Goal: Information Seeking & Learning: Find specific fact

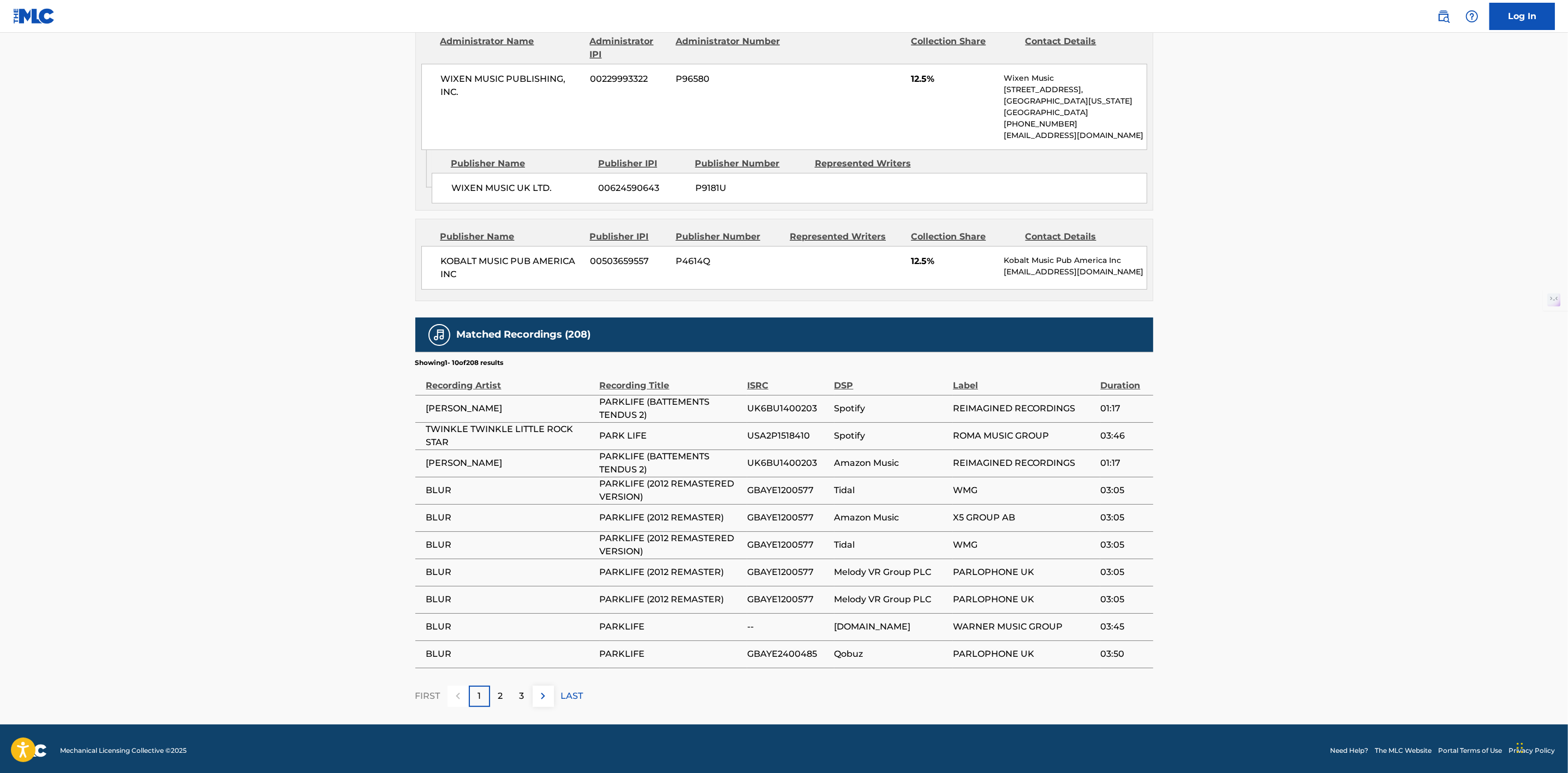
click at [506, 690] on div "2" at bounding box center [501, 697] width 22 height 22
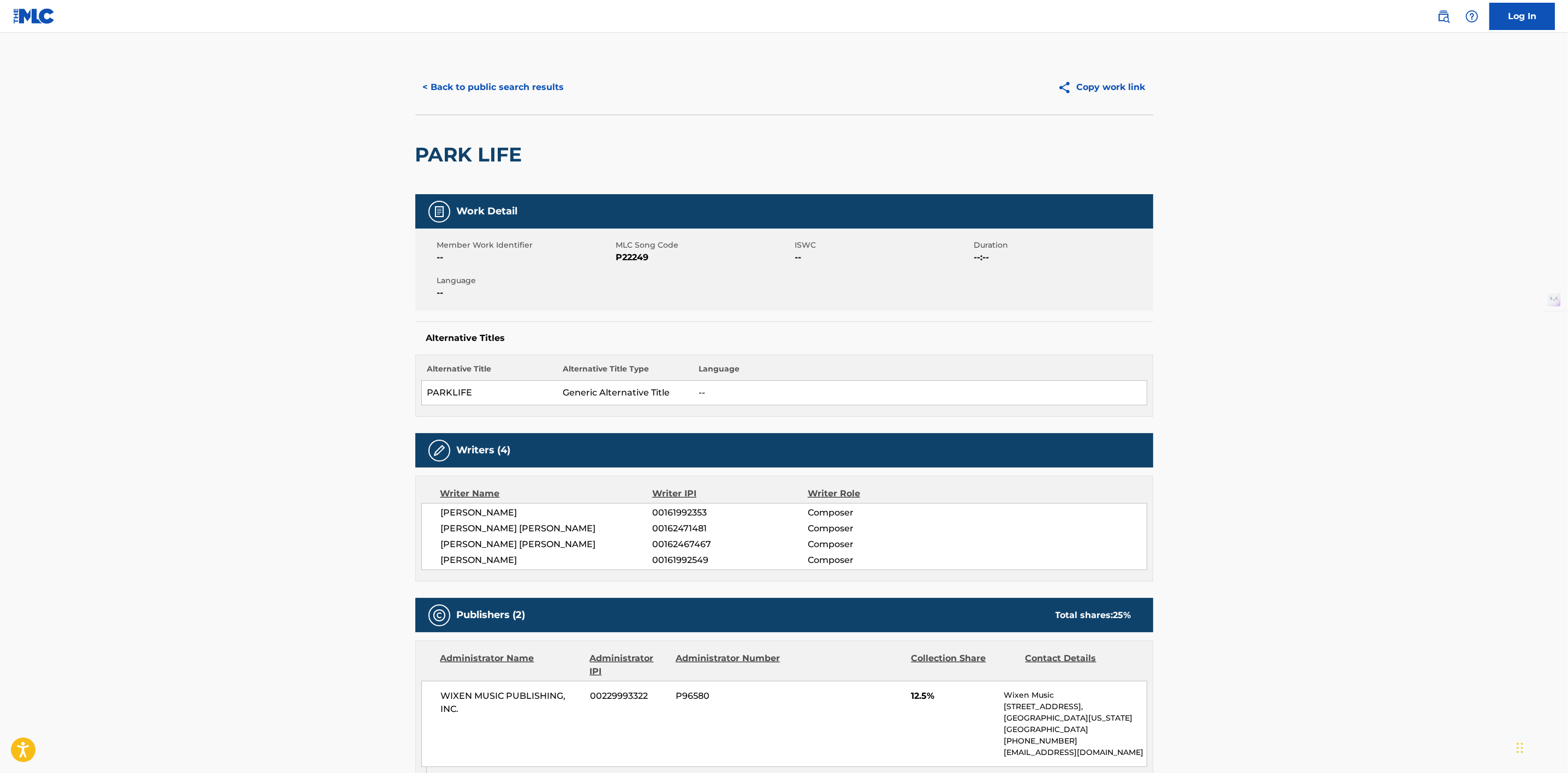
click at [529, 81] on button "< Back to public search results" at bounding box center [494, 87] width 157 height 27
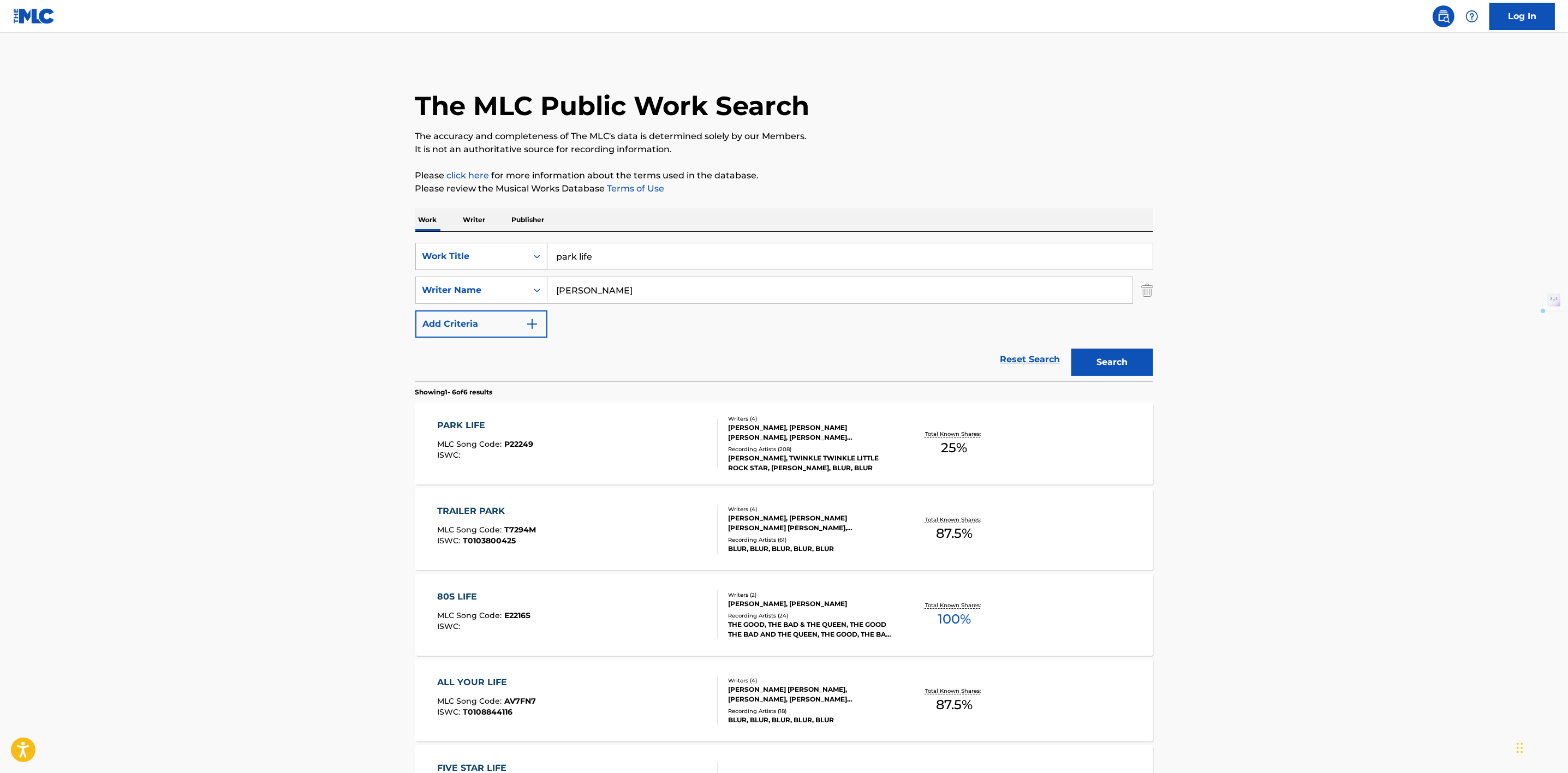
drag, startPoint x: 640, startPoint y: 258, endPoint x: 497, endPoint y: 250, distance: 143.2
click at [497, 250] on div "SearchWithCriteria3bcdd5c4-a584-4459-950b-abf9fbf547bd Work Title park life" at bounding box center [784, 256] width 738 height 27
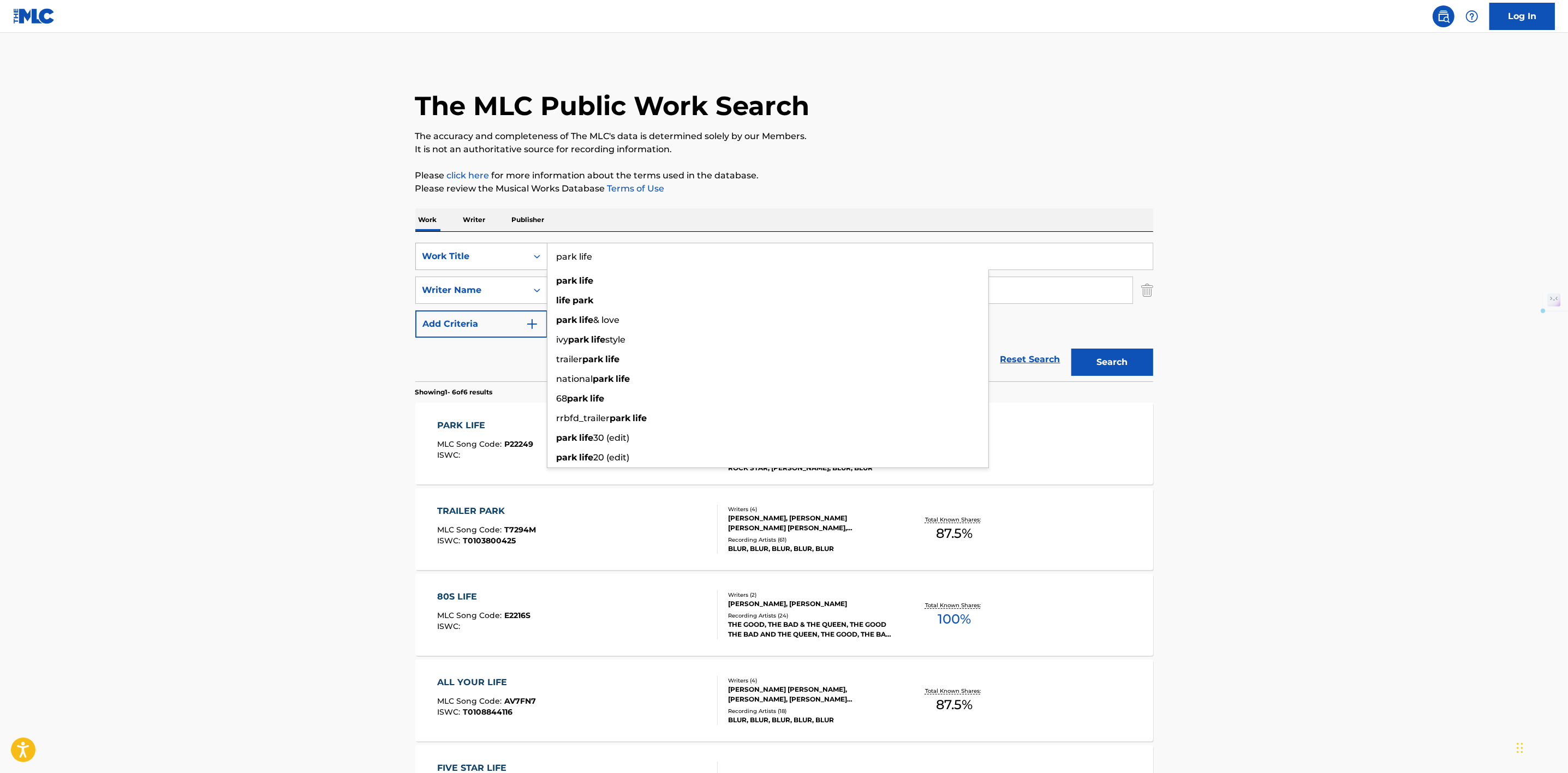
paste input "Badhead"
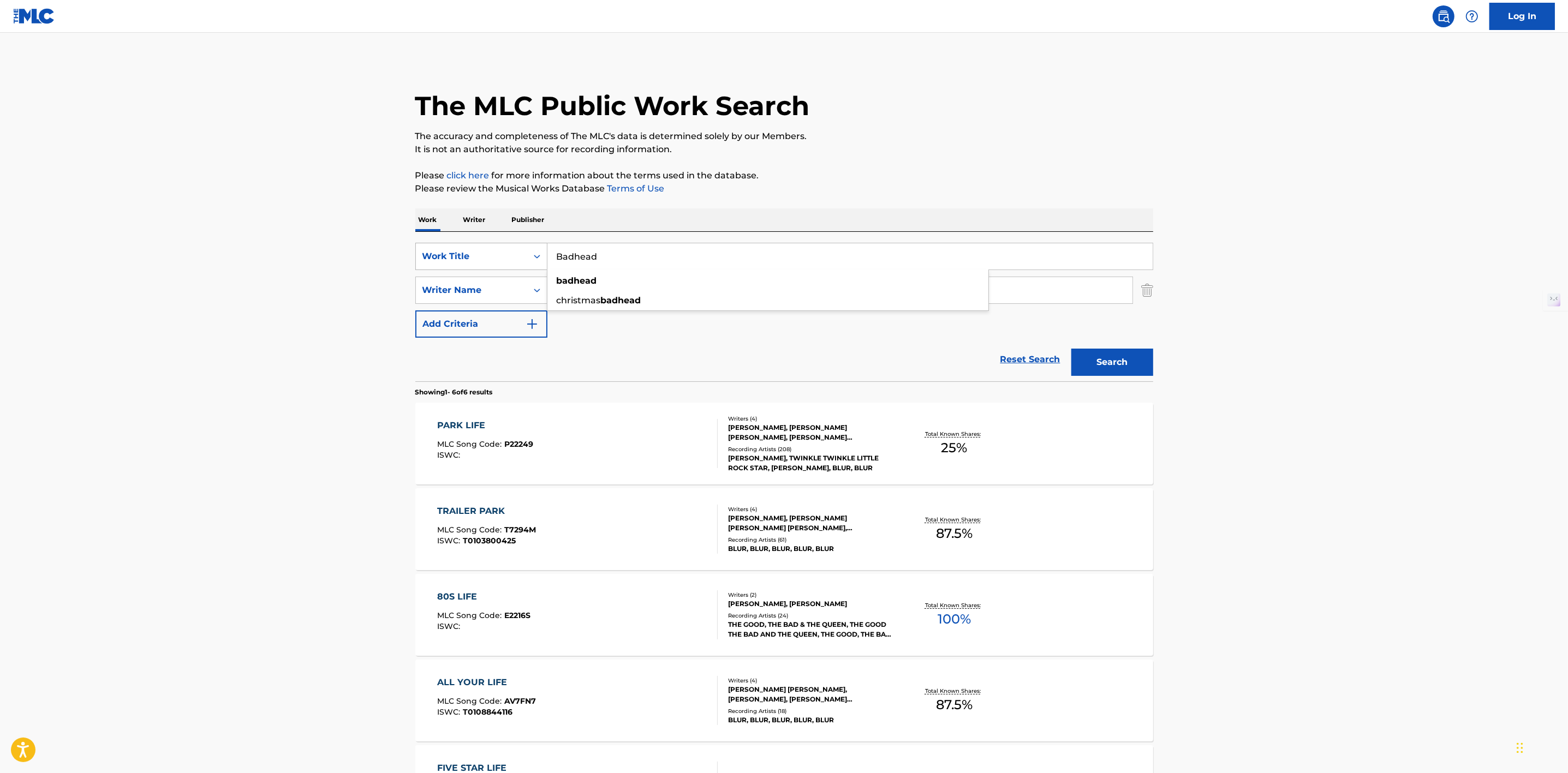
click at [1071, 349] on button "Search" at bounding box center [1112, 362] width 82 height 27
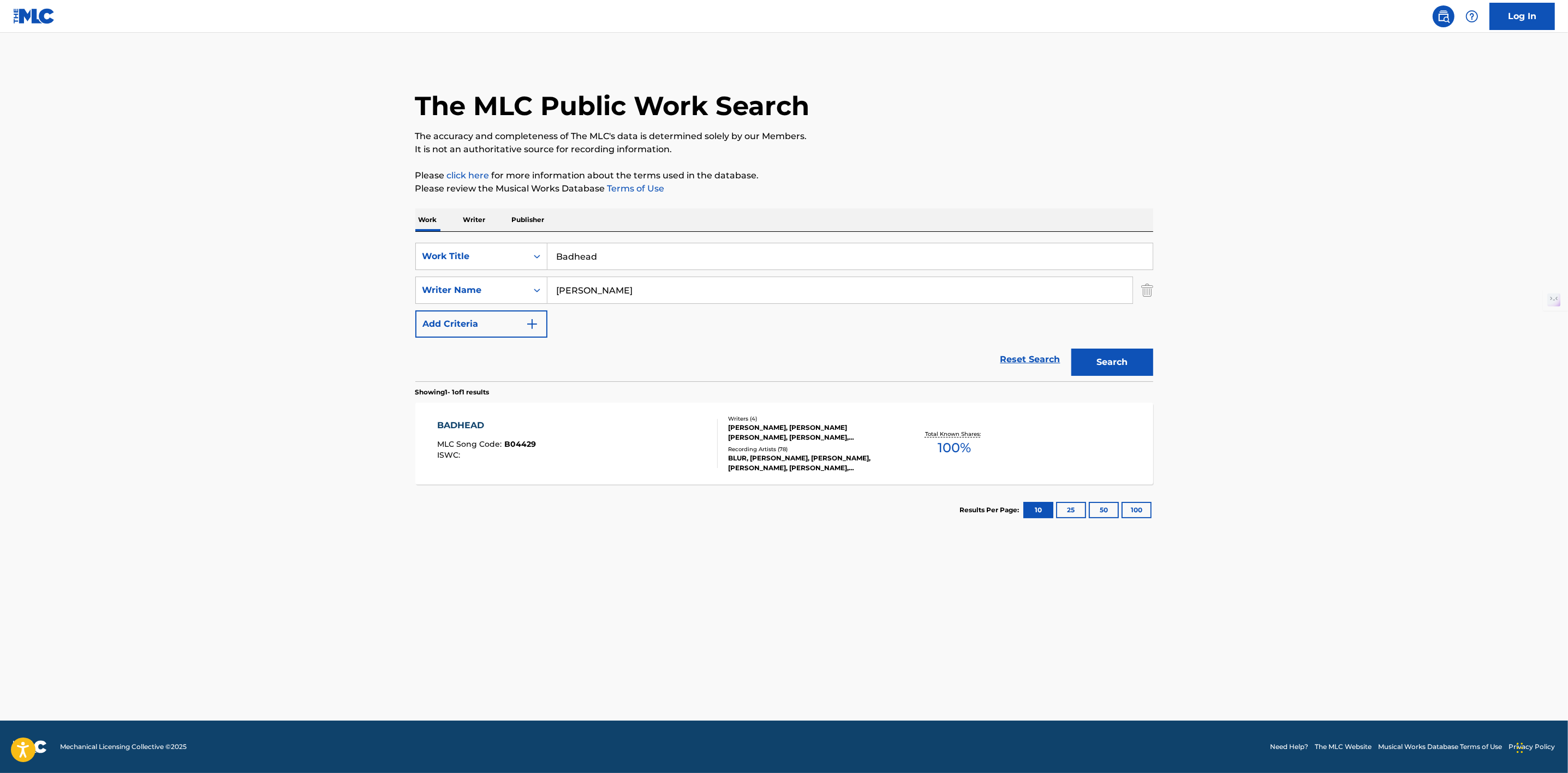
click at [574, 257] on input "Badhead" at bounding box center [850, 256] width 605 height 26
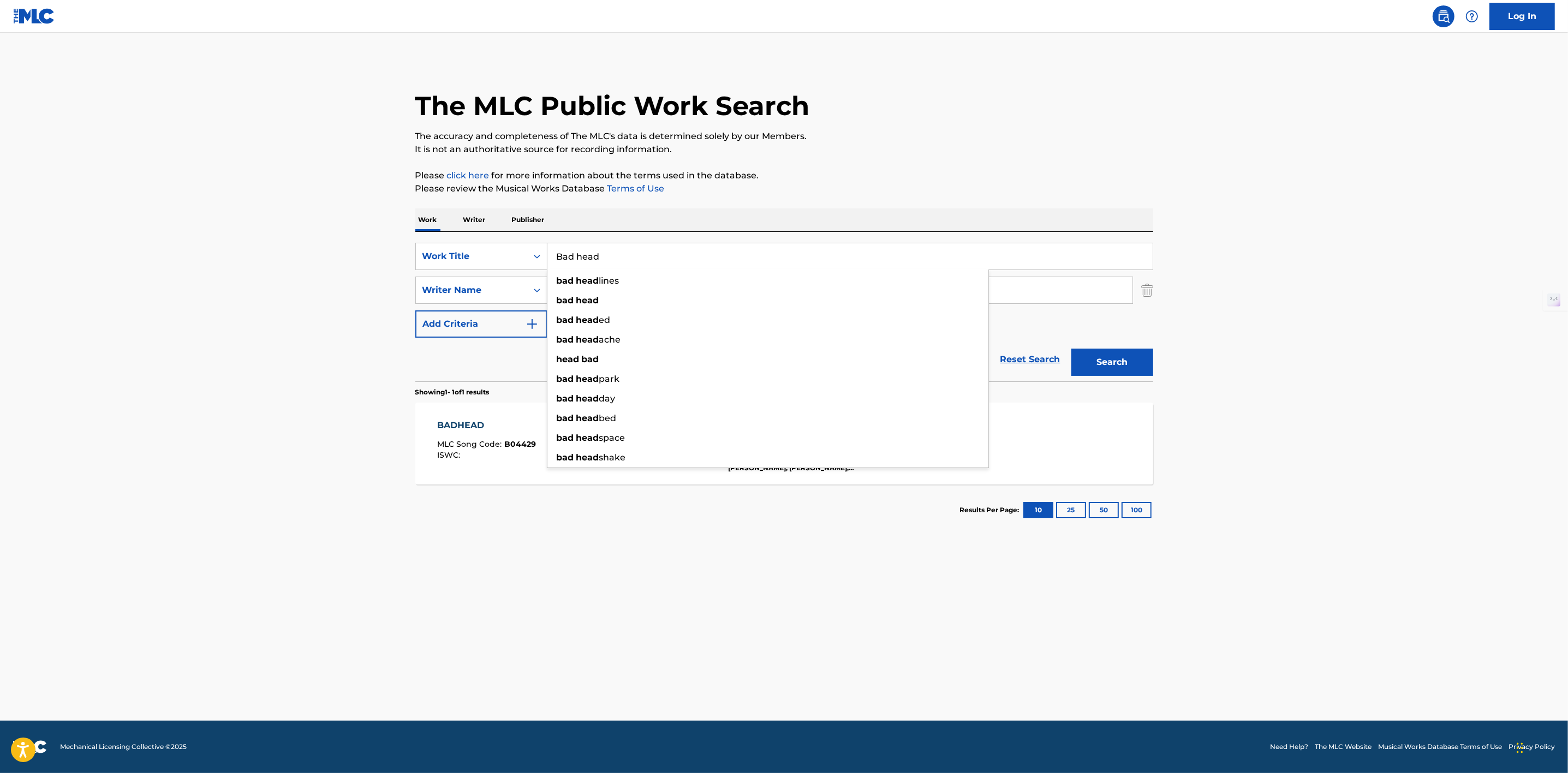
type input "Bad head"
click at [1071, 349] on button "Search" at bounding box center [1112, 362] width 82 height 27
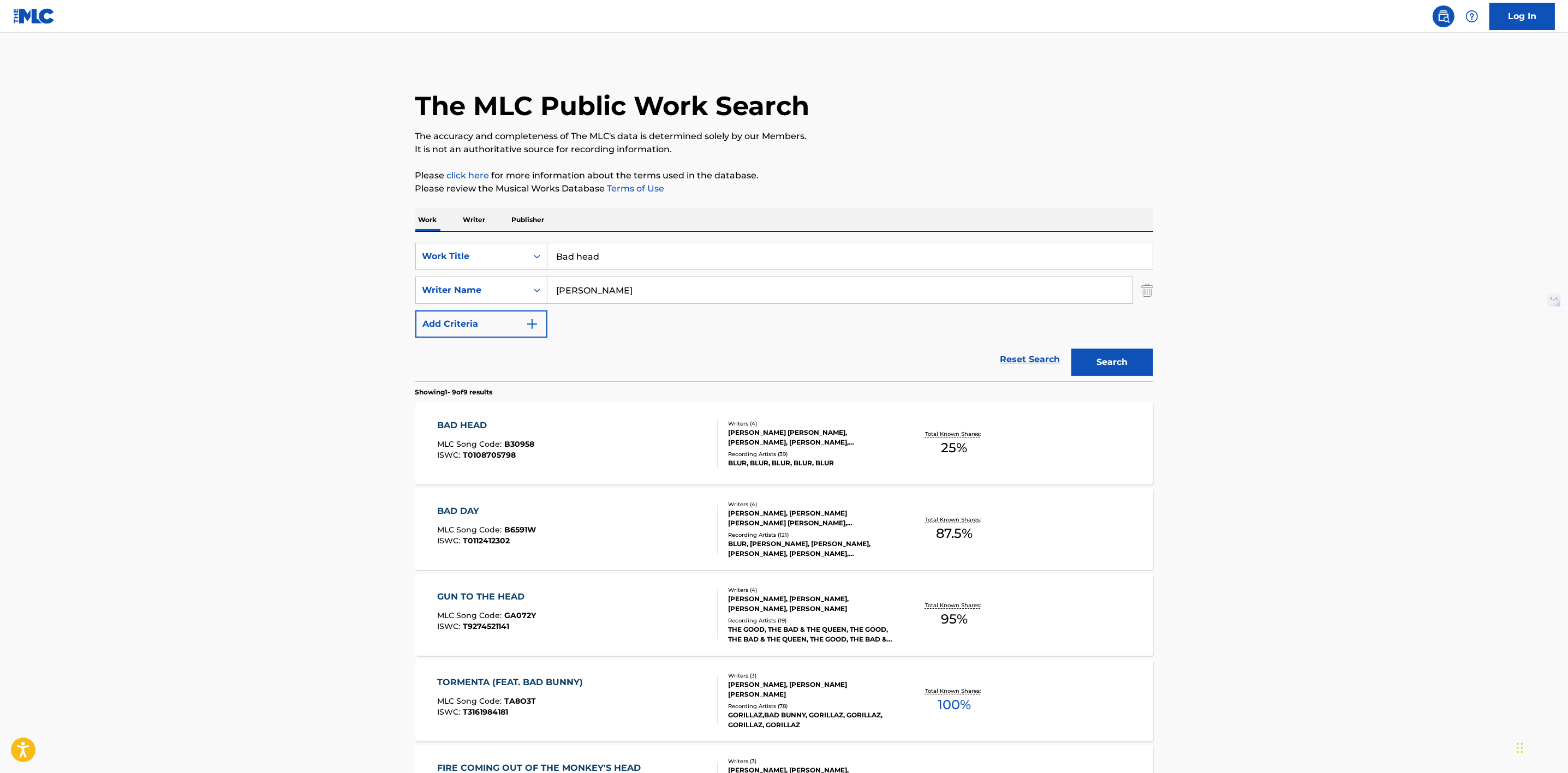
click at [759, 438] on div "ALEXANDER JAMES STEVEN, DAMON ALBARN, DAVID ROWNTREE, GRAHAM LESLIE COXON" at bounding box center [810, 437] width 165 height 20
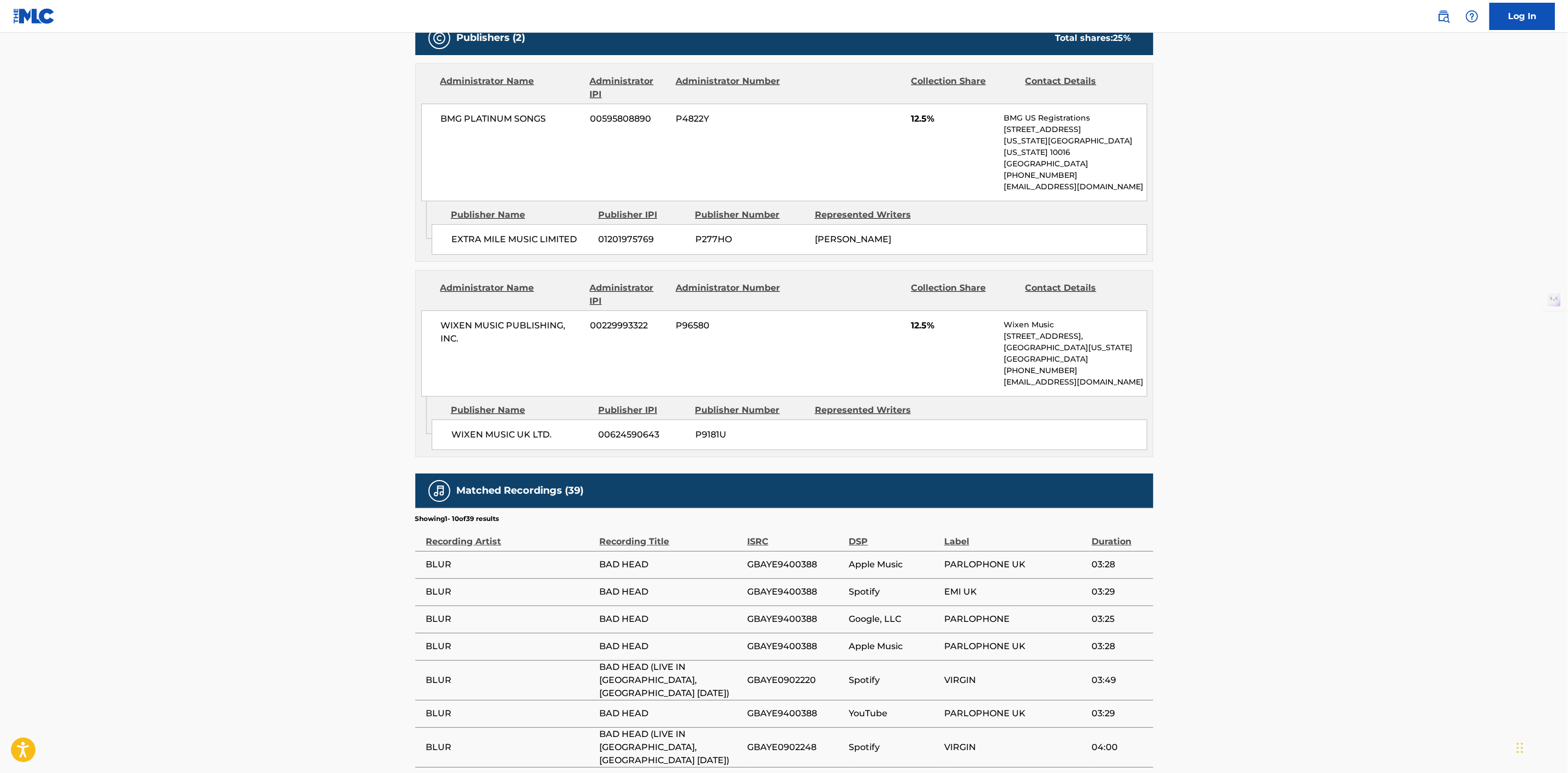
scroll to position [573, 0]
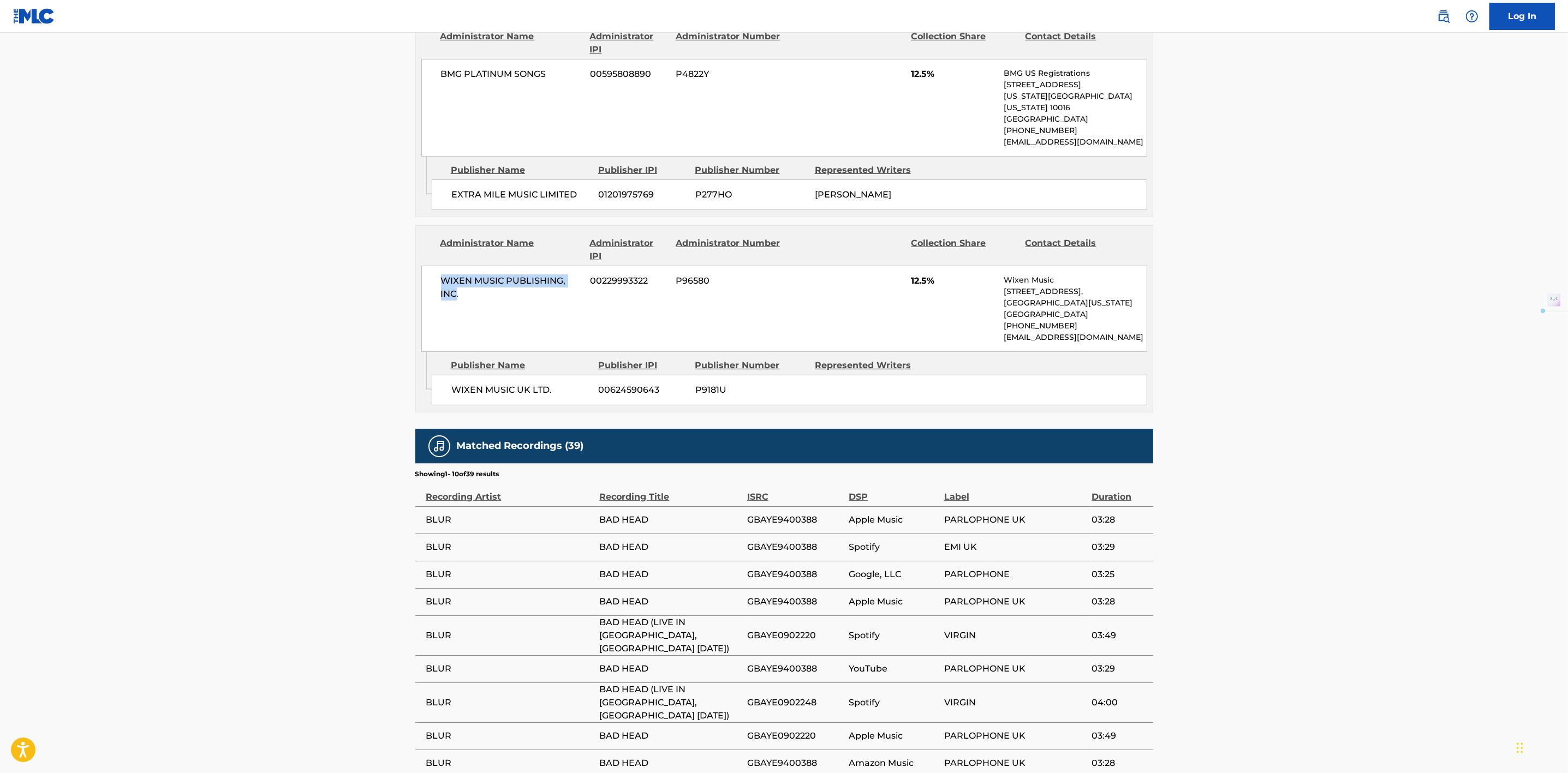
drag, startPoint x: 439, startPoint y: 266, endPoint x: 455, endPoint y: 280, distance: 21.3
click at [455, 280] on div "WIXEN MUSIC PUBLISHING, INC. 00229993322 P96580 12.5% Wixen Music 24025 Park So…" at bounding box center [784, 309] width 726 height 86
copy span "WIXEN MUSIC PUBLISHING, INC"
drag, startPoint x: 550, startPoint y: 375, endPoint x: 442, endPoint y: 363, distance: 108.7
click at [442, 375] on div "WIXEN MUSIC UK LTD. 00624590643 P9181U" at bounding box center [789, 390] width 715 height 30
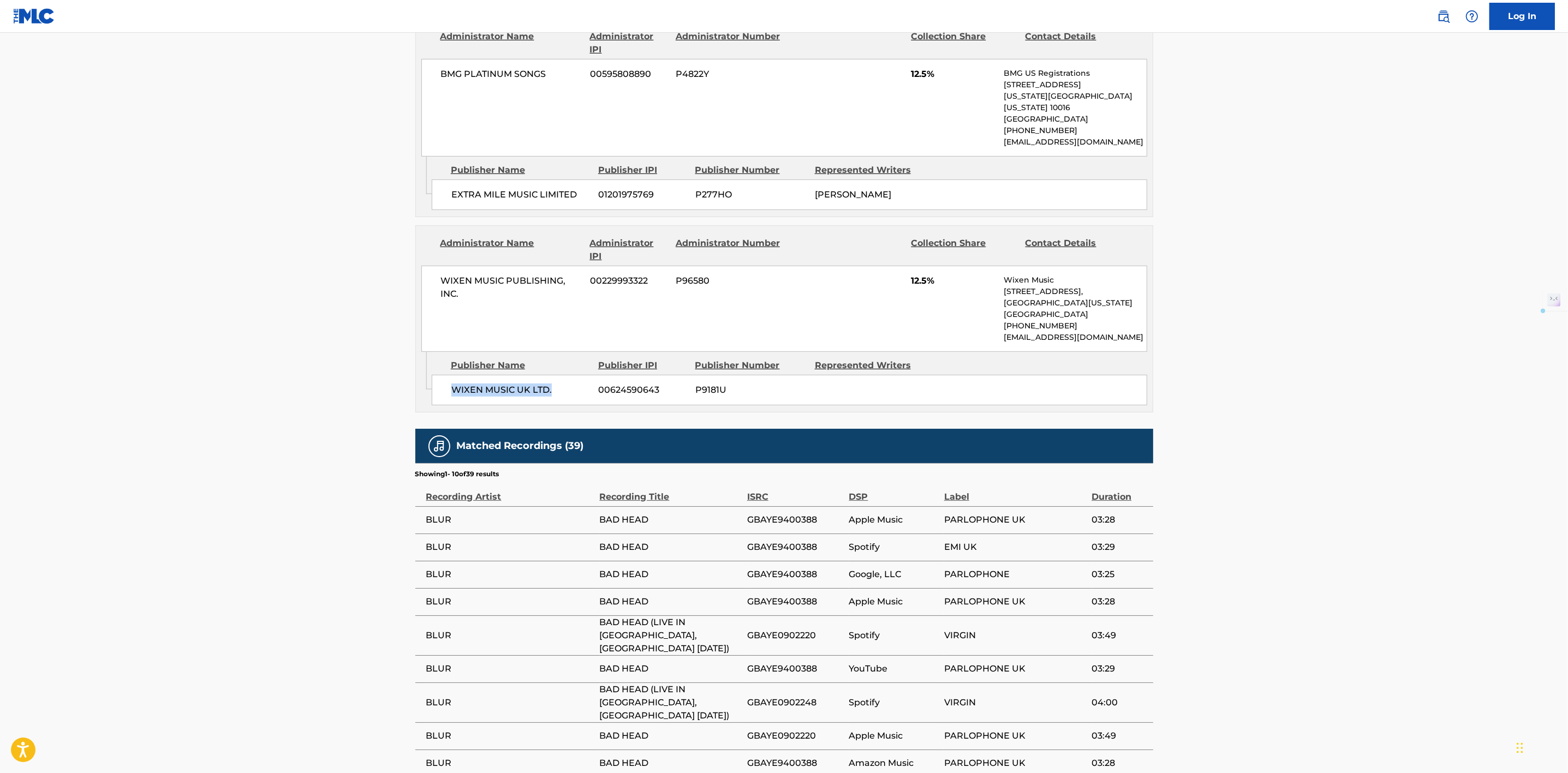
copy span "WIXEN MUSIC UK LTD."
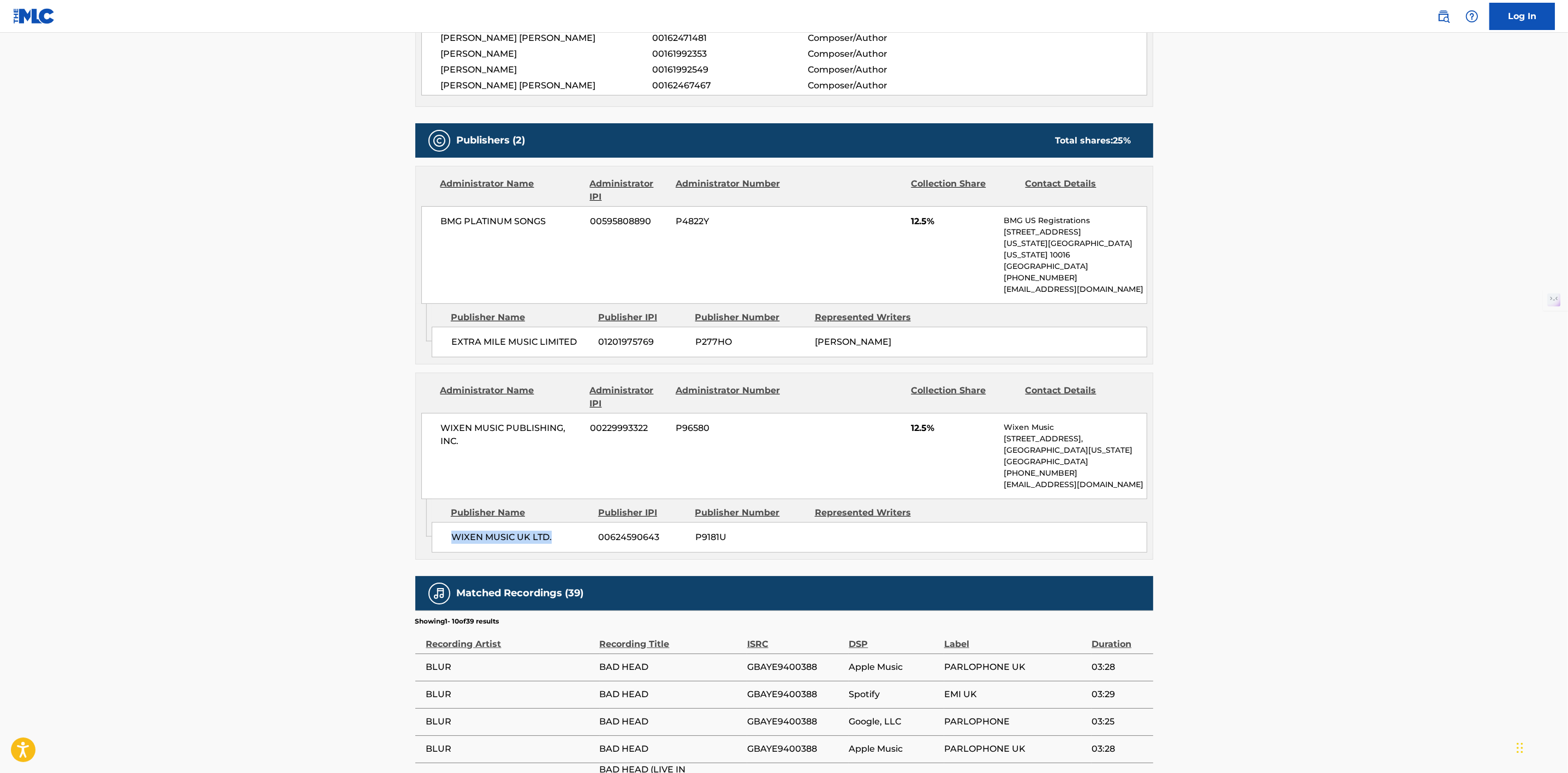
scroll to position [346, 0]
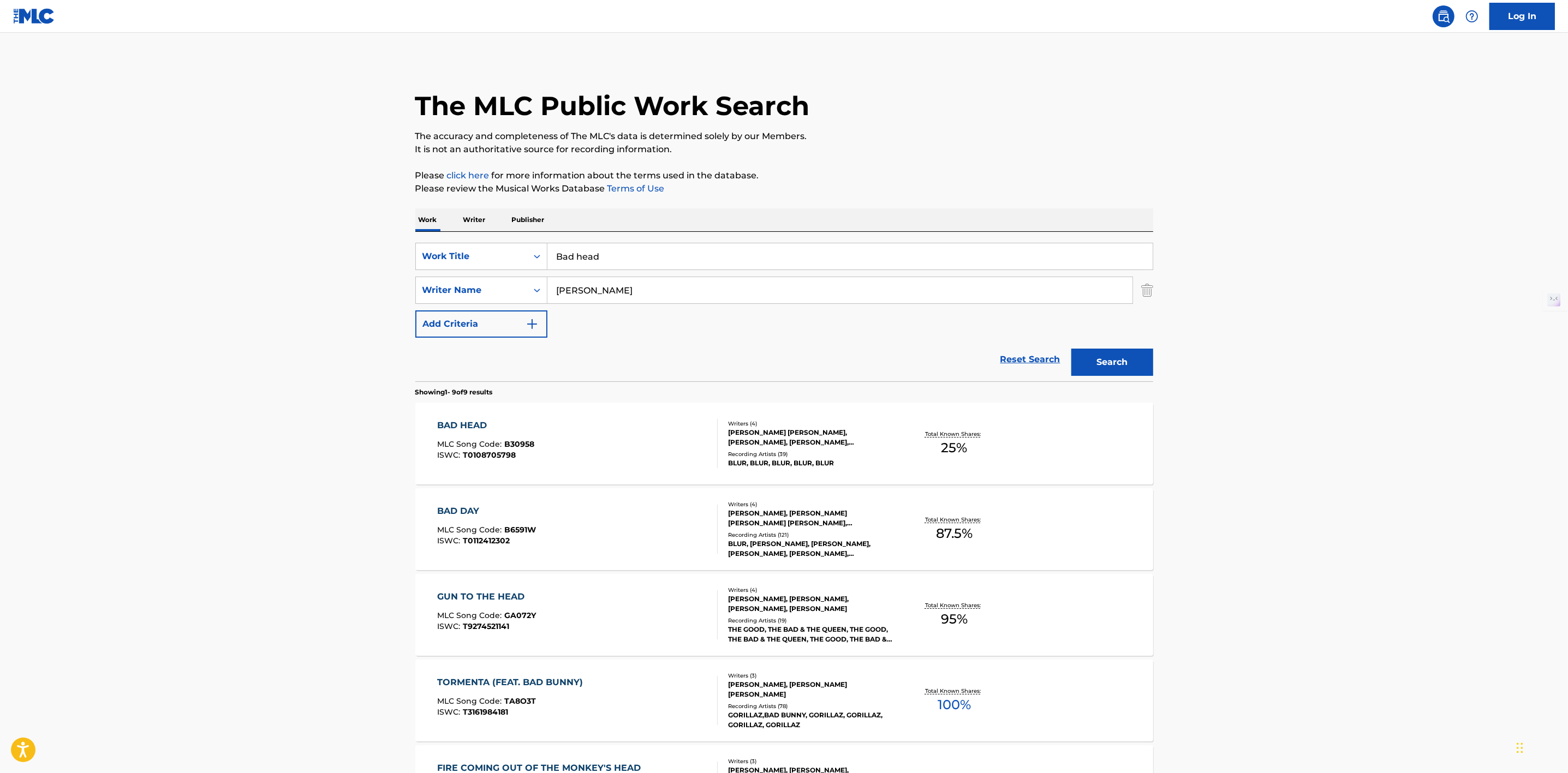
click at [452, 506] on div "BAD DAY" at bounding box center [486, 511] width 98 height 13
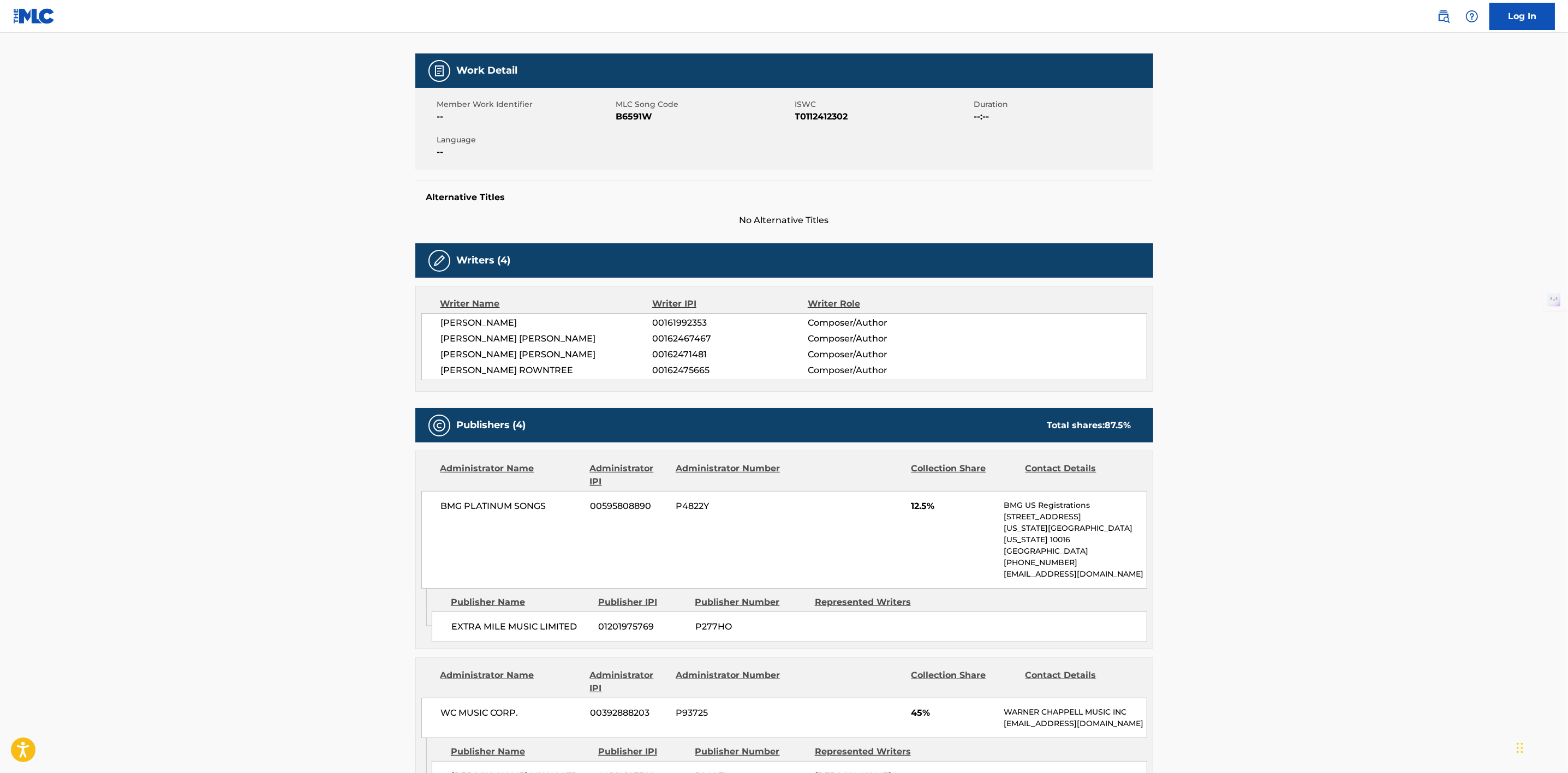
scroll to position [82, 0]
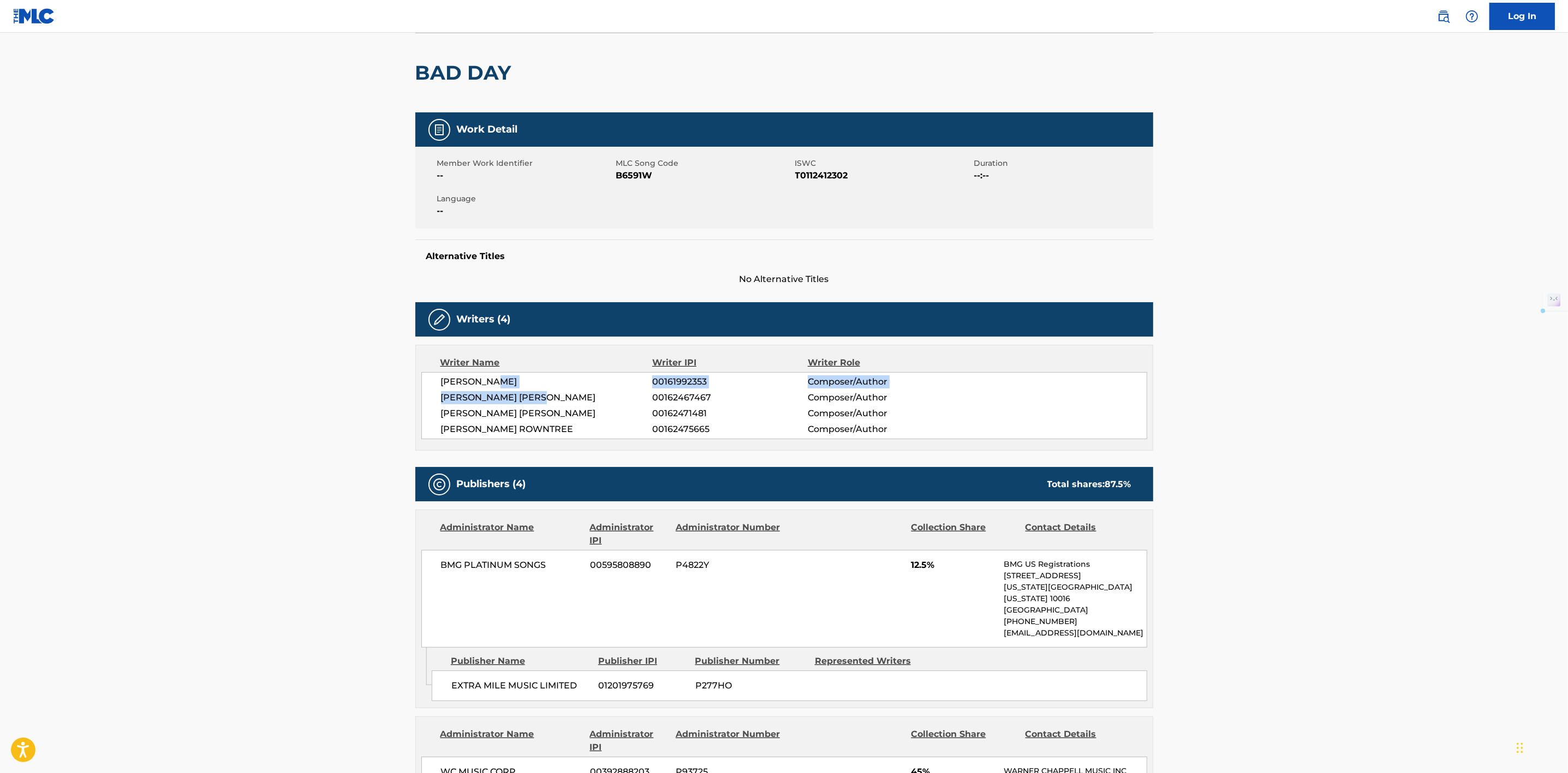
drag, startPoint x: 543, startPoint y: 394, endPoint x: 503, endPoint y: 368, distance: 47.7
click at [503, 370] on div "Writer Name Writer IPI Writer Role DAMON ALBARN 00161992353 Composer/Author GRA…" at bounding box center [784, 398] width 738 height 106
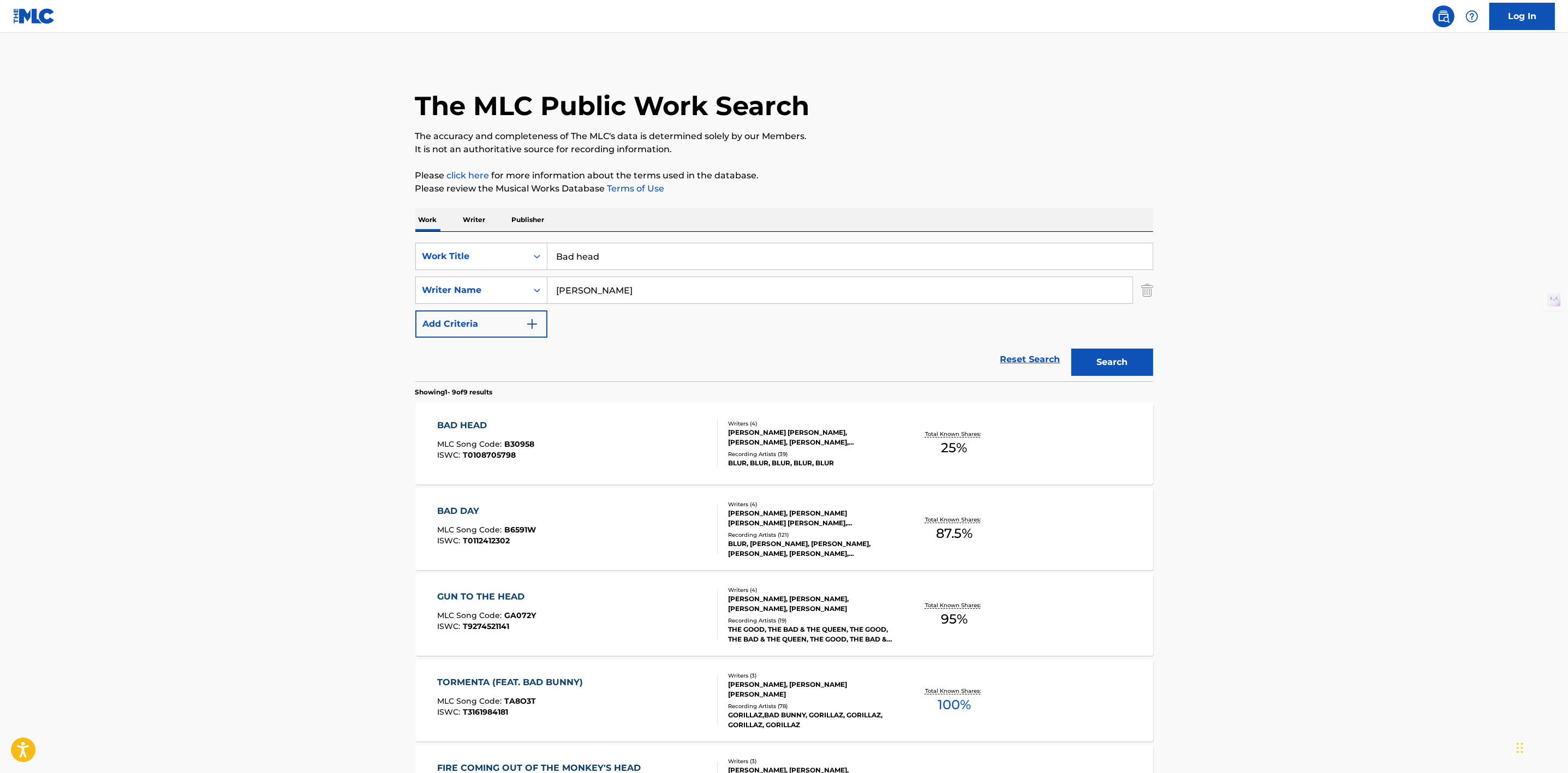
click at [478, 218] on p "Writer" at bounding box center [475, 220] width 29 height 23
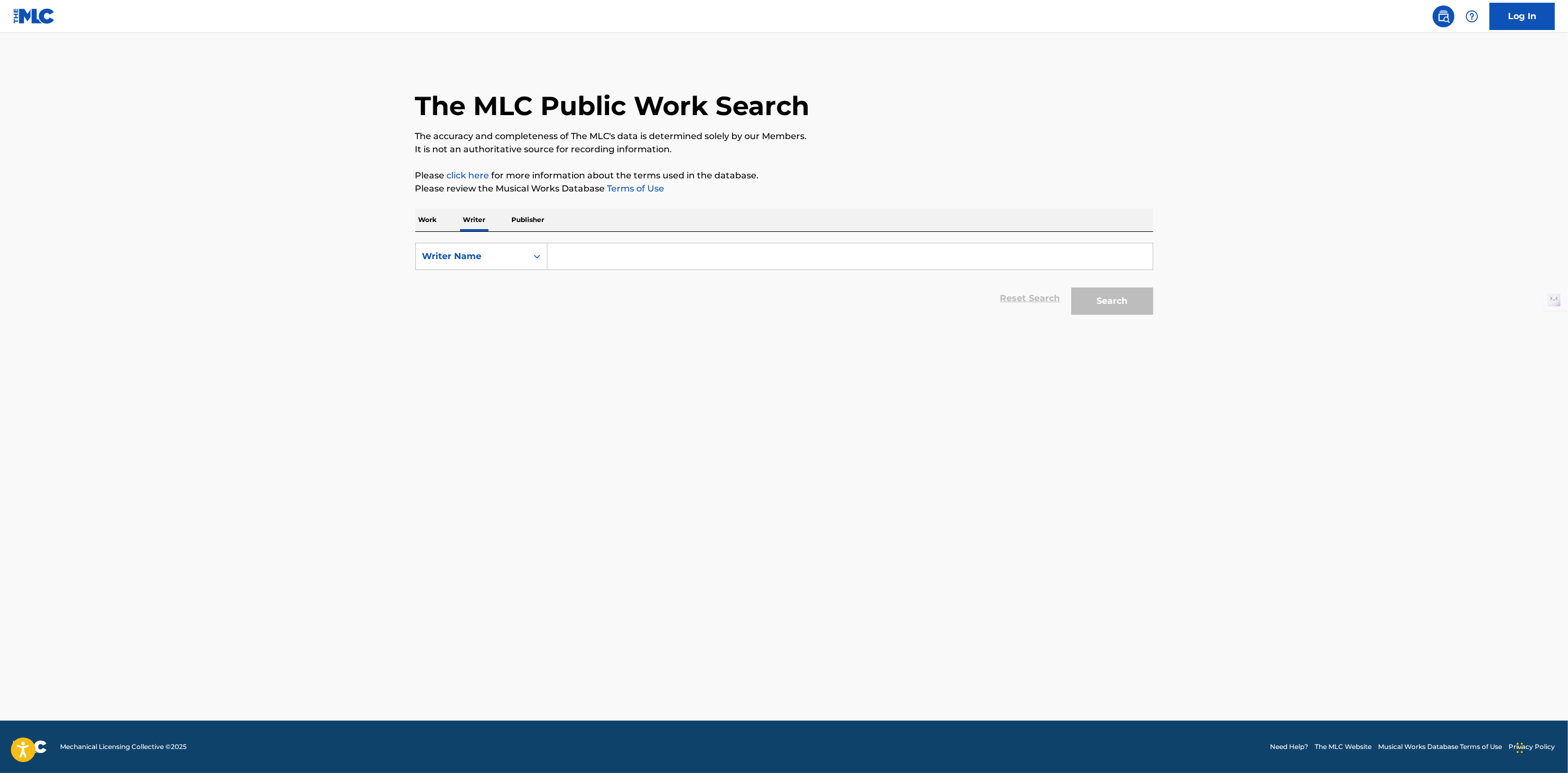
click at [605, 261] on input "Search Form" at bounding box center [850, 256] width 605 height 26
click at [620, 304] on div "graham leslie coxon" at bounding box center [768, 300] width 441 height 20
type input "graham leslie coxon"
drag, startPoint x: 1126, startPoint y: 314, endPoint x: 1132, endPoint y: 311, distance: 6.7
click at [1128, 313] on button "Search" at bounding box center [1112, 301] width 82 height 27
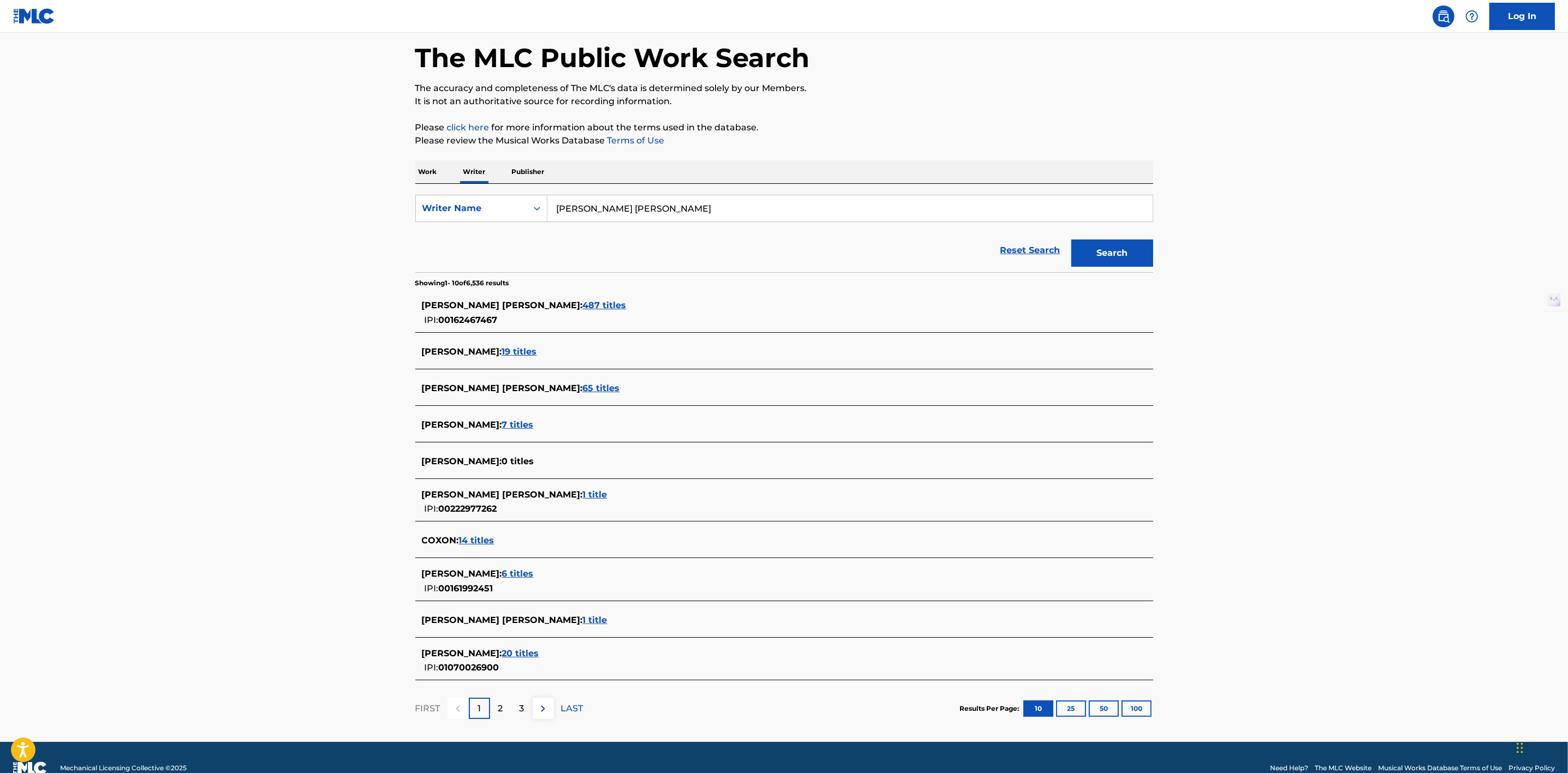
scroll to position [68, 0]
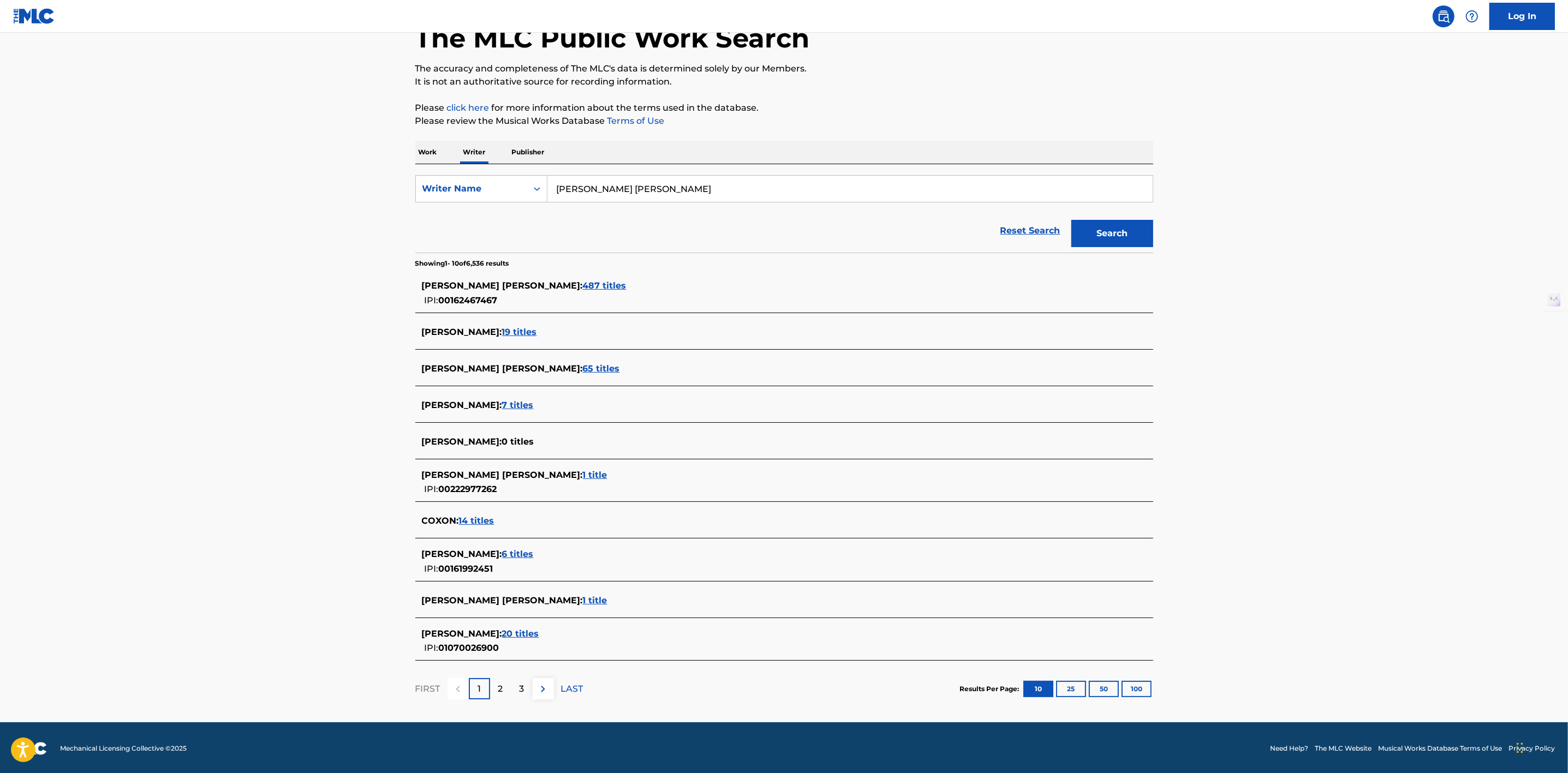
click at [522, 630] on span "20 titles" at bounding box center [520, 634] width 37 height 10
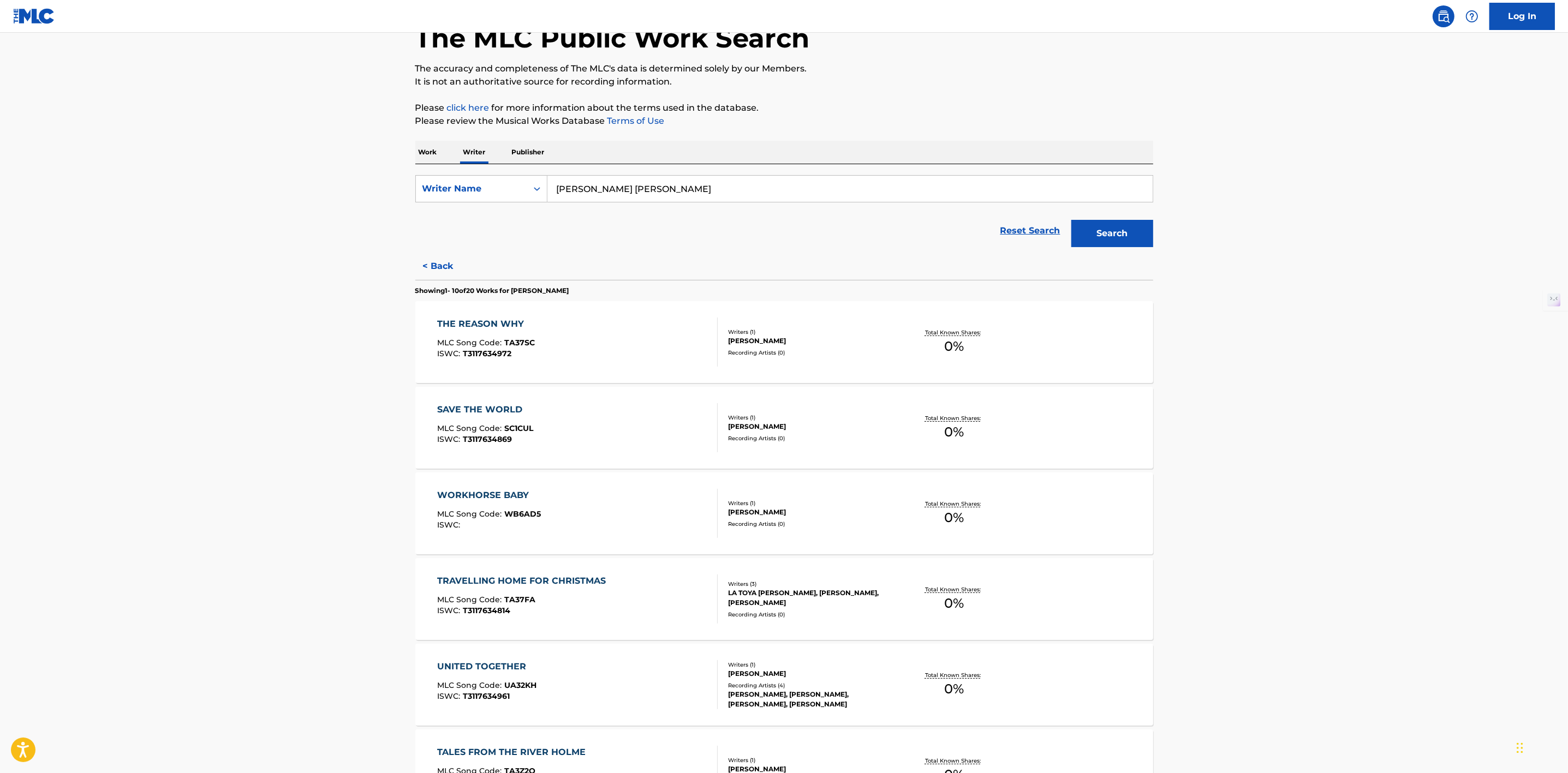
click at [446, 266] on button "< Back" at bounding box center [448, 266] width 65 height 27
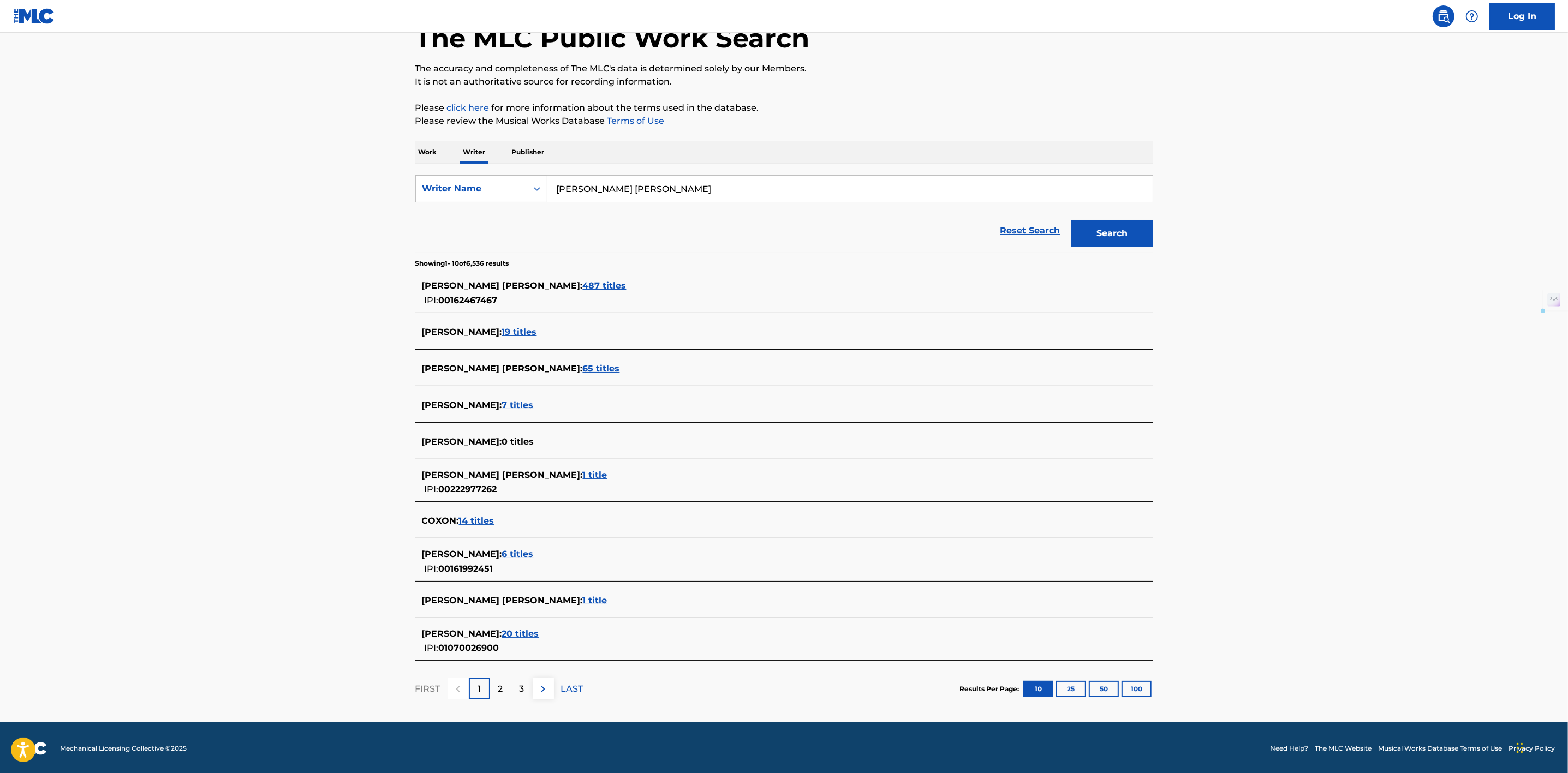
click at [583, 597] on span "1 title" at bounding box center [595, 600] width 25 height 10
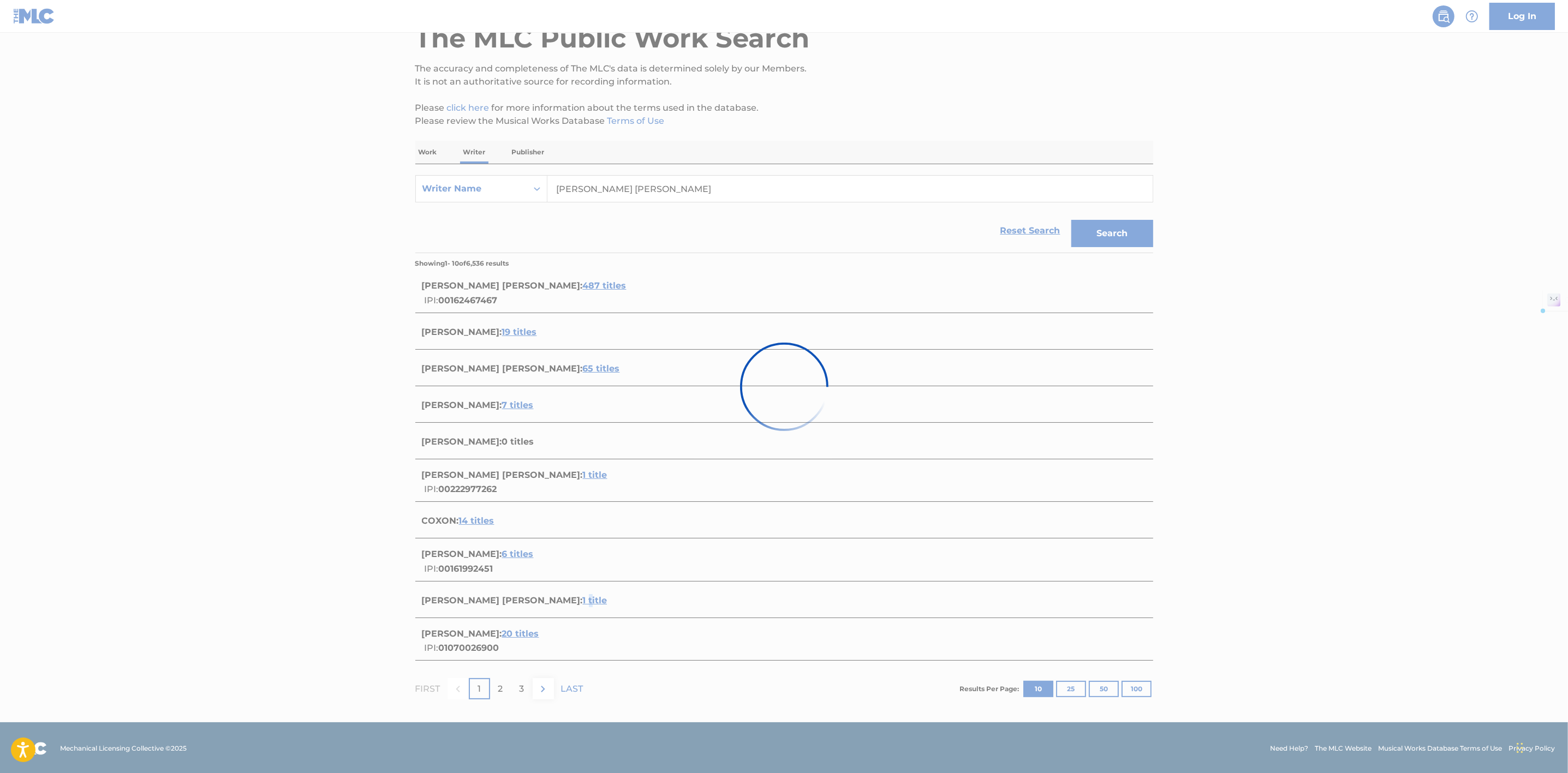
scroll to position [0, 0]
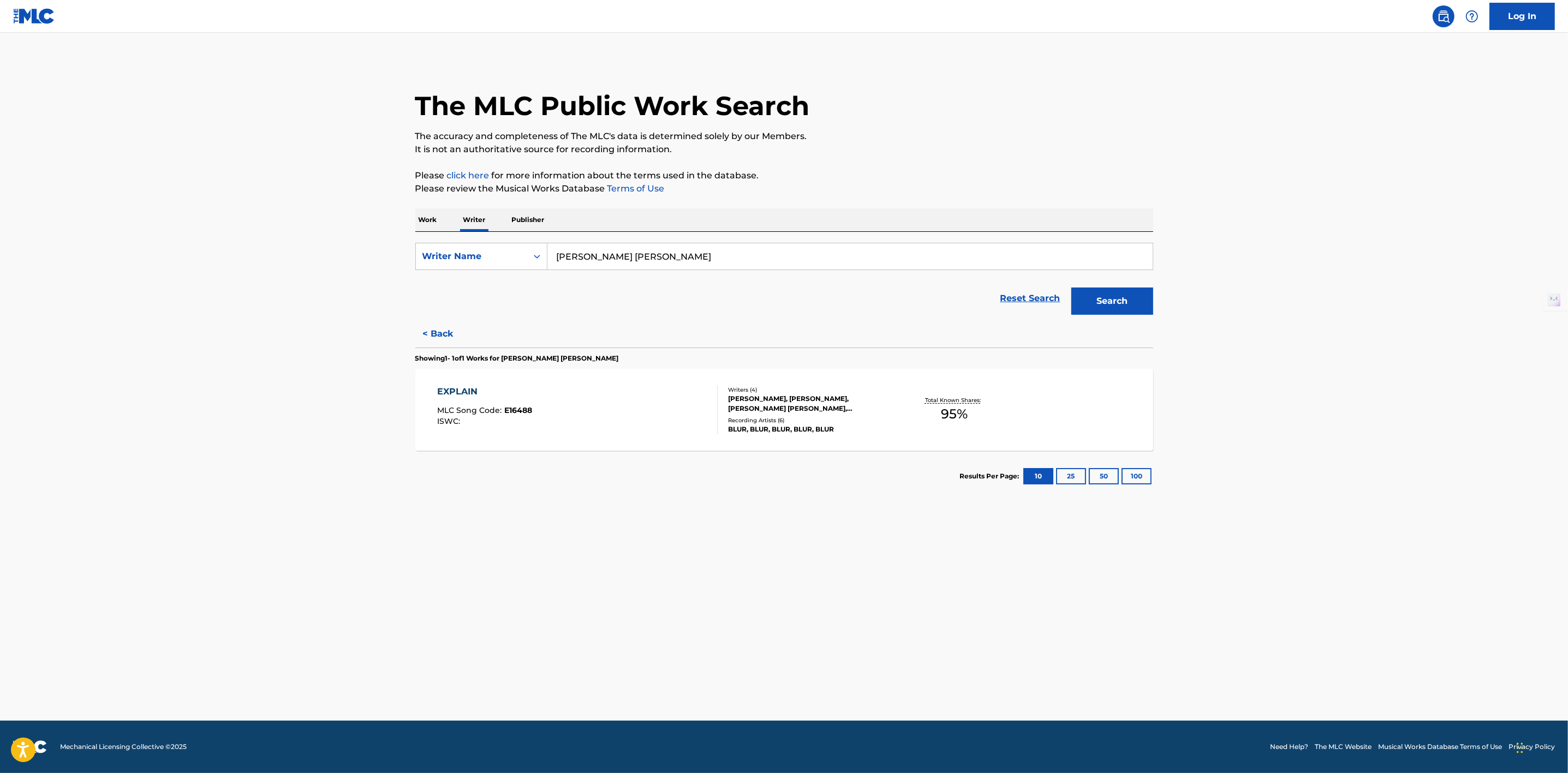
click at [428, 322] on button "< Back" at bounding box center [448, 333] width 65 height 27
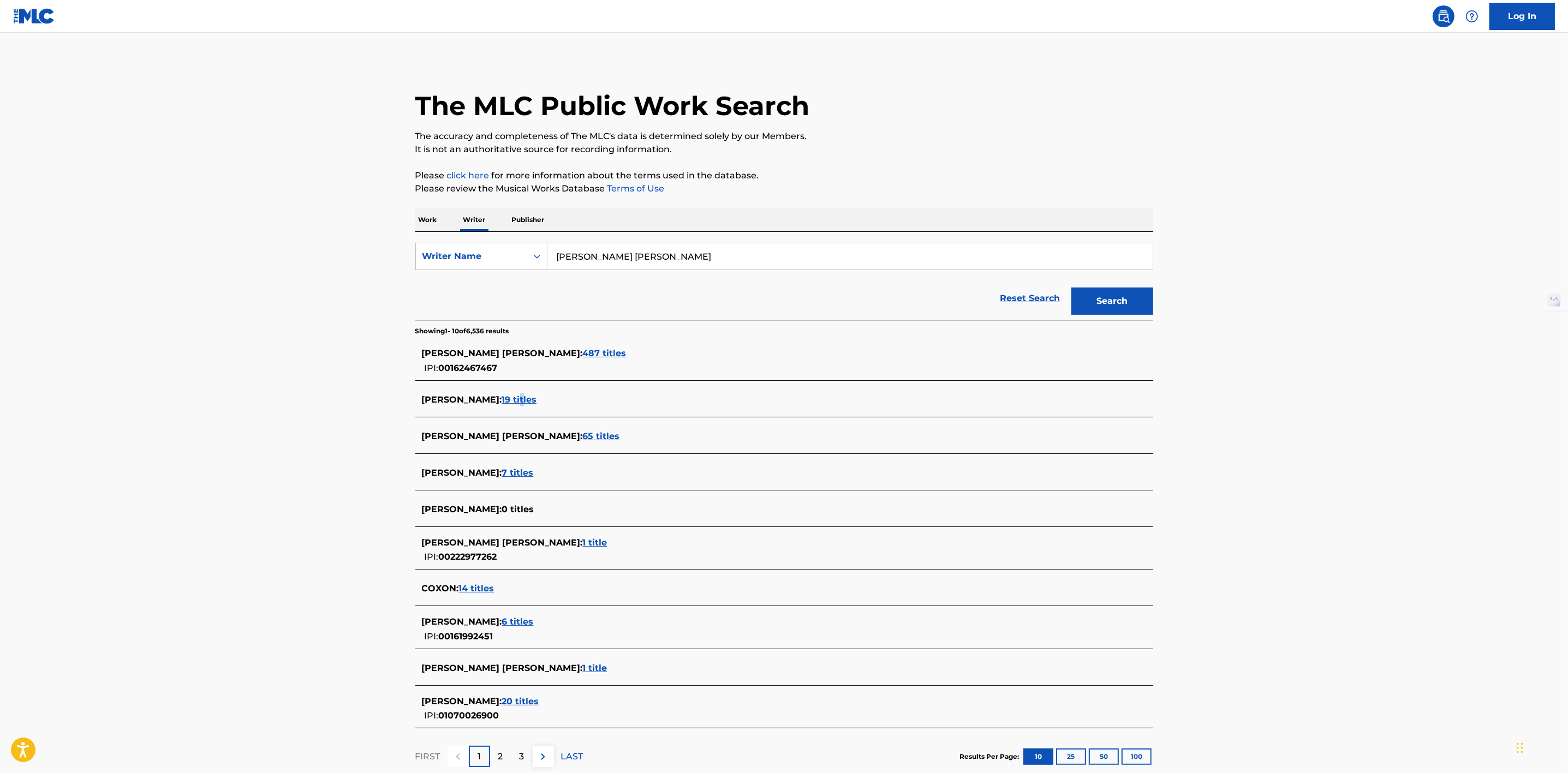
click at [524, 398] on span "19 titles" at bounding box center [519, 400] width 35 height 10
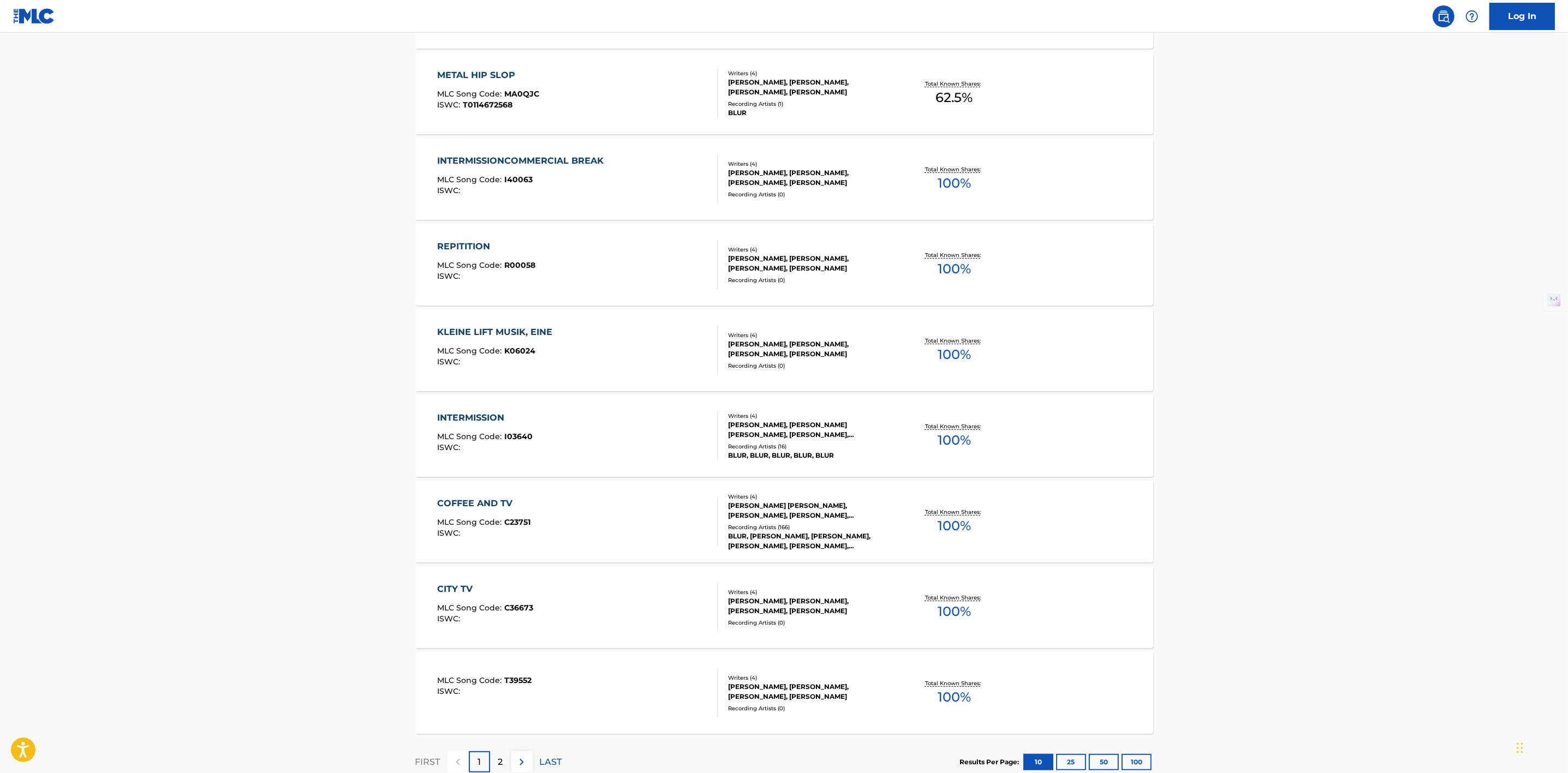
scroll to position [561, 0]
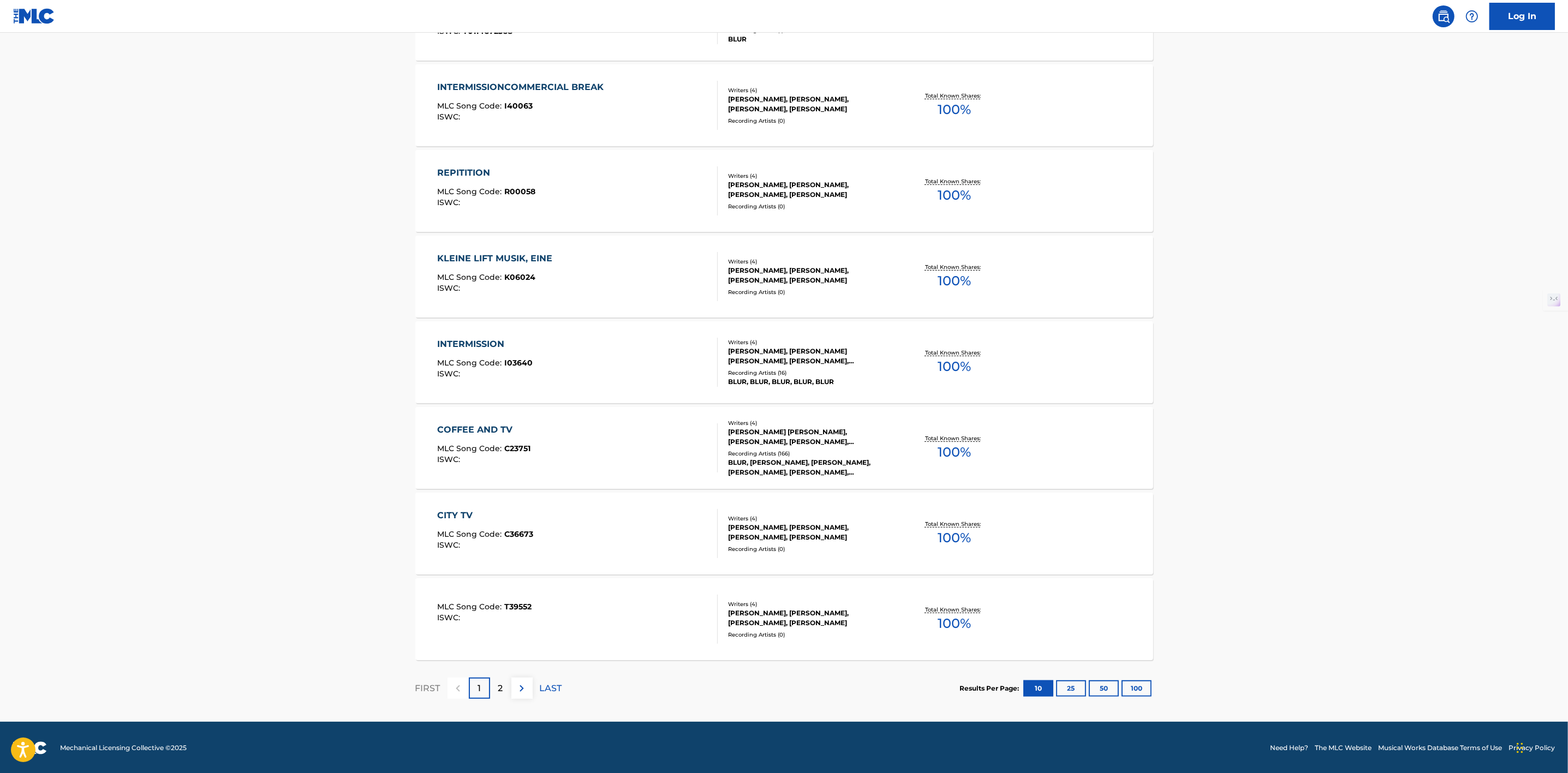
click at [499, 686] on div "2" at bounding box center [501, 689] width 22 height 22
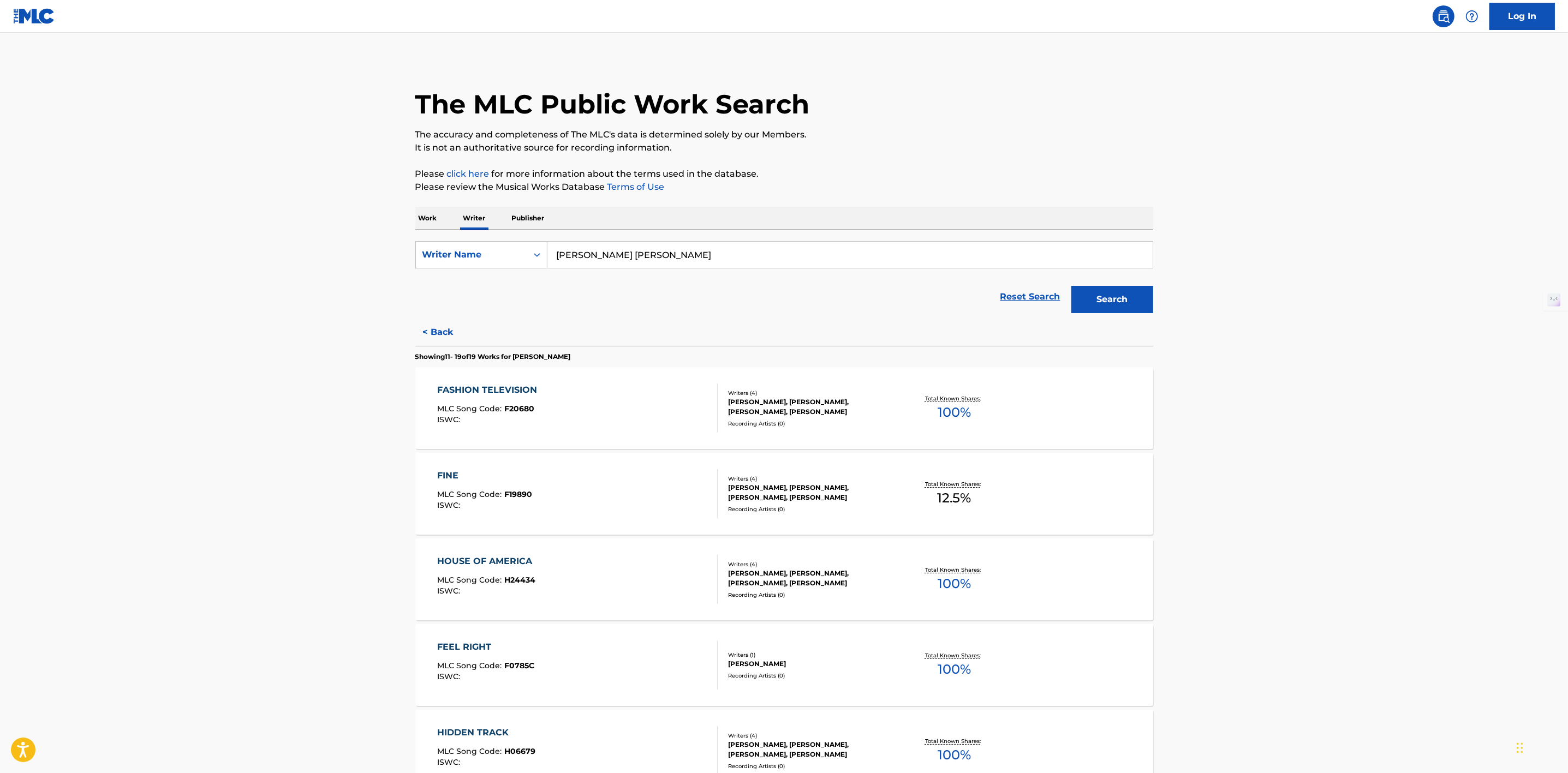
scroll to position [0, 0]
click at [516, 389] on div "FASHION TELEVISION" at bounding box center [490, 391] width 105 height 13
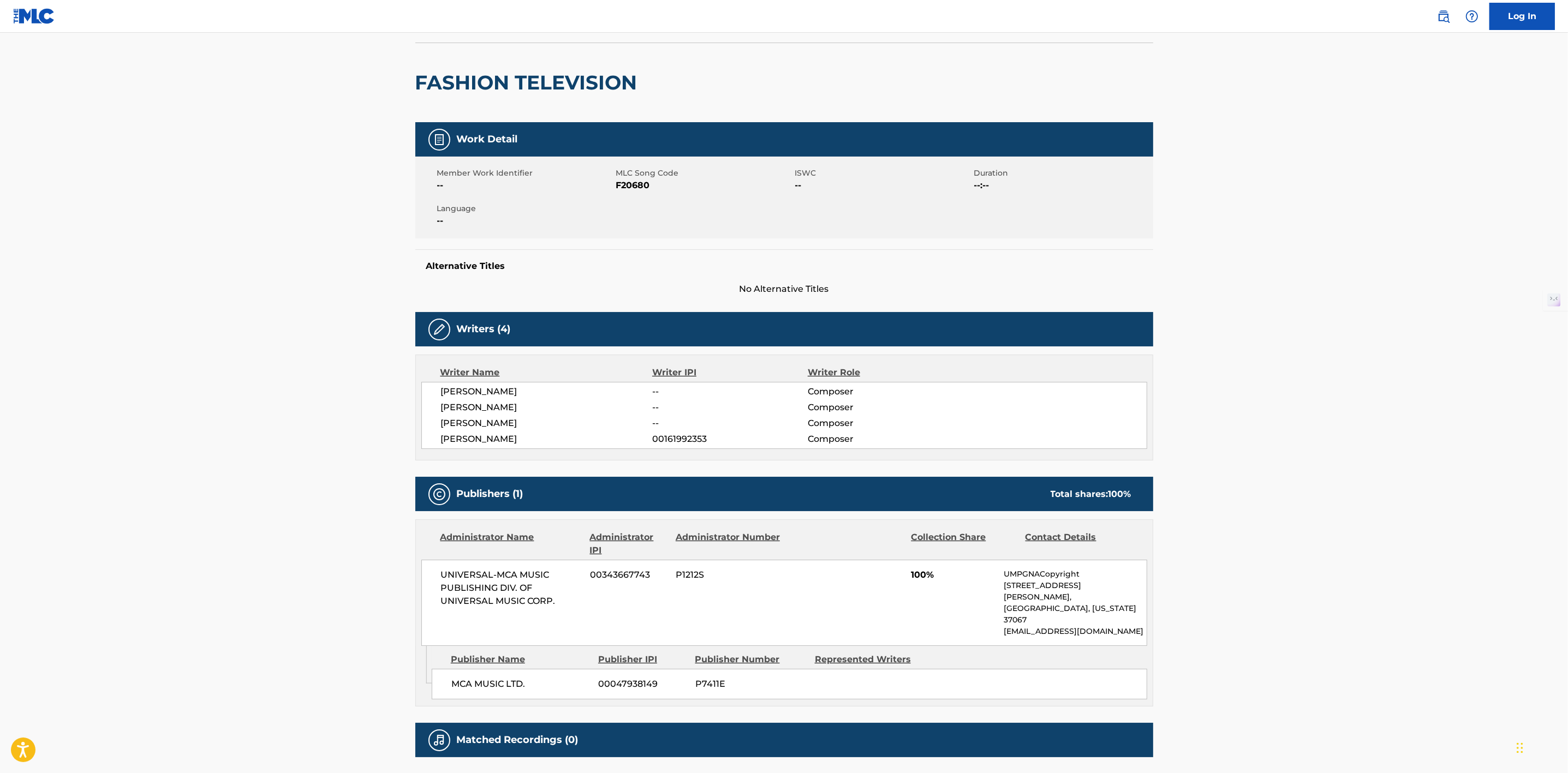
scroll to position [135, 0]
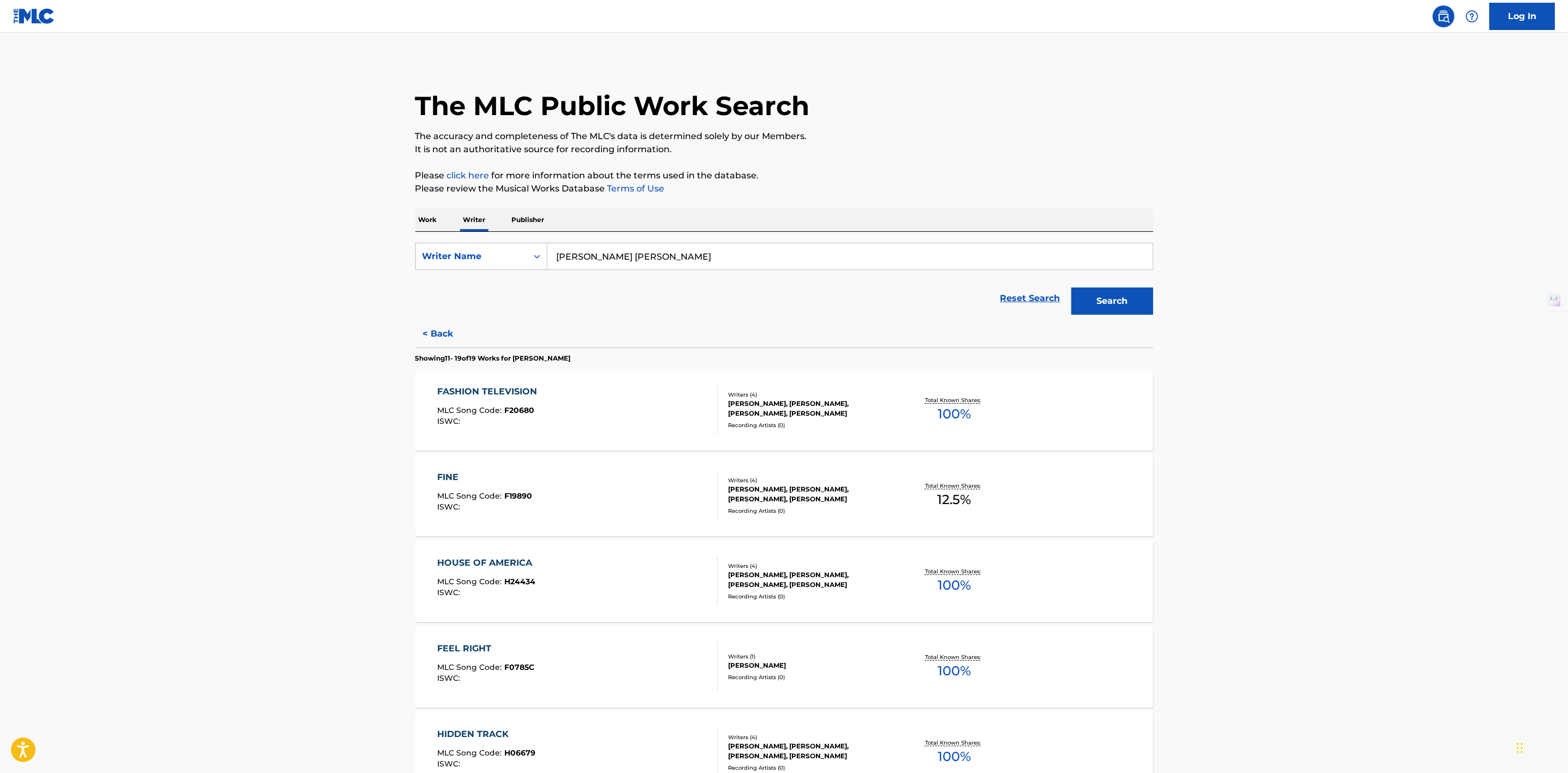
click at [499, 557] on div "HOUSE OF AMERICA" at bounding box center [487, 563] width 100 height 13
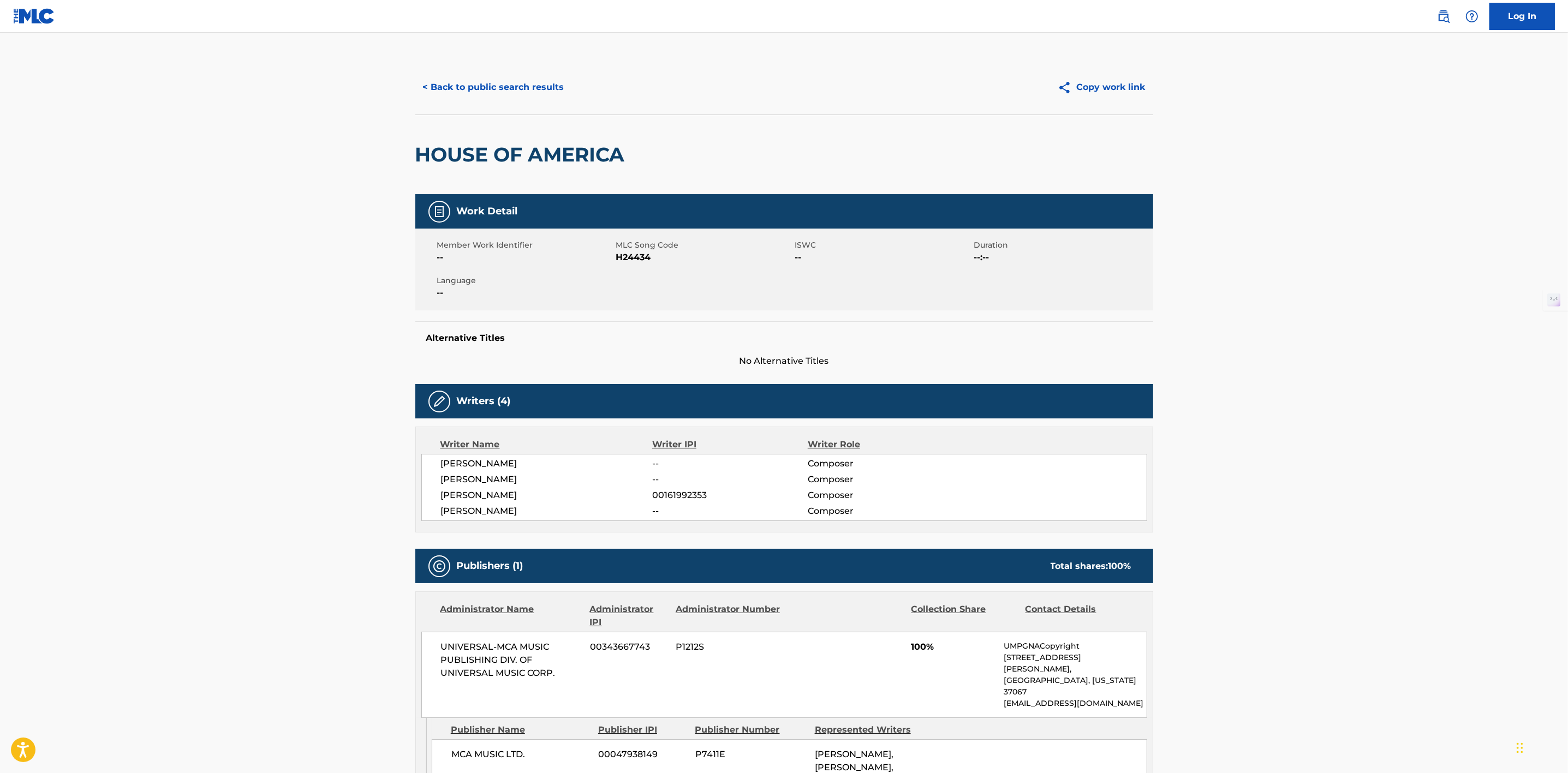
scroll to position [82, 0]
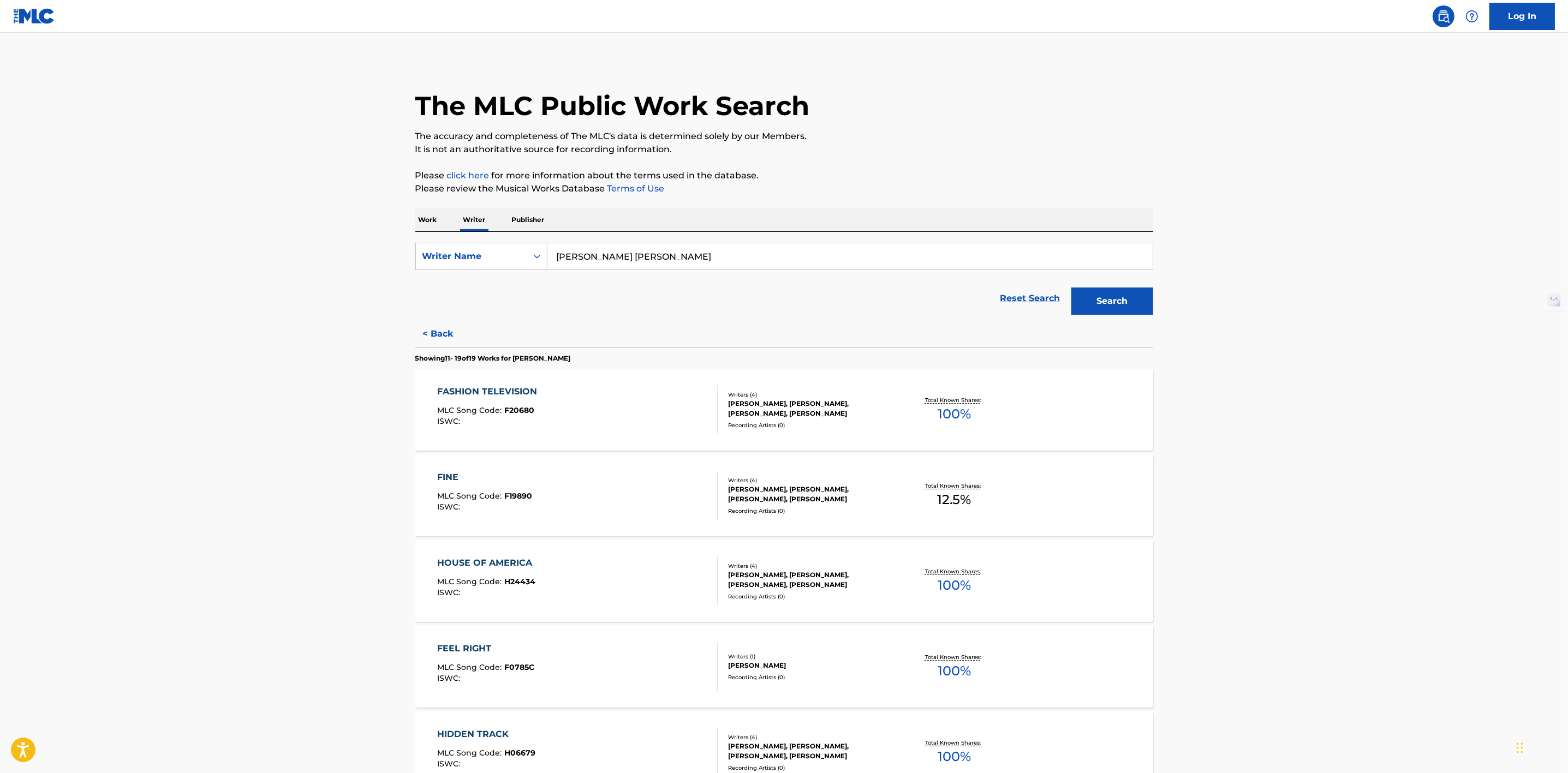
click at [419, 210] on p "Work" at bounding box center [428, 220] width 25 height 23
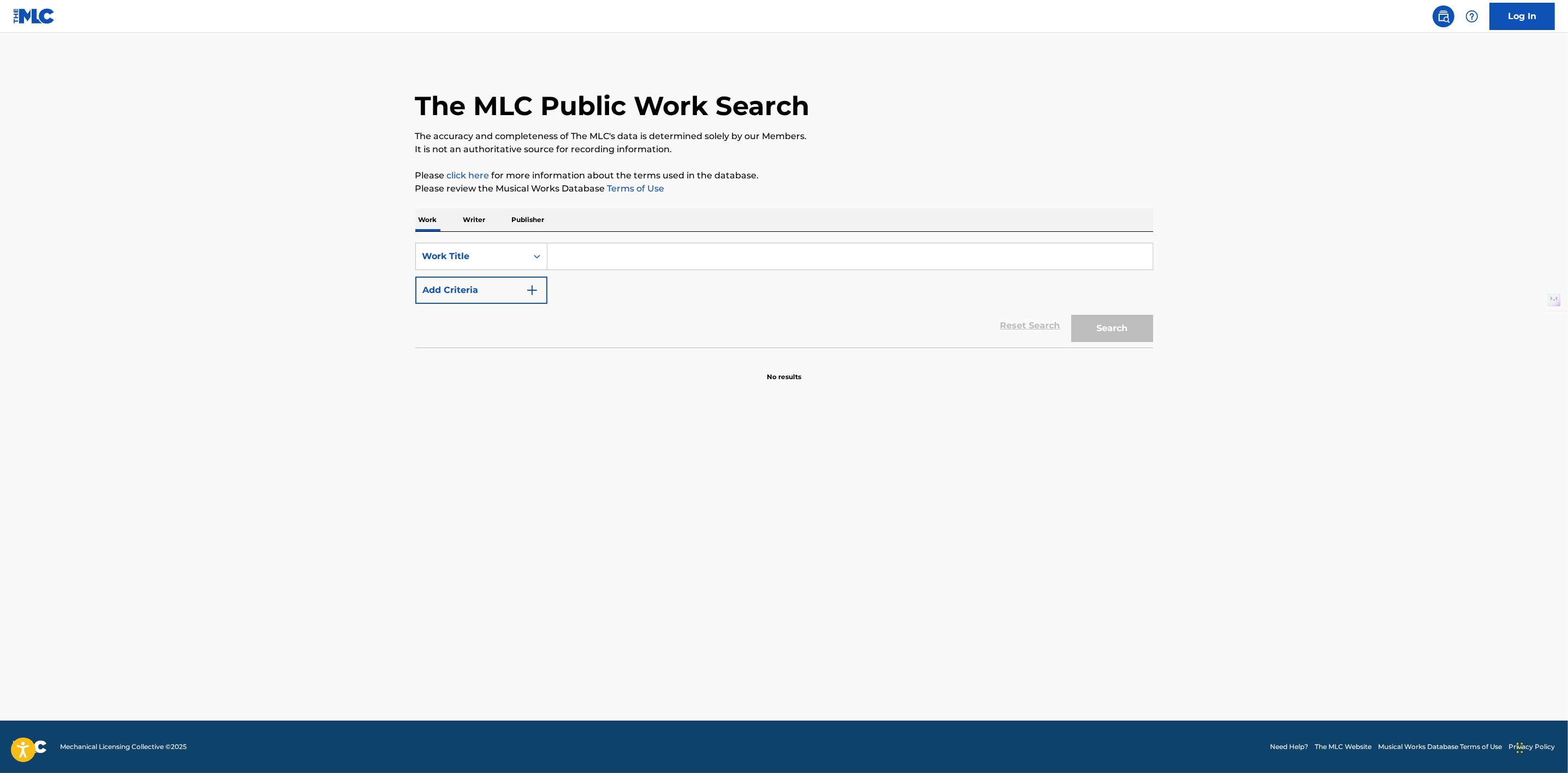
click at [579, 249] on input "Search Form" at bounding box center [850, 256] width 605 height 26
paste input "Trouble In The Message Centre"
type input "Trouble In The Message Centre"
click at [1111, 319] on button "Search" at bounding box center [1112, 328] width 82 height 27
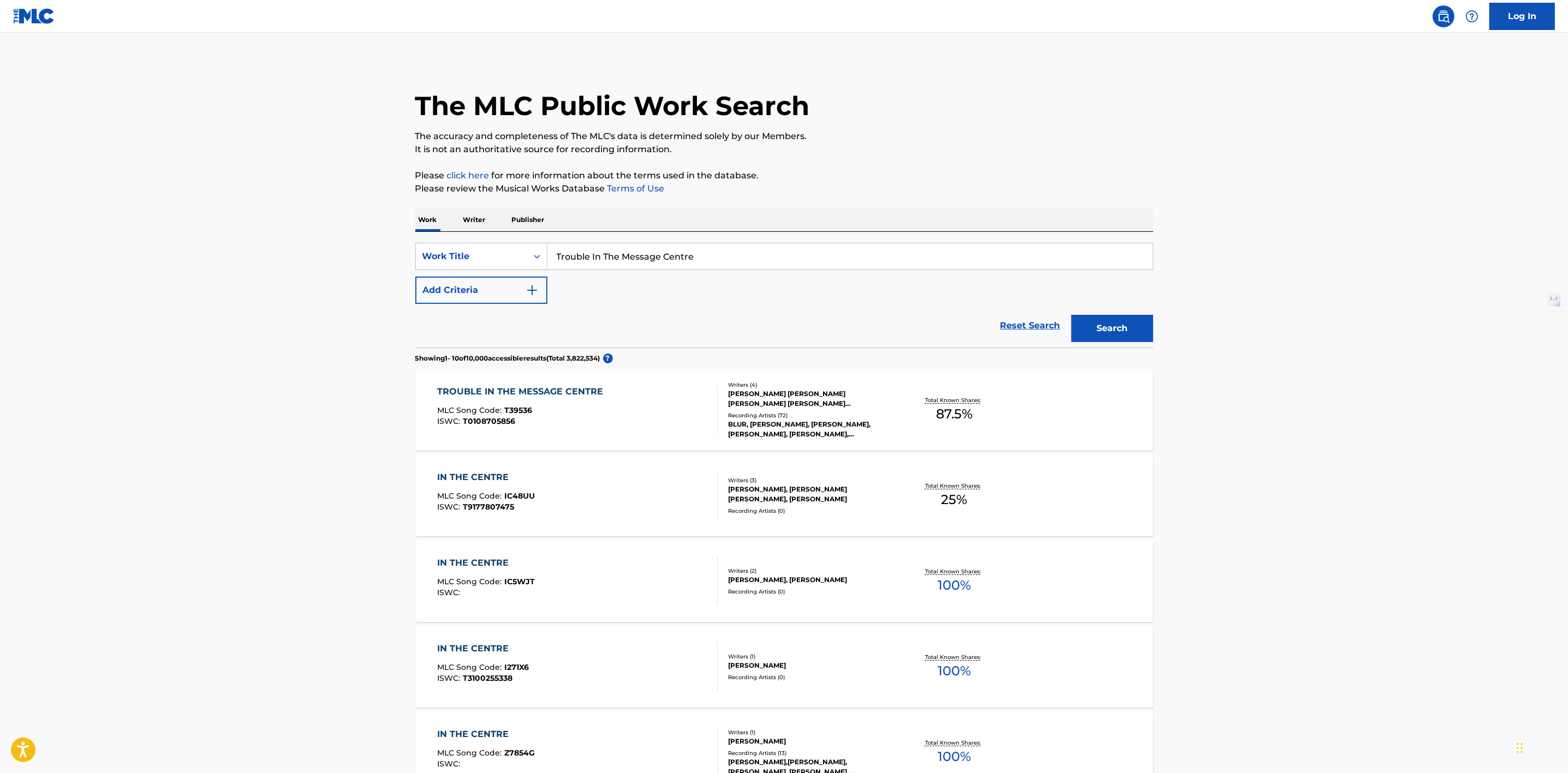
click at [562, 393] on div "TROUBLE IN THE MESSAGE CENTRE" at bounding box center [523, 391] width 172 height 13
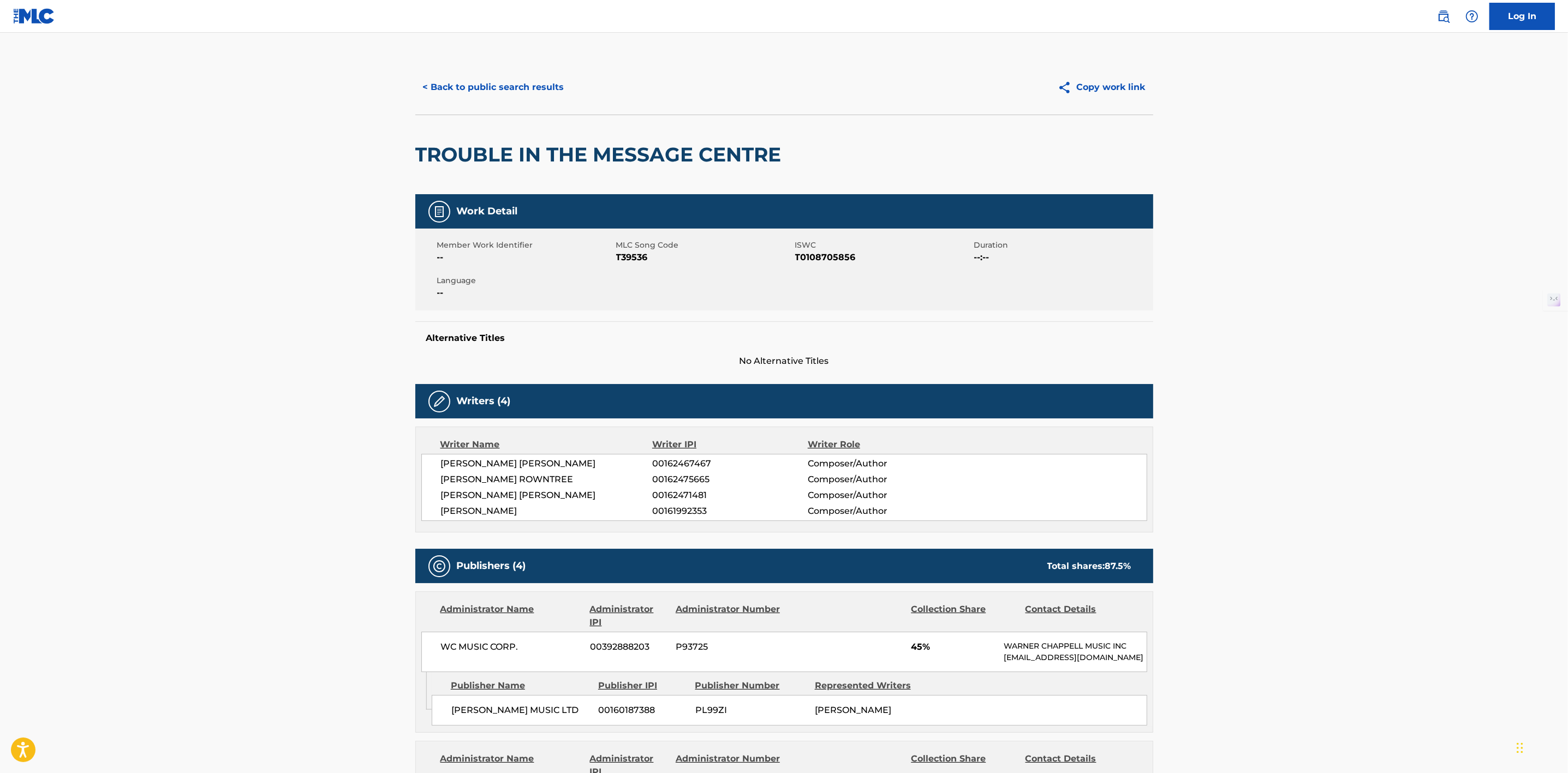
click at [510, 87] on button "< Back to public search results" at bounding box center [494, 87] width 157 height 27
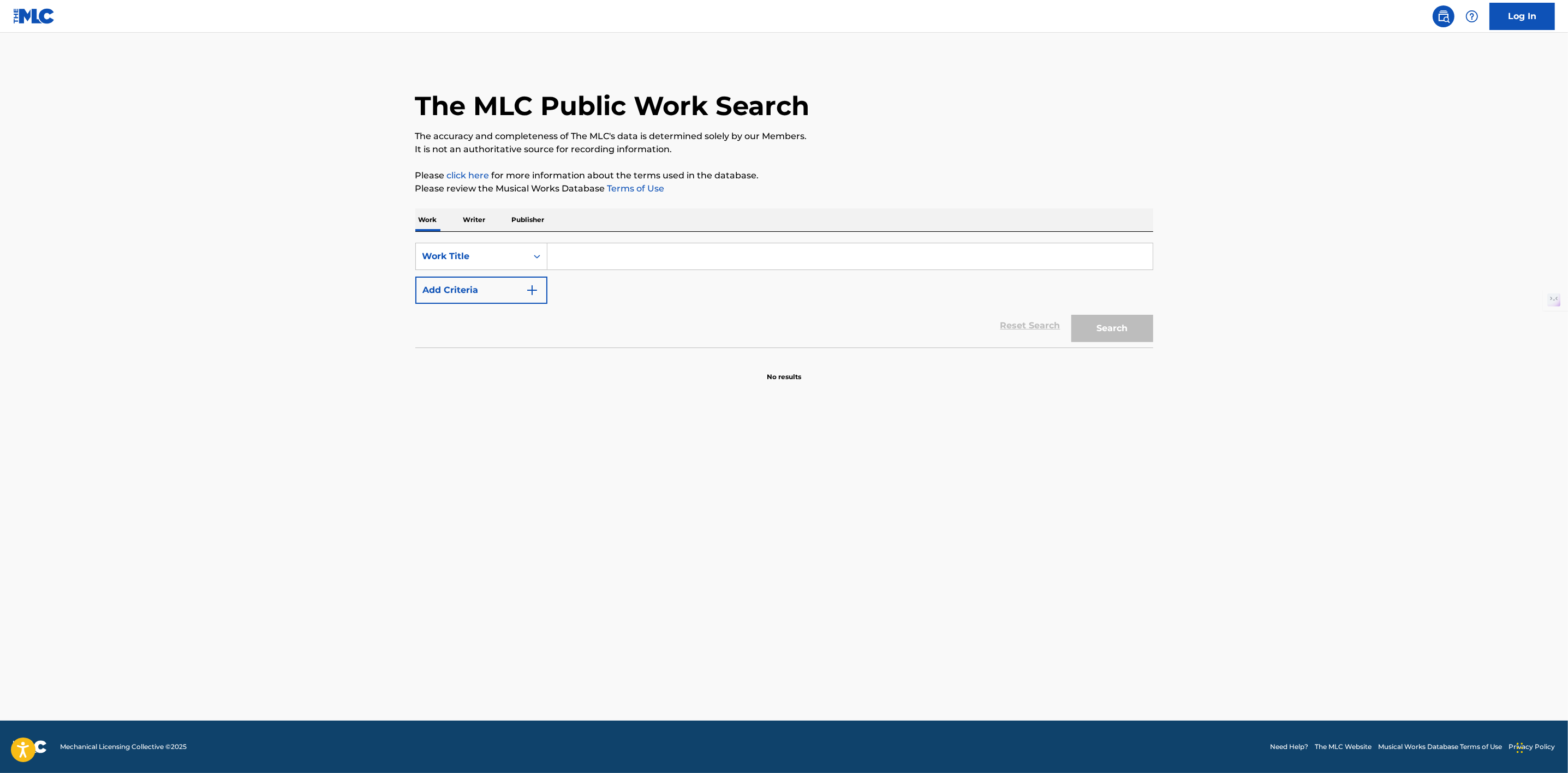
click at [592, 271] on div "SearchWithCriteria8ea61b4a-411f-4351-af66-8e56bcecb635 Work Title Add Criteria" at bounding box center [784, 273] width 738 height 61
click at [590, 267] on input "Search Form" at bounding box center [850, 256] width 605 height 26
paste input "Bank Holiday"
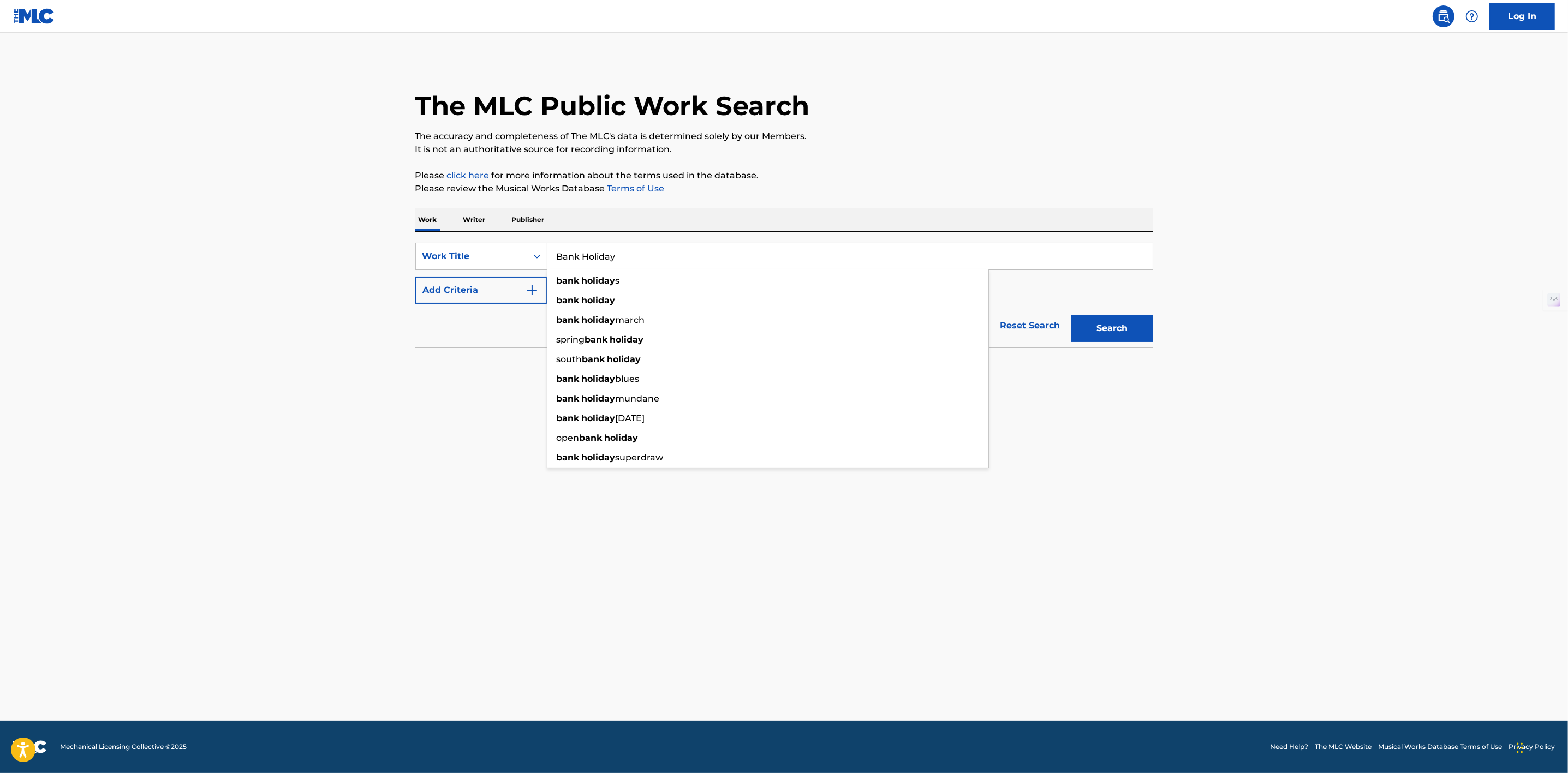
click at [1113, 333] on button "Search" at bounding box center [1112, 328] width 82 height 27
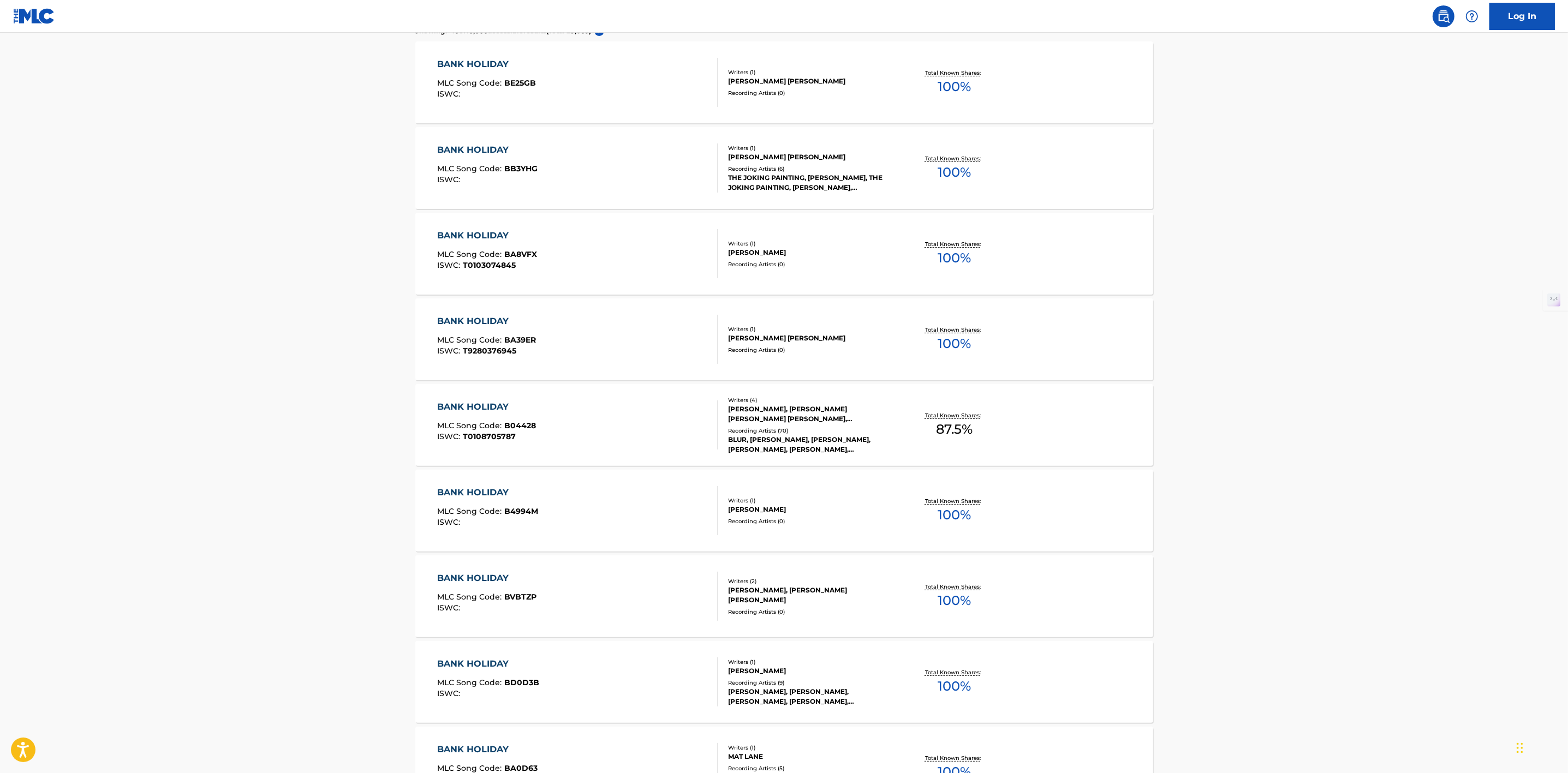
scroll to position [491, 0]
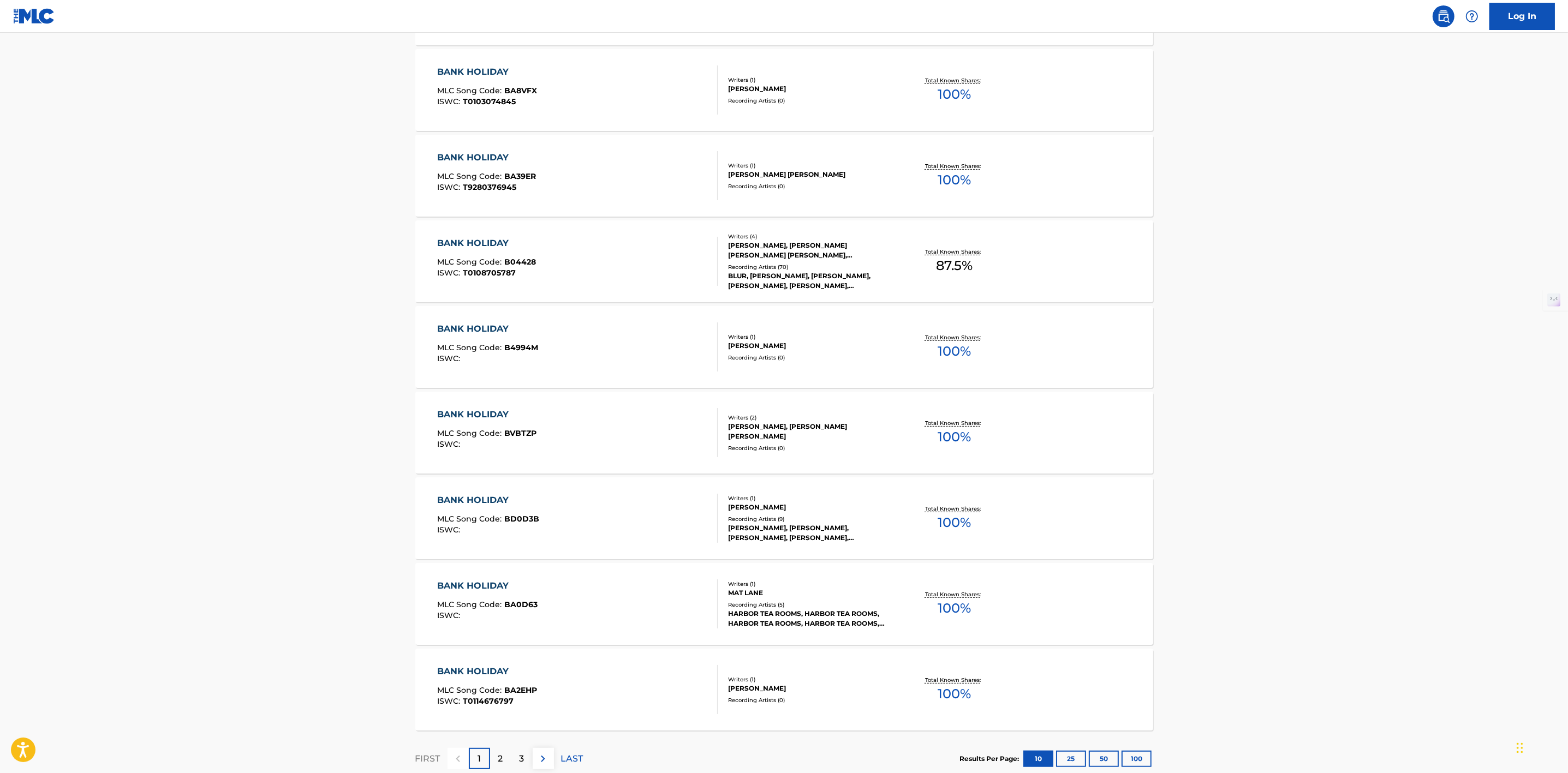
click at [503, 764] on div "2" at bounding box center [501, 759] width 22 height 22
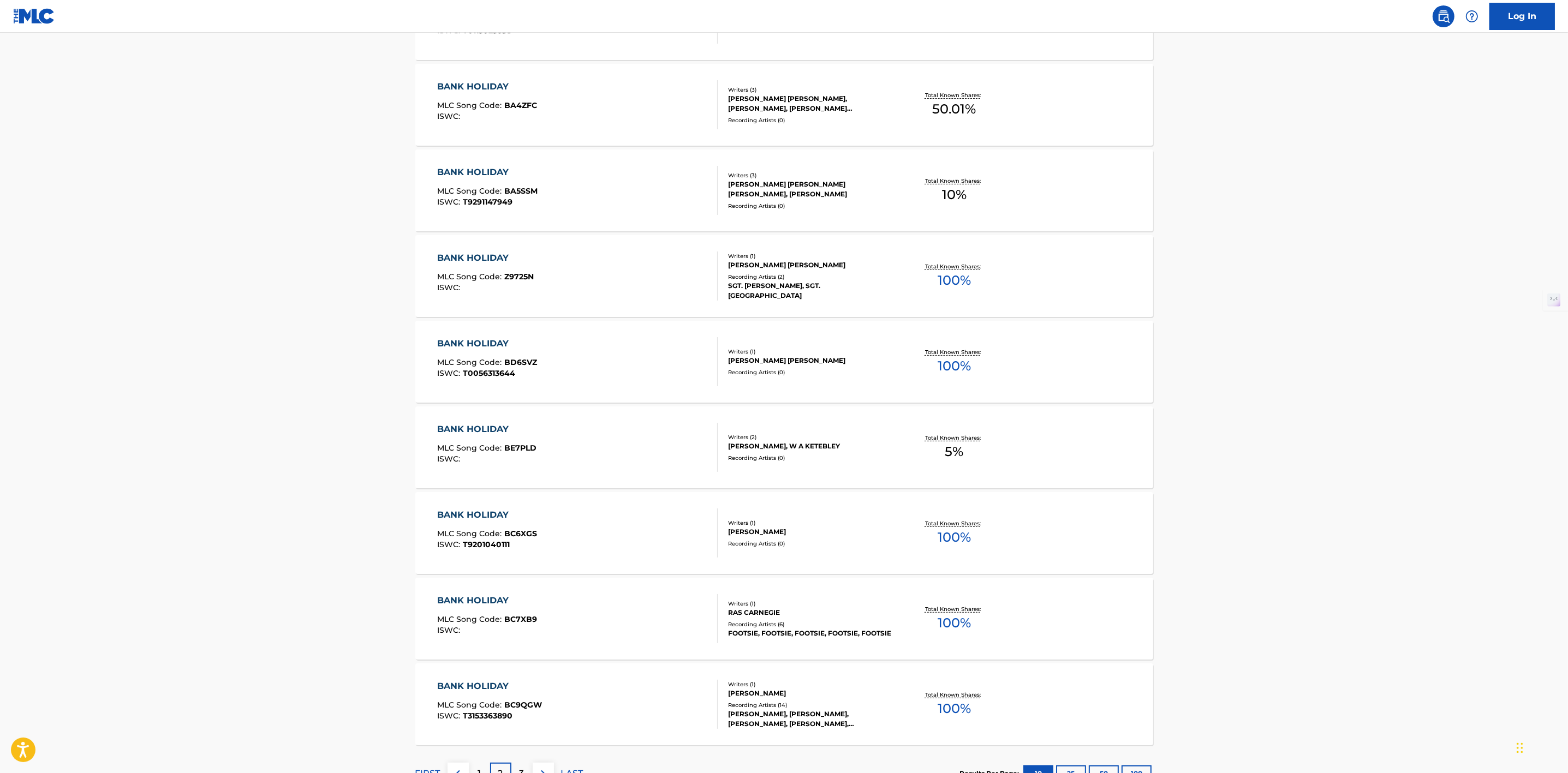
scroll to position [561, 0]
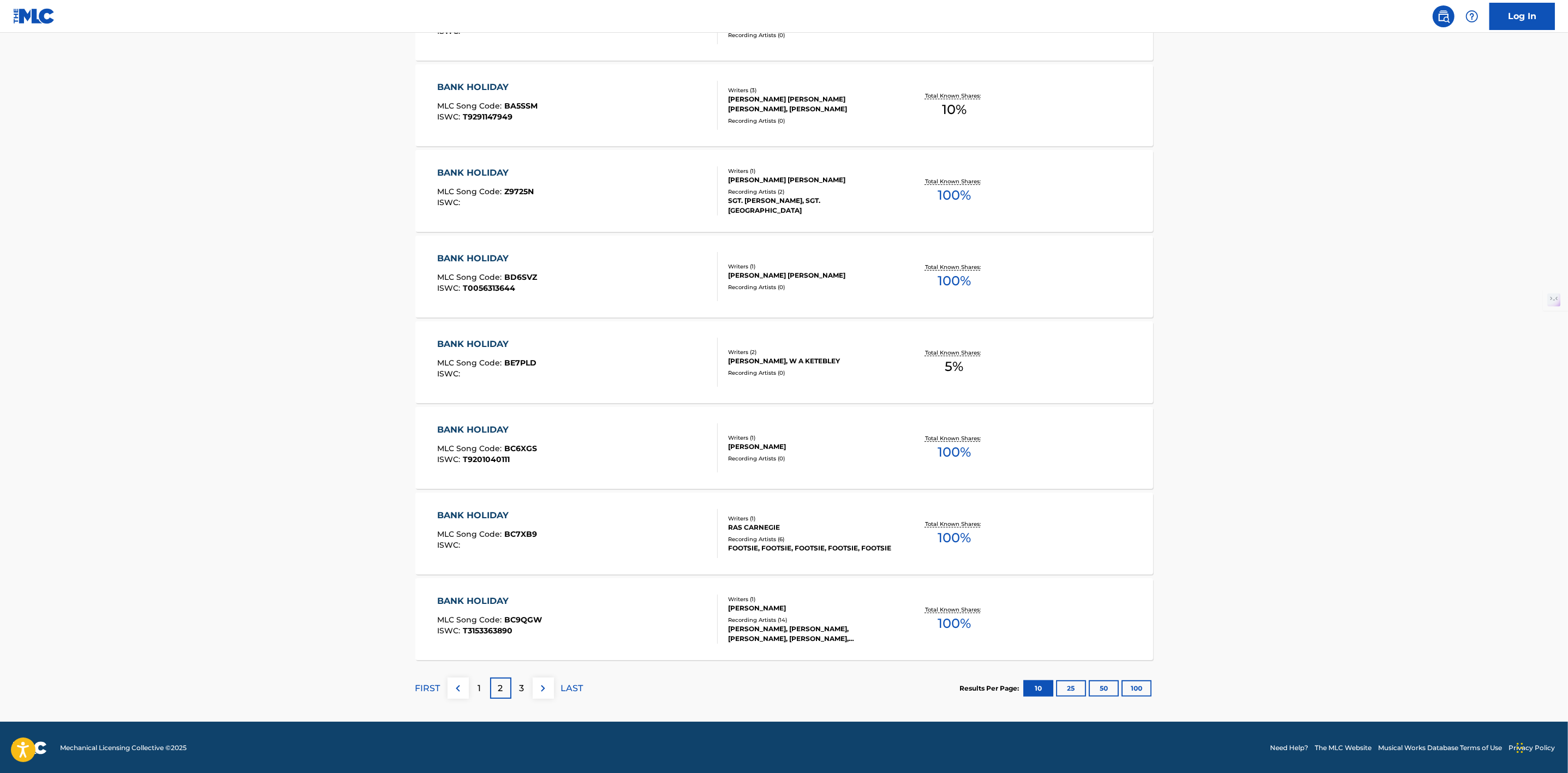
click at [530, 690] on div "3" at bounding box center [522, 689] width 22 height 22
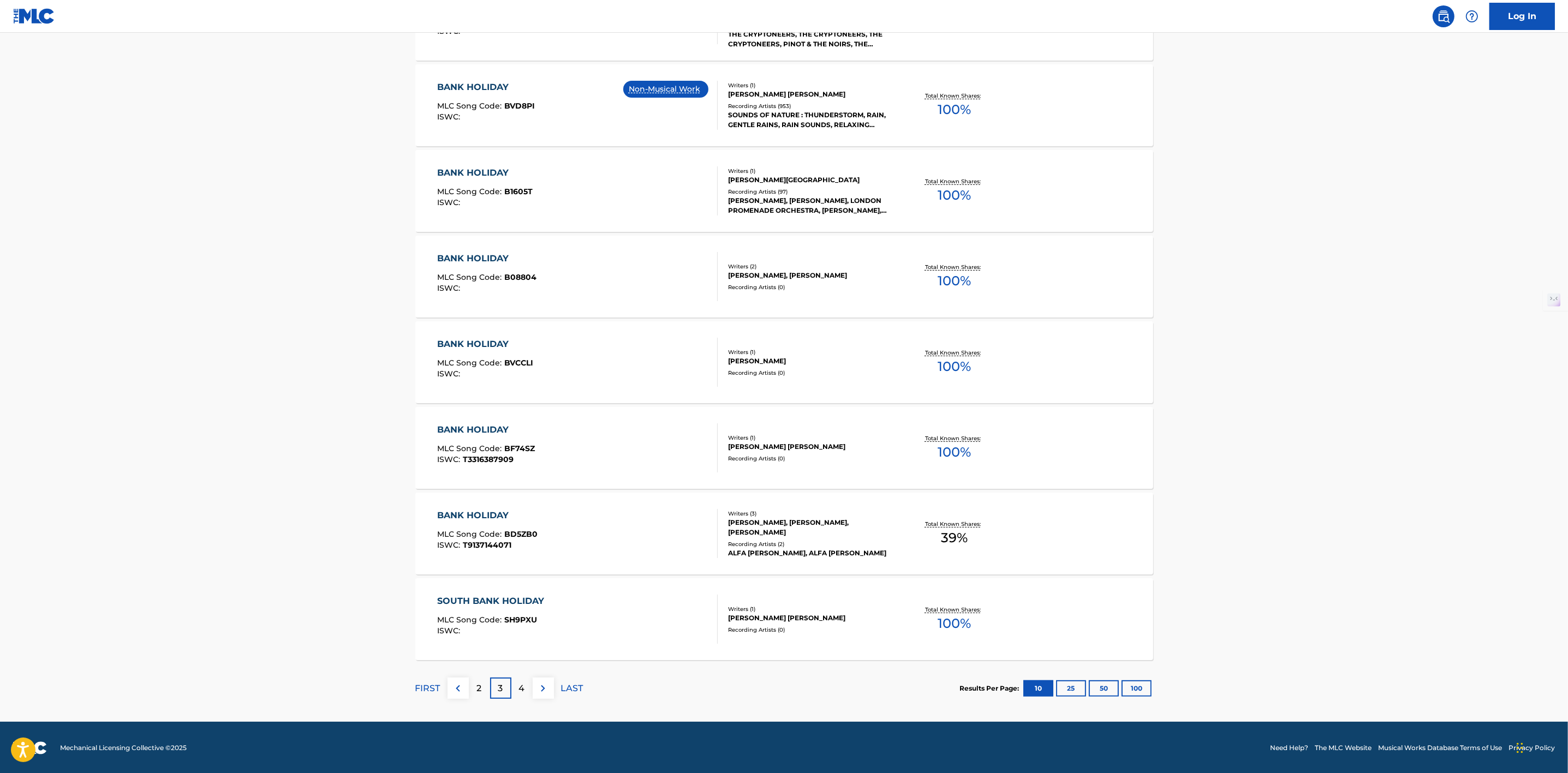
click at [528, 687] on div "4" at bounding box center [522, 689] width 22 height 22
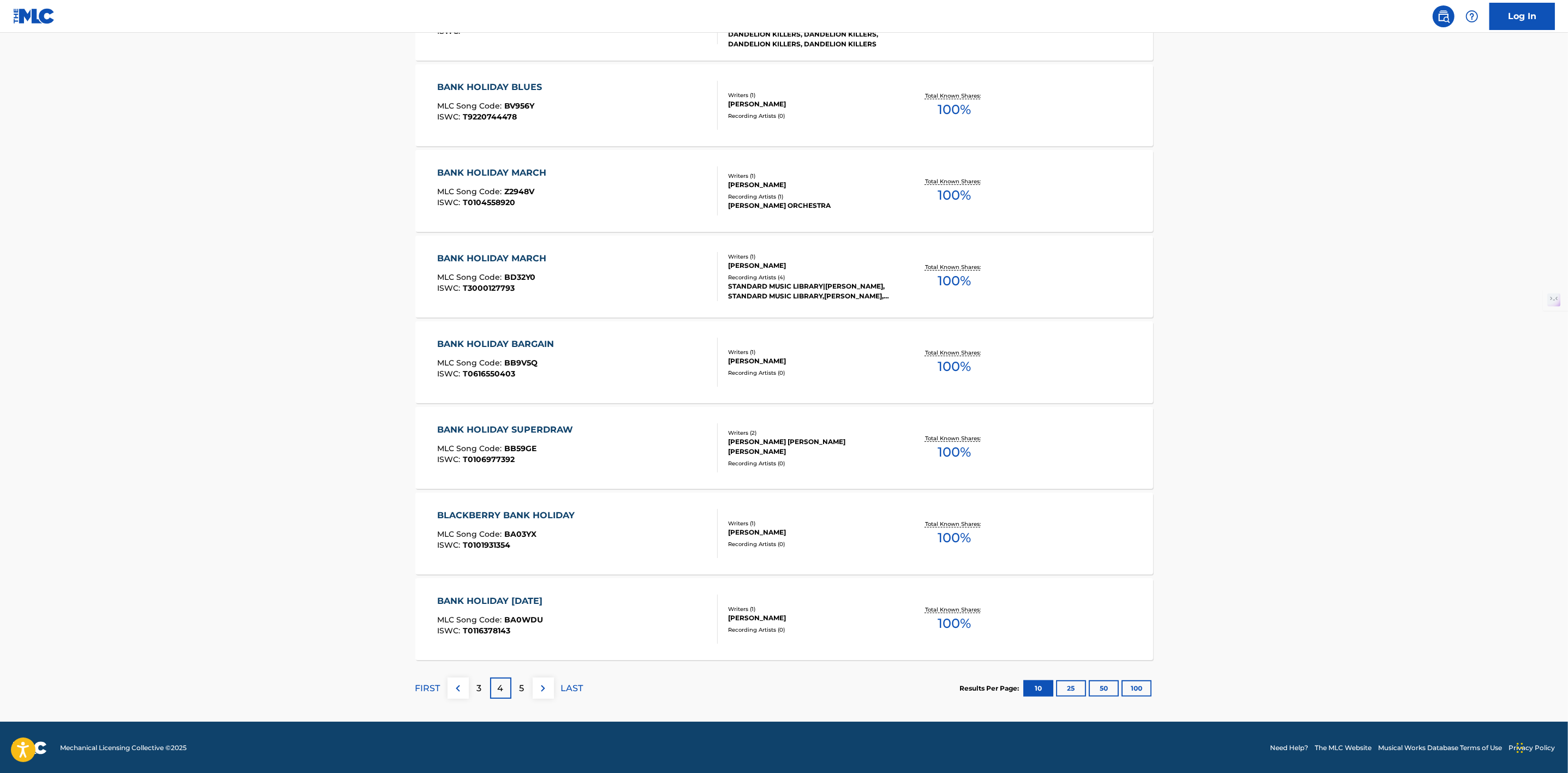
click at [525, 685] on div "5" at bounding box center [522, 689] width 22 height 22
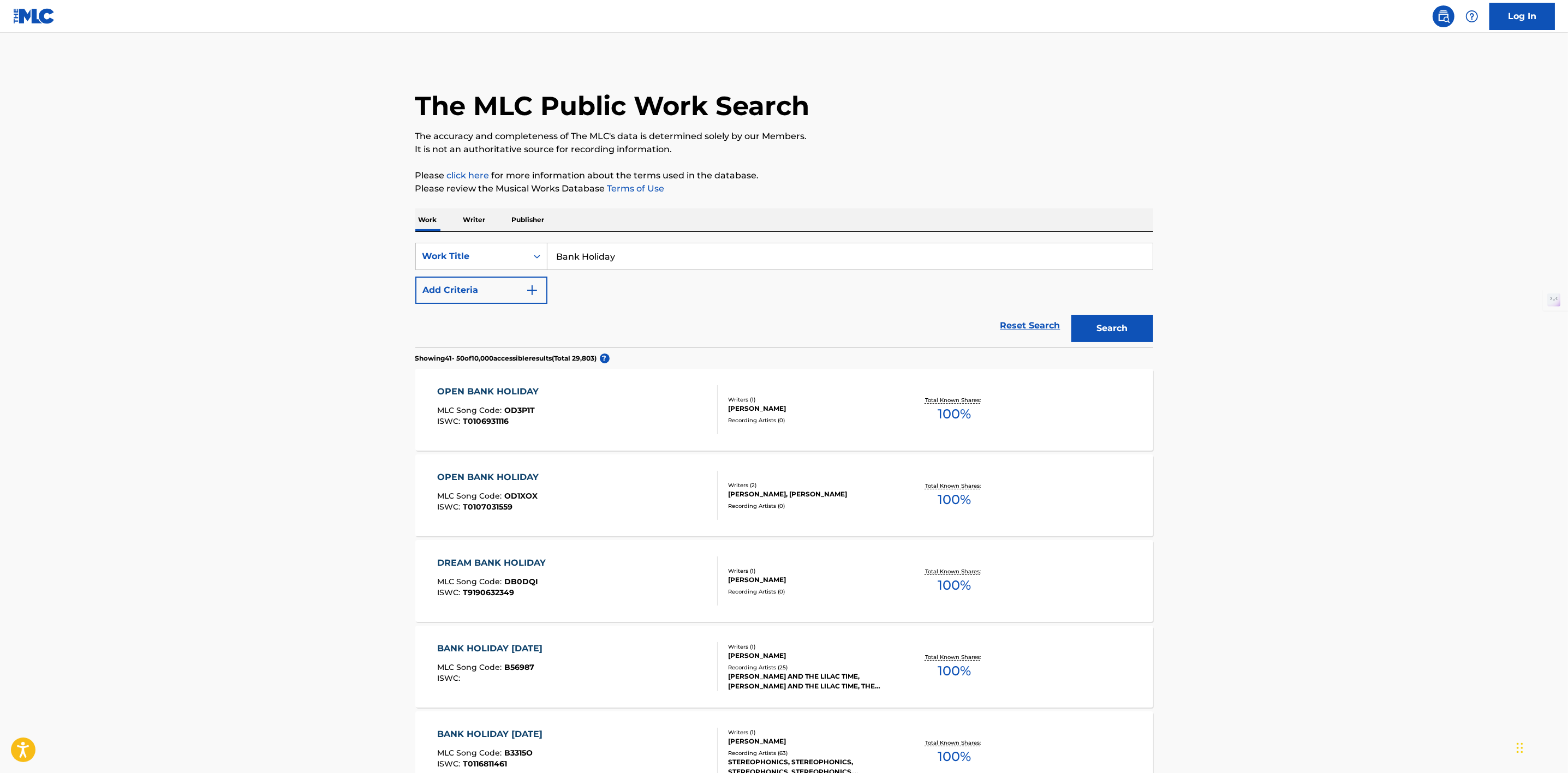
click at [691, 249] on input "Bank Holiday" at bounding box center [850, 256] width 605 height 26
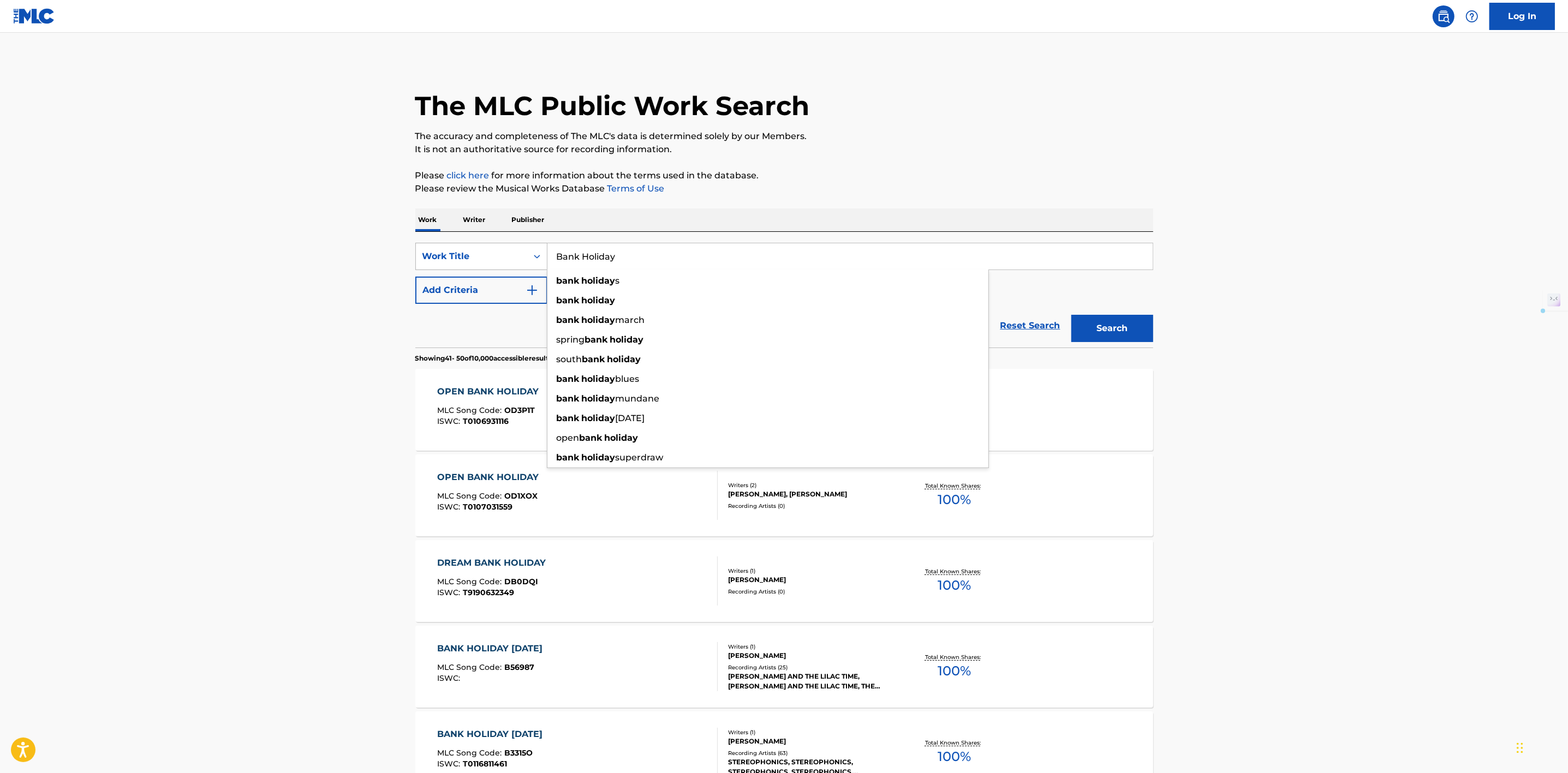
drag, startPoint x: 667, startPoint y: 256, endPoint x: 534, endPoint y: 256, distance: 133.0
click at [534, 256] on div "SearchWithCriteria8ea61b4a-411f-4351-af66-8e56bcecb635 Work Title Bank Holiday …" at bounding box center [784, 256] width 738 height 27
paste input "Far Out"
type input "Far Out"
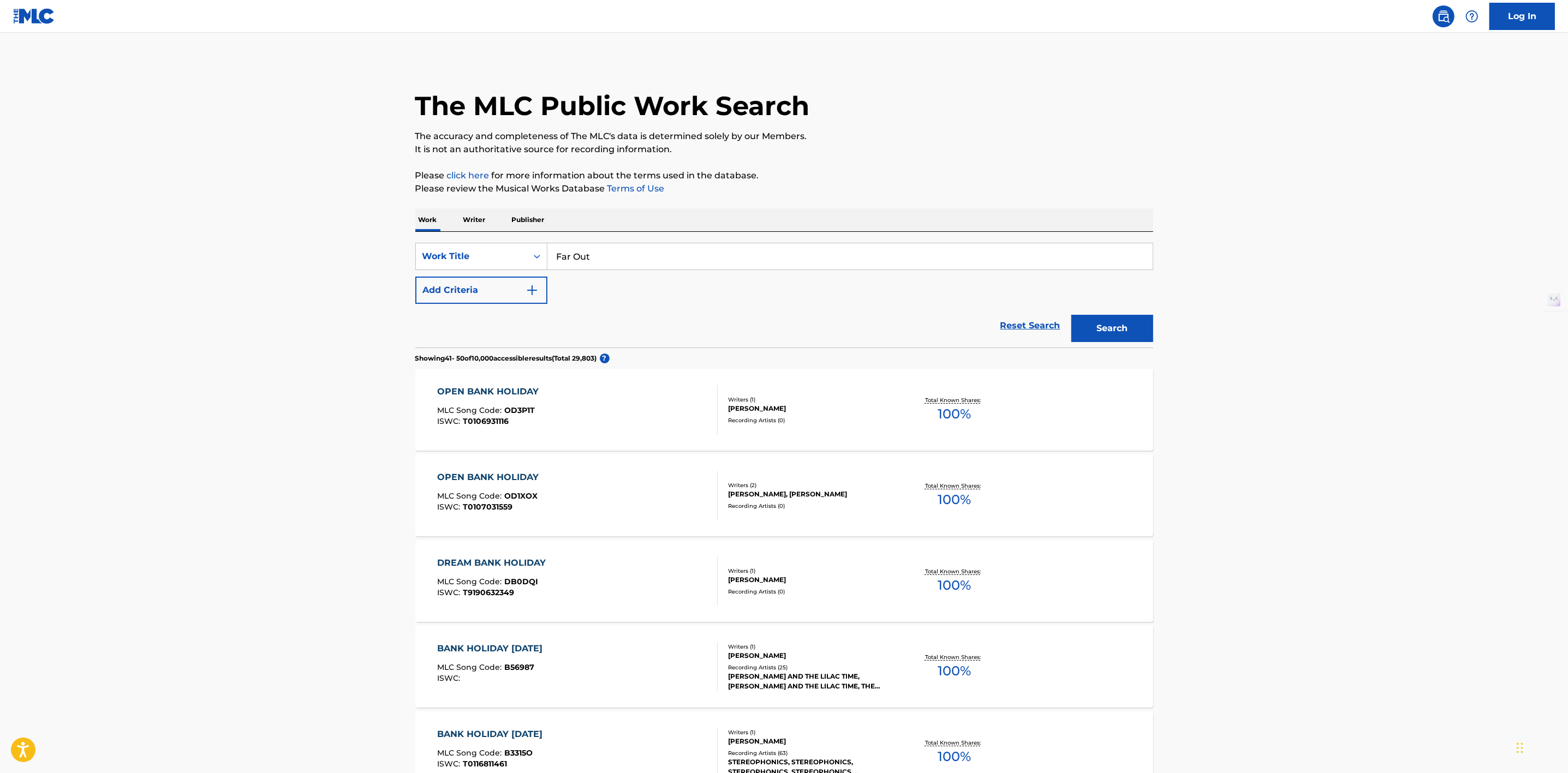
click at [1099, 327] on button "Search" at bounding box center [1112, 328] width 82 height 27
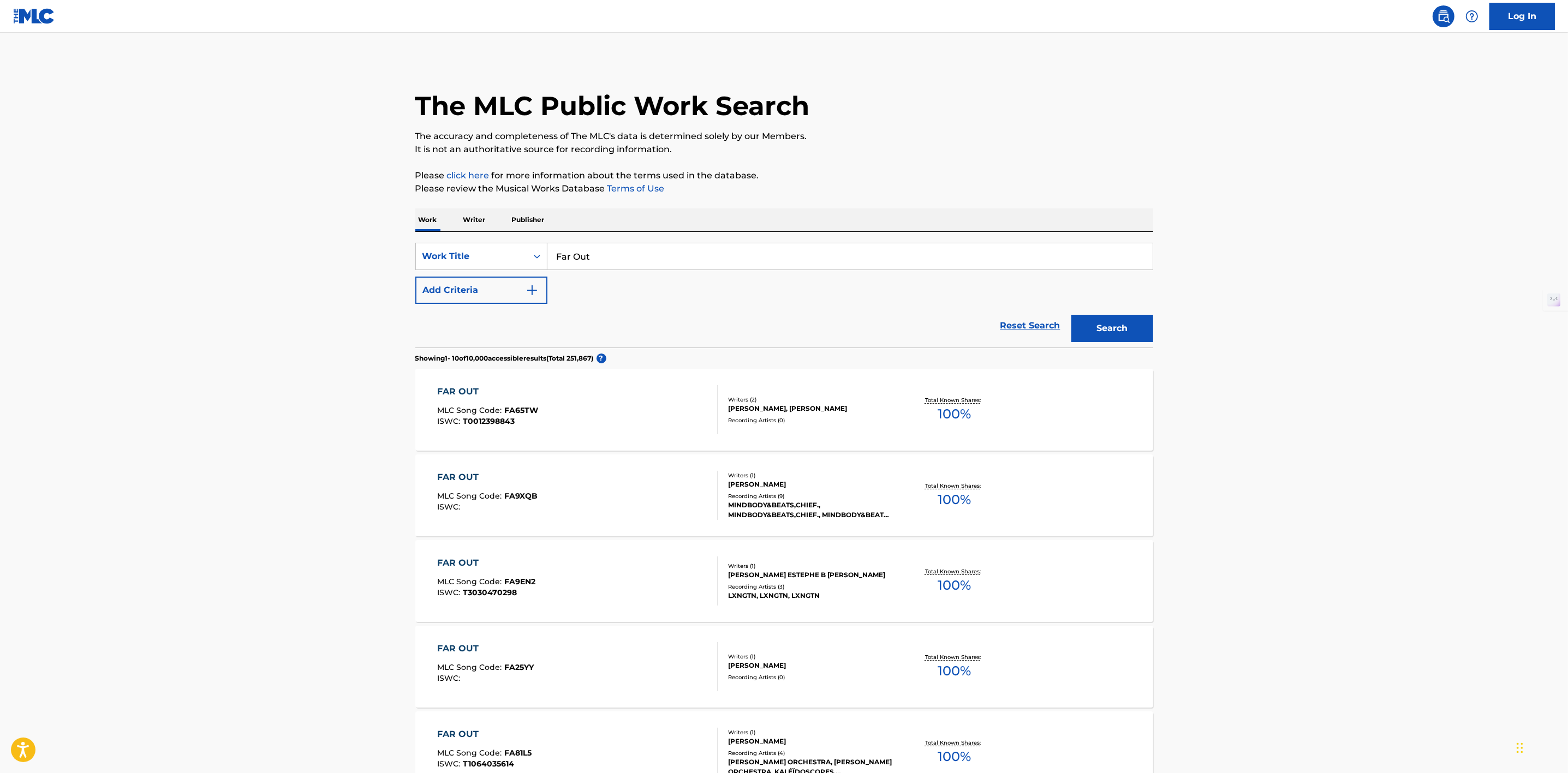
click at [537, 285] on img "Search Form" at bounding box center [532, 290] width 13 height 13
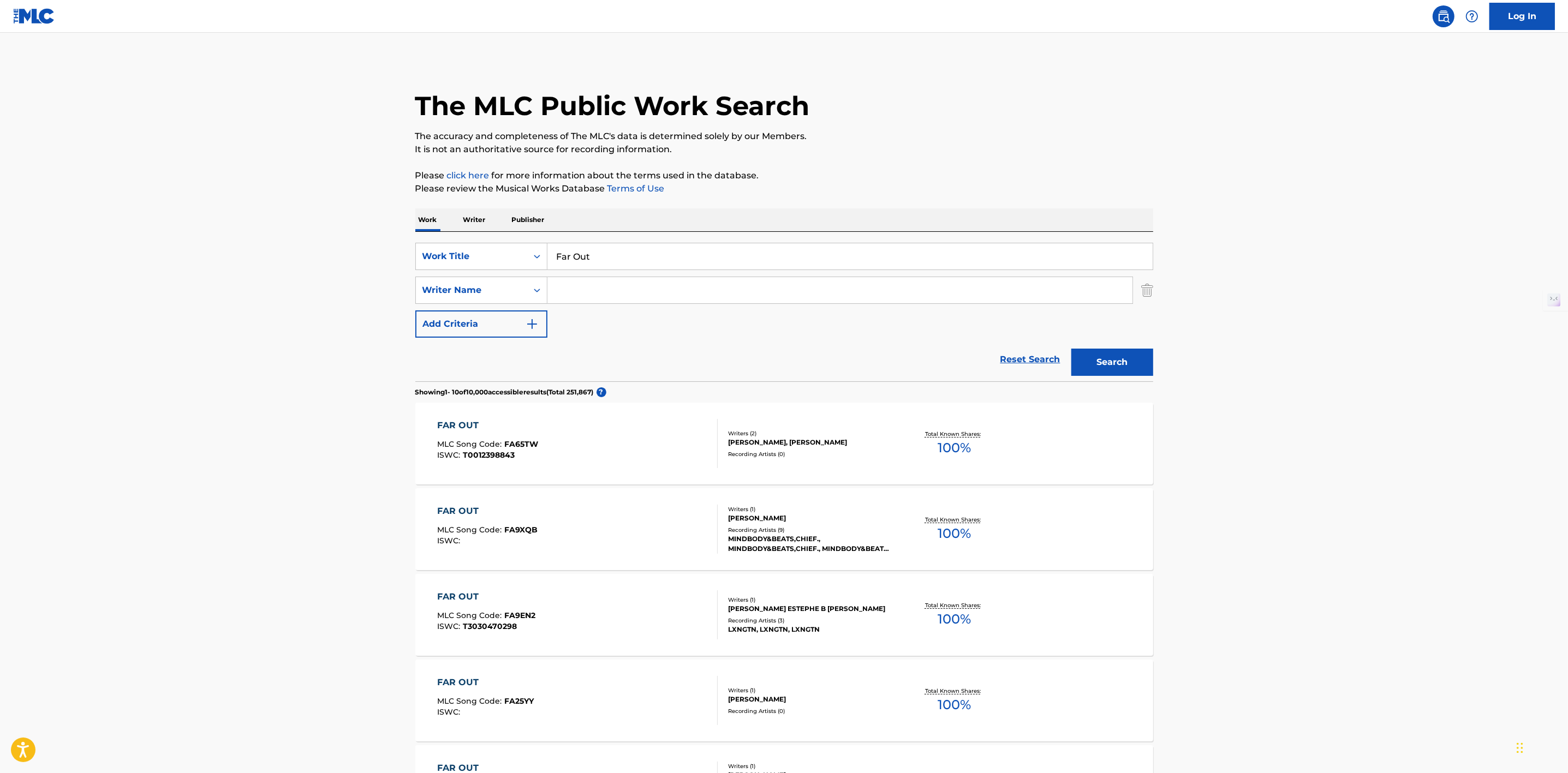
click at [557, 290] on input "Search Form" at bounding box center [840, 290] width 585 height 26
type input "coxon"
click at [1071, 349] on button "Search" at bounding box center [1112, 362] width 82 height 27
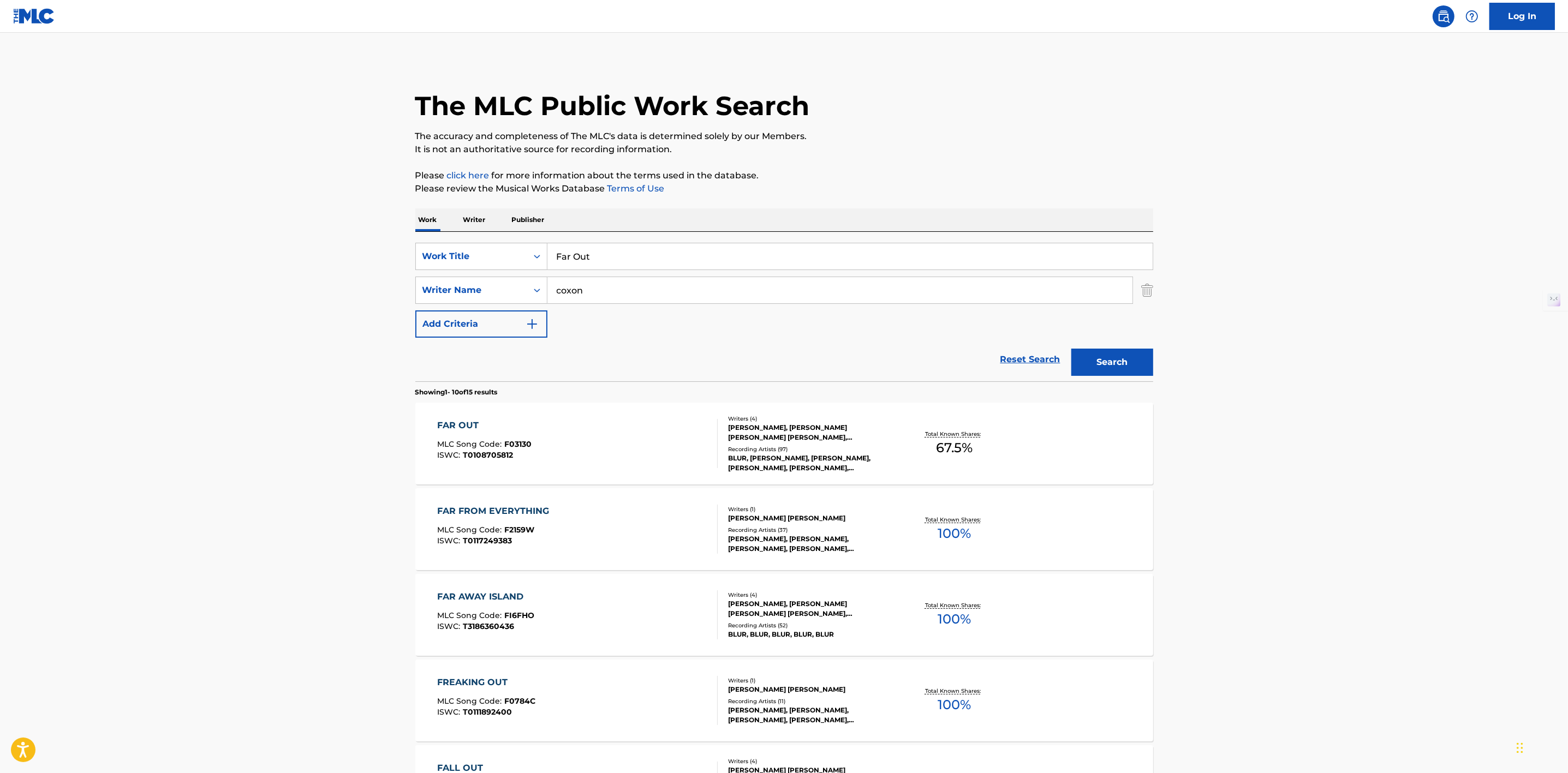
click at [411, 431] on div "The MLC Public Work Search The accuracy and completeness of The MLC's data is d…" at bounding box center [784, 685] width 764 height 1252
click at [475, 426] on div "FAR OUT" at bounding box center [484, 426] width 95 height 13
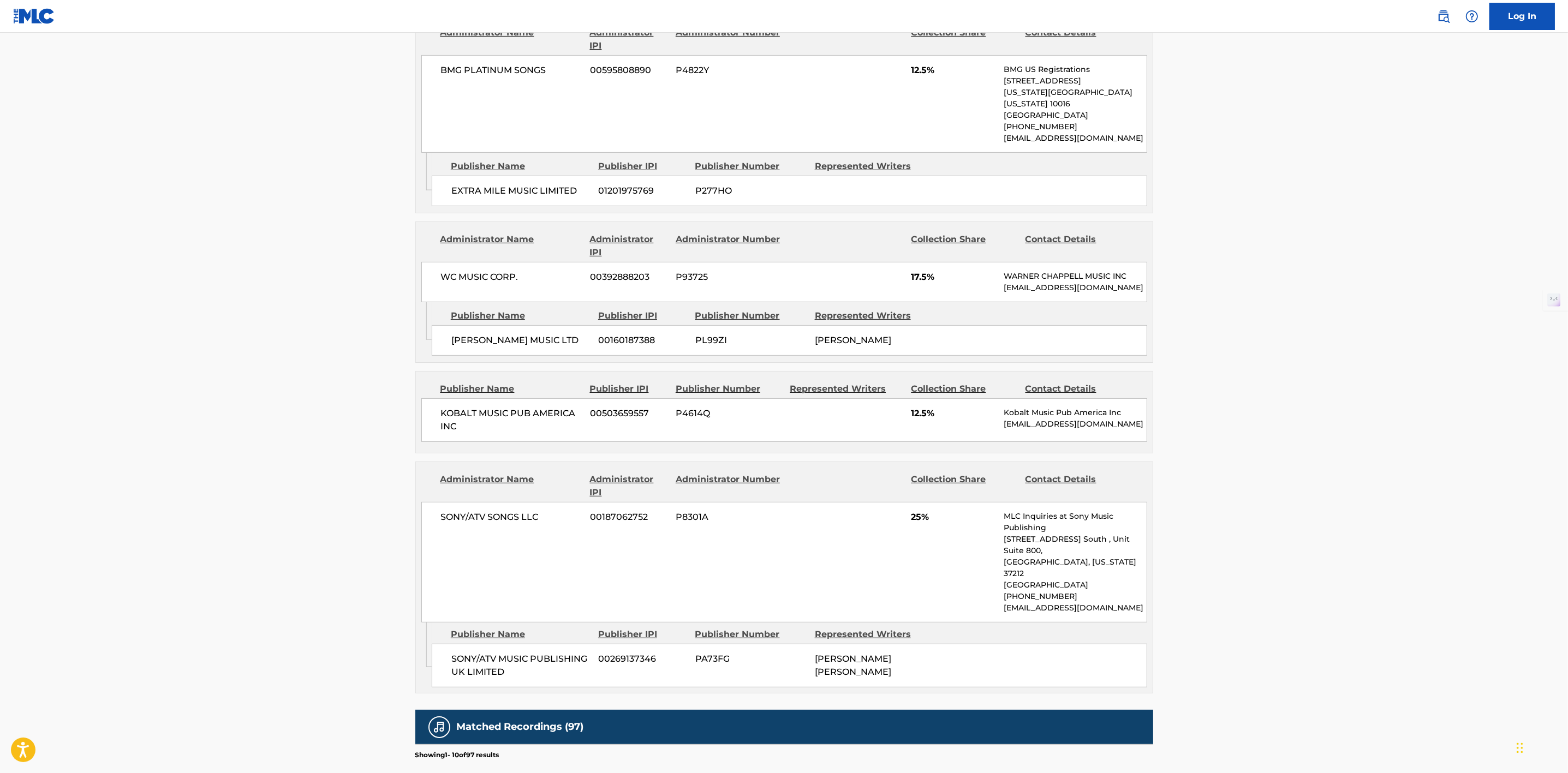
scroll to position [573, 0]
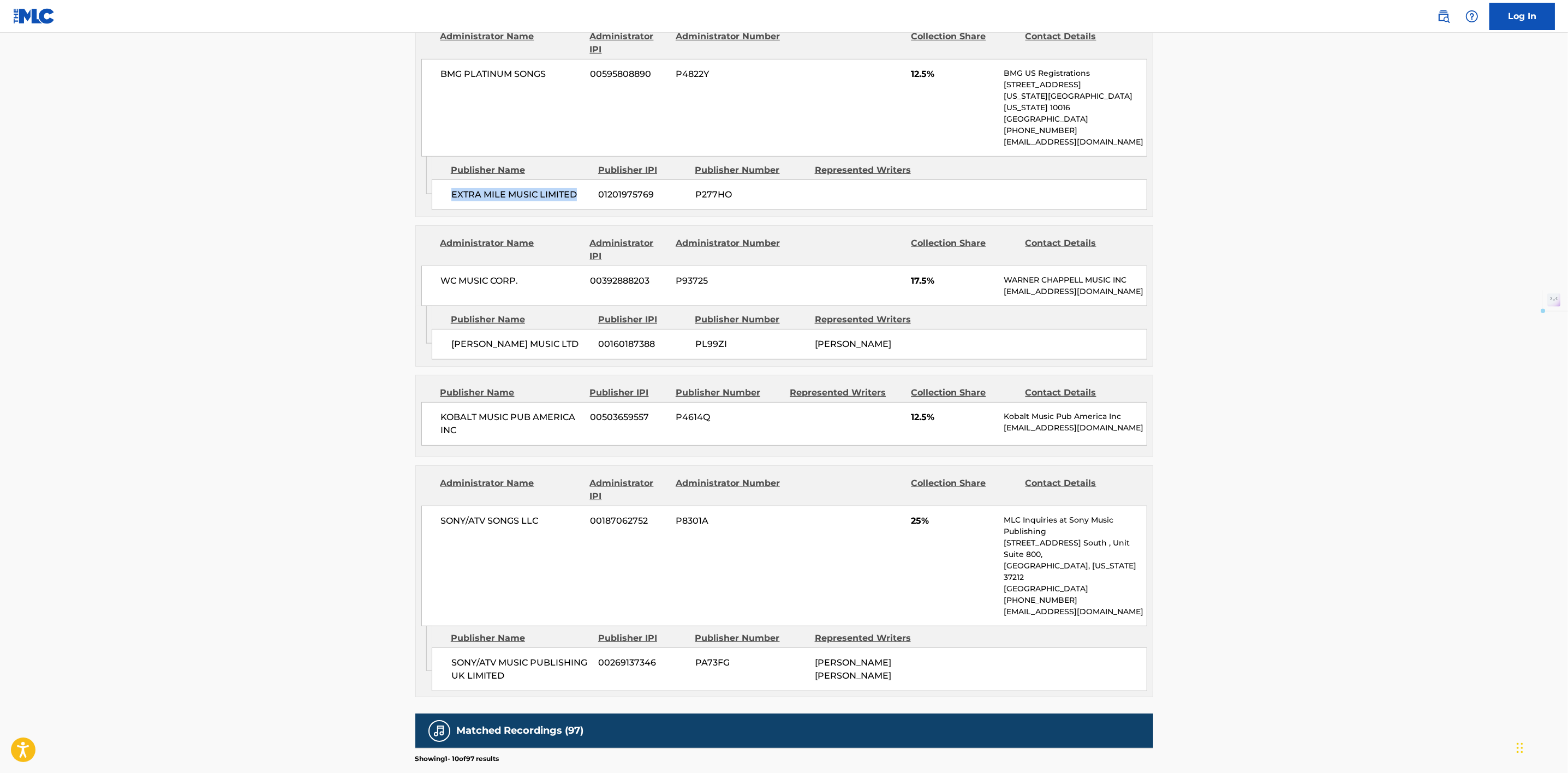
drag, startPoint x: 580, startPoint y: 188, endPoint x: 443, endPoint y: 188, distance: 137.0
click at [443, 188] on div "EXTRA MILE MUSIC LIMITED 01201975769 P277HO" at bounding box center [789, 195] width 715 height 30
copy span "EXTRA MILE MUSIC LIMITED"
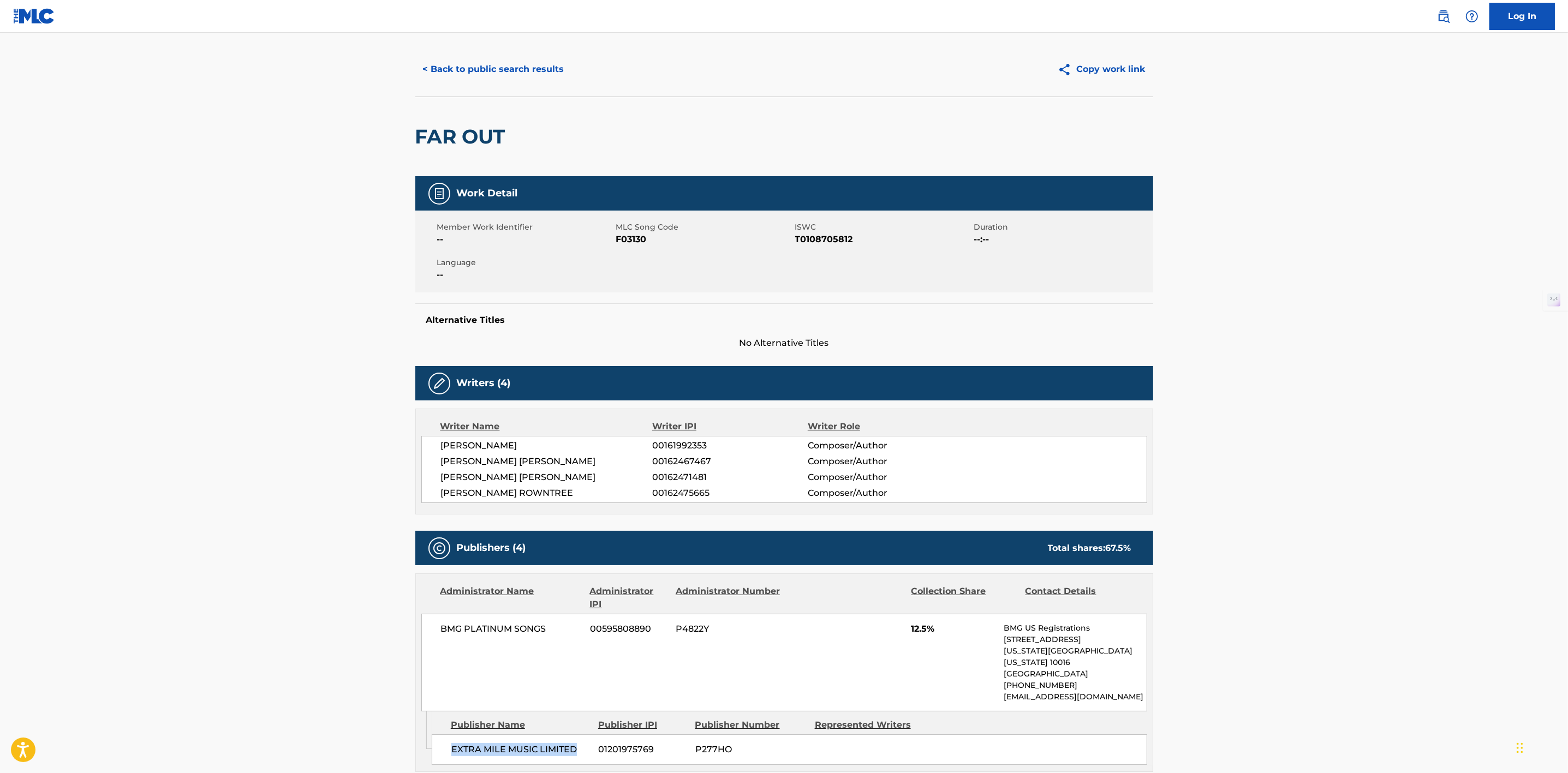
scroll to position [0, 0]
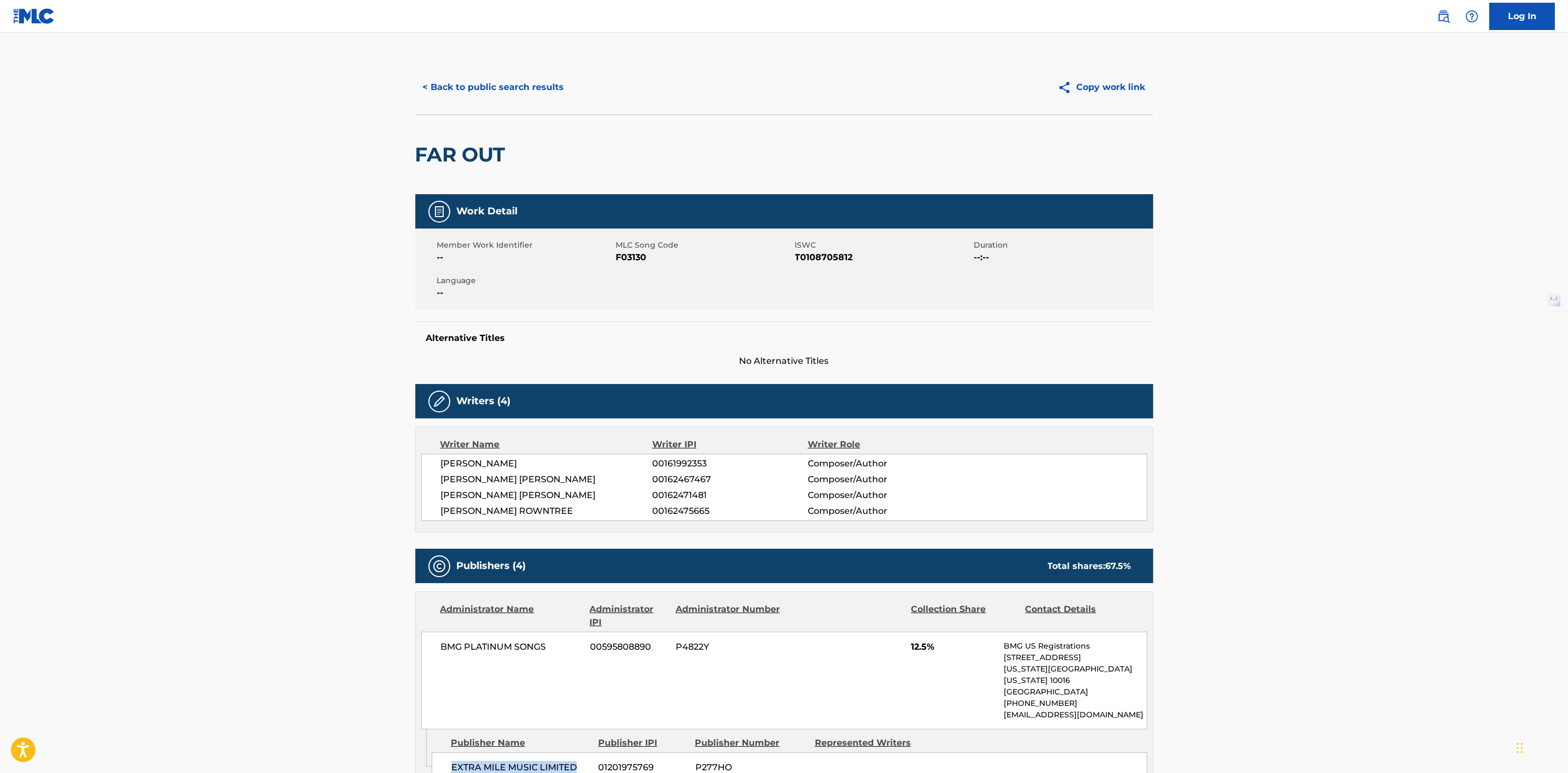
click at [558, 76] on button "< Back to public search results" at bounding box center [494, 87] width 157 height 27
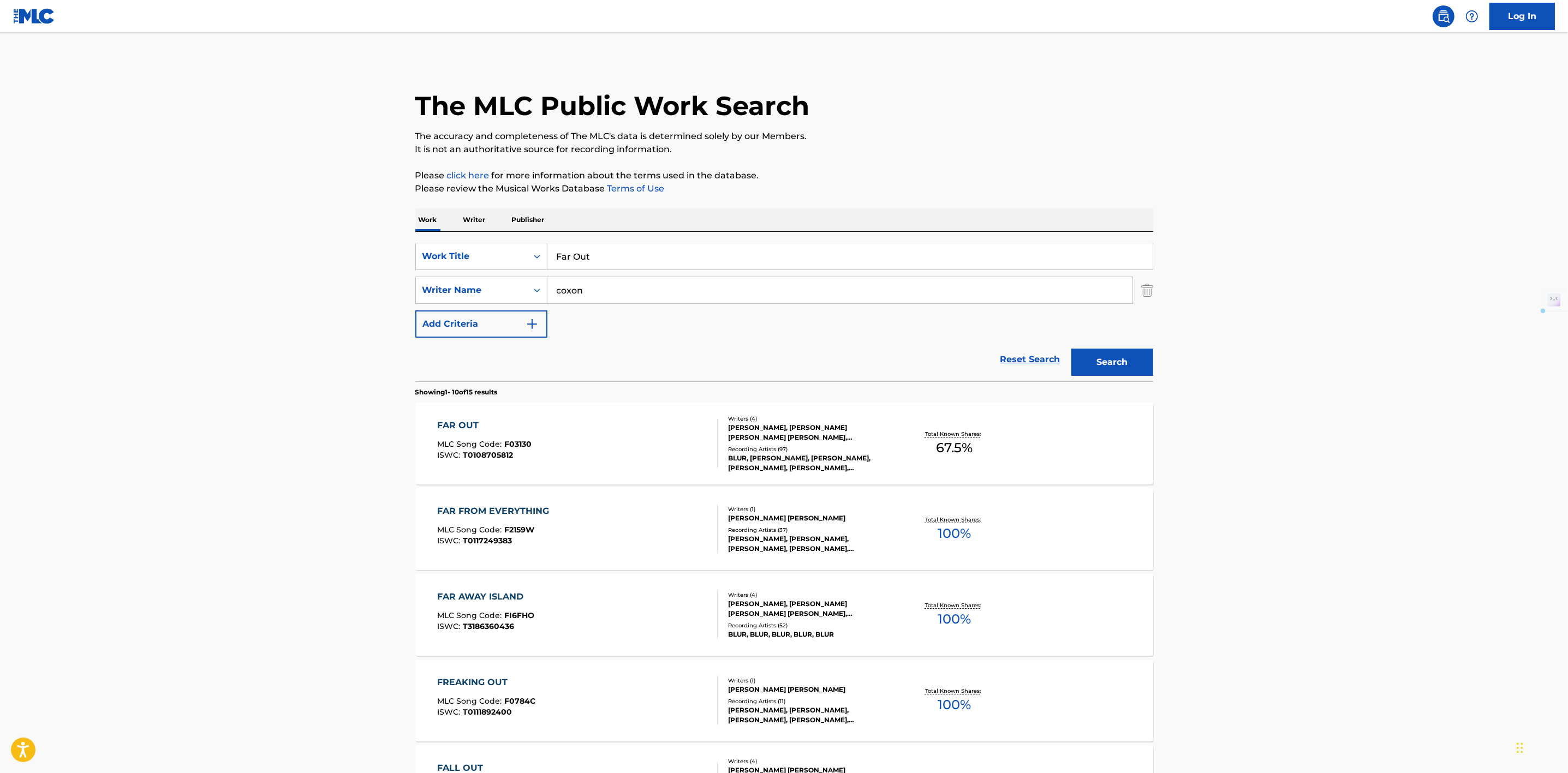
drag, startPoint x: 616, startPoint y: 283, endPoint x: 518, endPoint y: 274, distance: 98.4
click at [518, 274] on div "SearchWithCriteria8ea61b4a-411f-4351-af66-8e56bcecb635 Work Title Far Out Searc…" at bounding box center [784, 290] width 738 height 95
type input "[PERSON_NAME]"
click at [1071, 349] on button "Search" at bounding box center [1112, 362] width 82 height 27
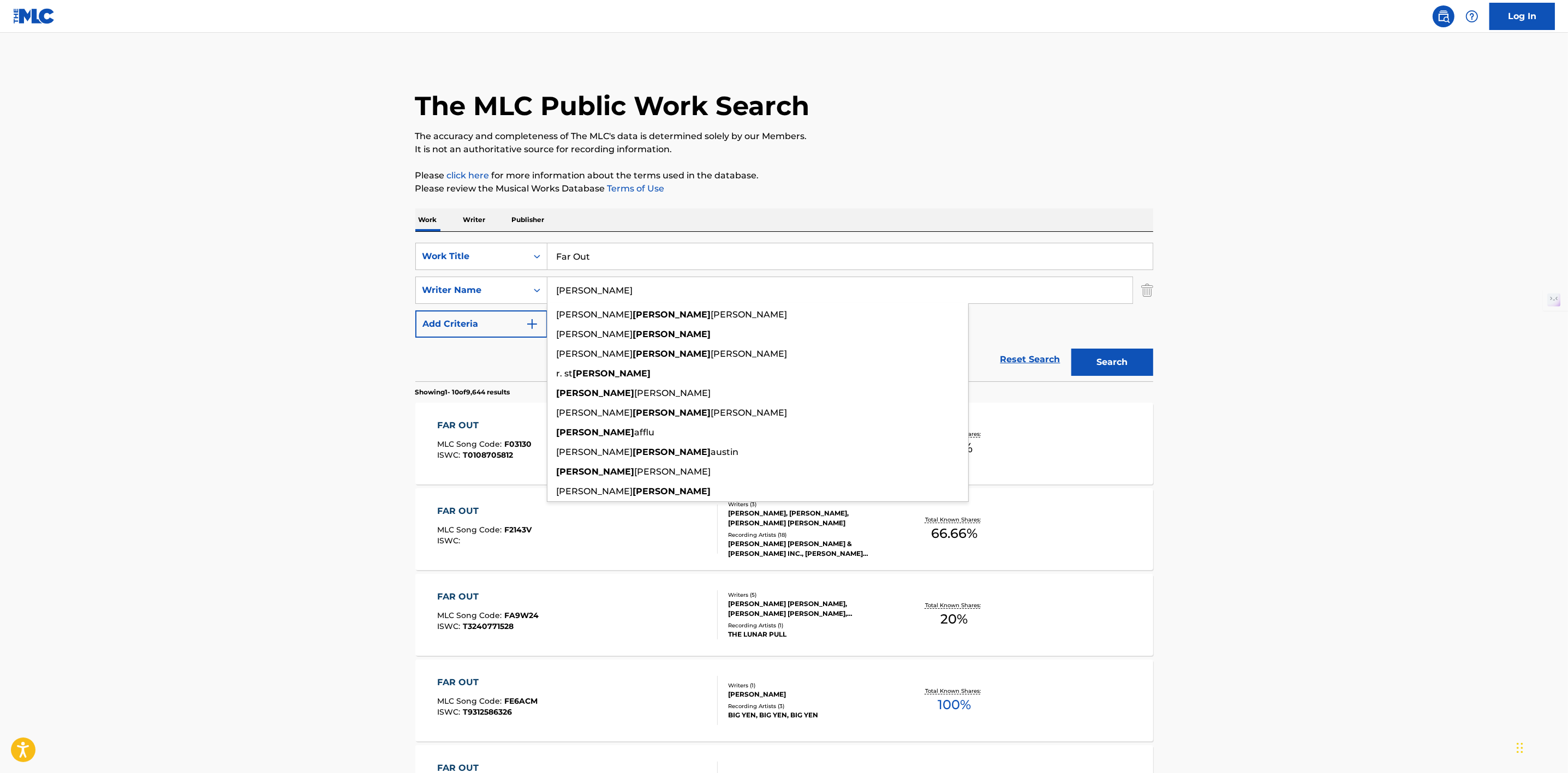
drag, startPoint x: 395, startPoint y: 460, endPoint x: 391, endPoint y: 466, distance: 7.2
click at [391, 466] on main "The MLC Public Work Search The accuracy and completeness of The MLC's data is d…" at bounding box center [784, 675] width 1568 height 1284
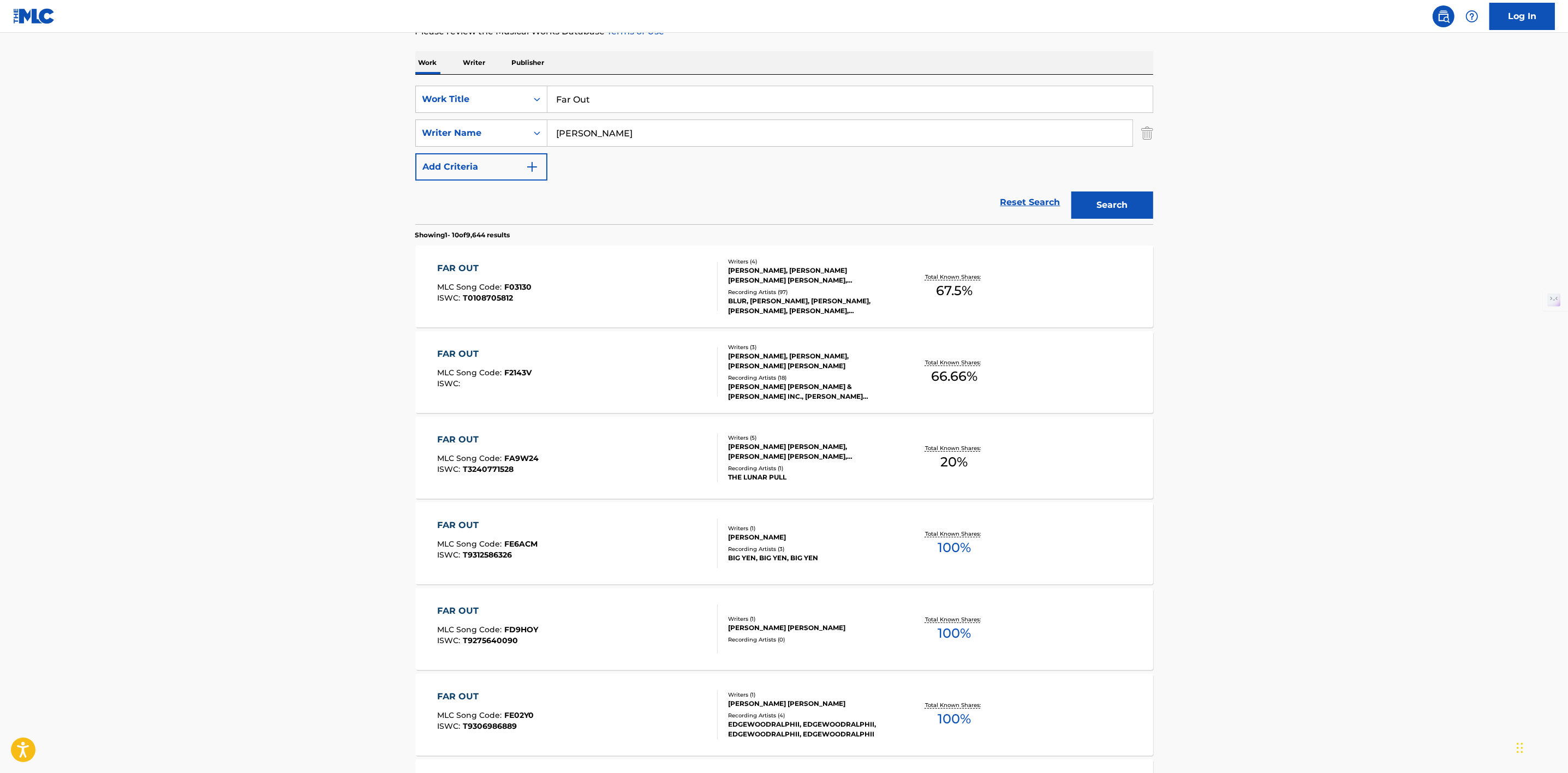
scroll to position [246, 0]
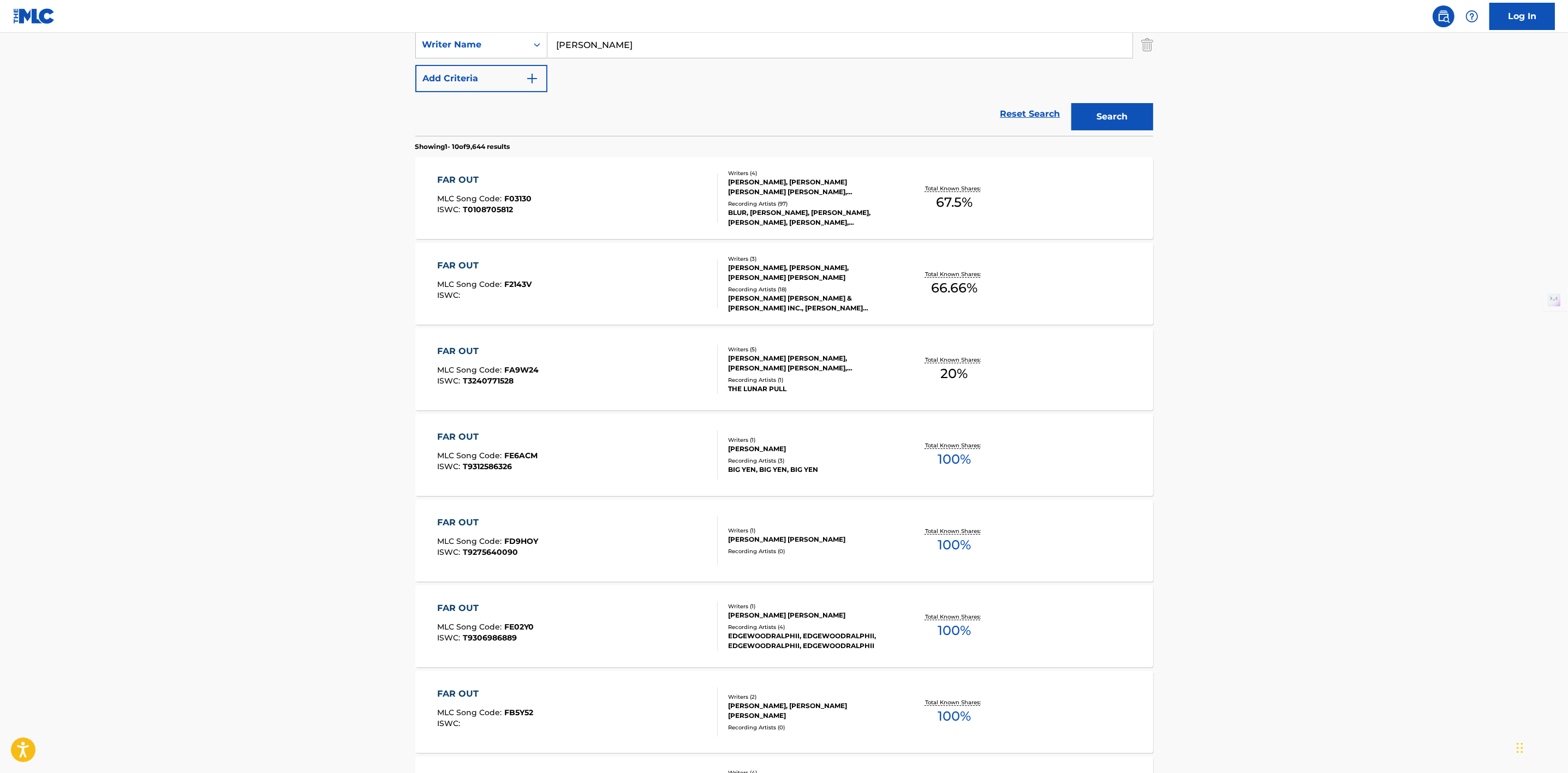
click at [191, 135] on main "The MLC Public Work Search The accuracy and completeness of The MLC's data is d…" at bounding box center [784, 429] width 1568 height 1284
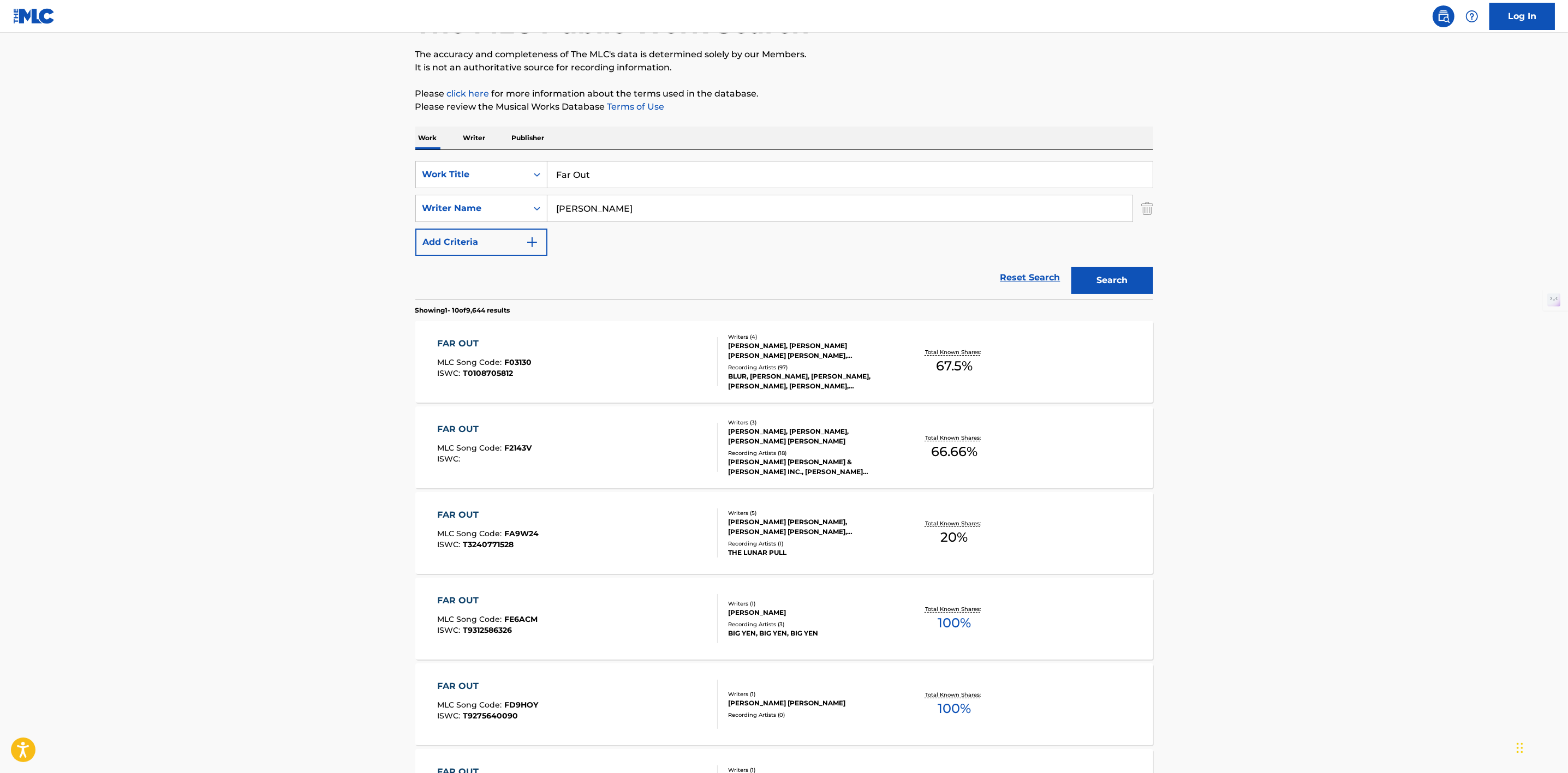
scroll to position [0, 0]
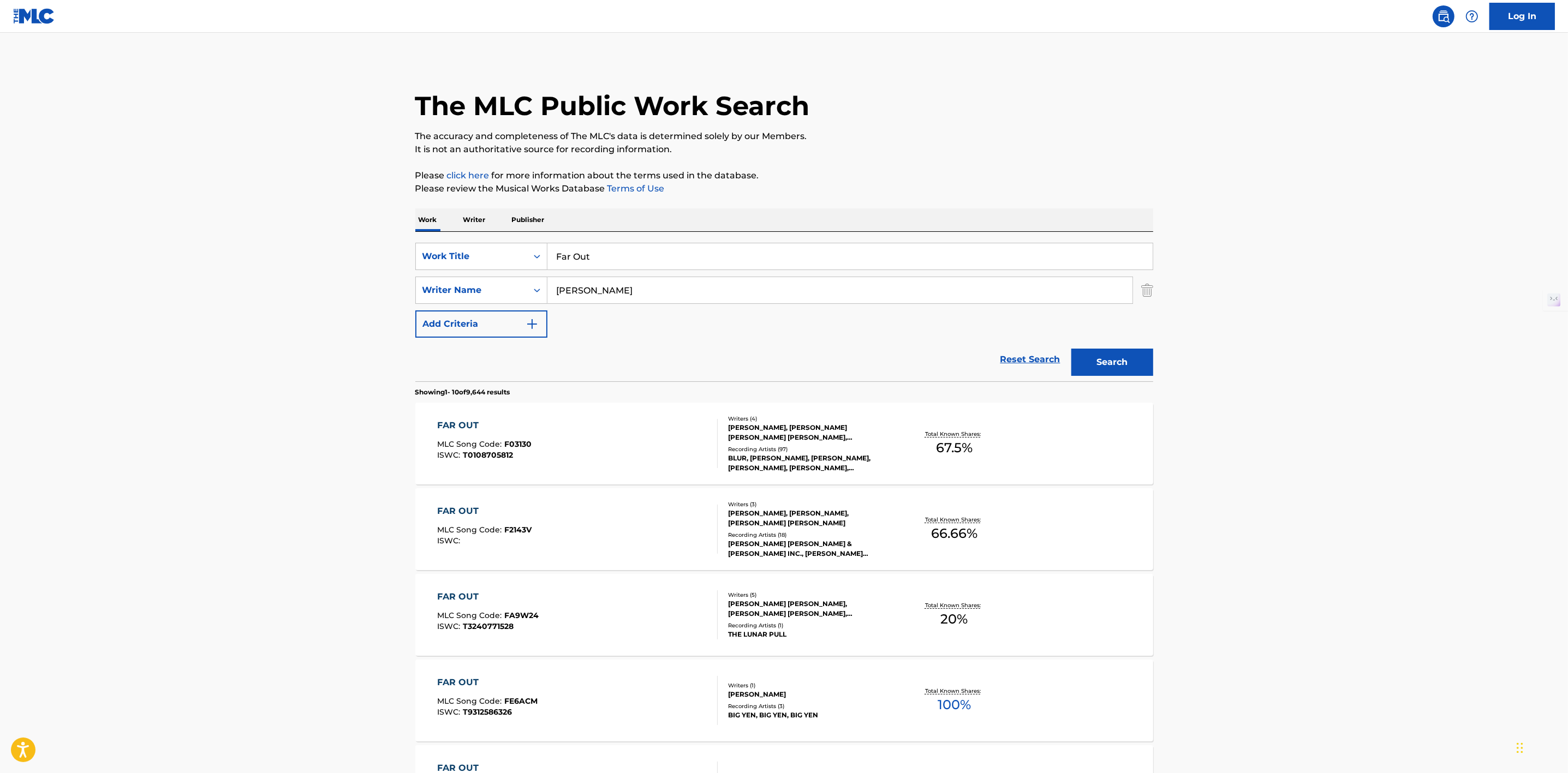
click at [766, 432] on div "[PERSON_NAME], [PERSON_NAME] [PERSON_NAME] [PERSON_NAME], [PERSON_NAME]" at bounding box center [810, 433] width 165 height 20
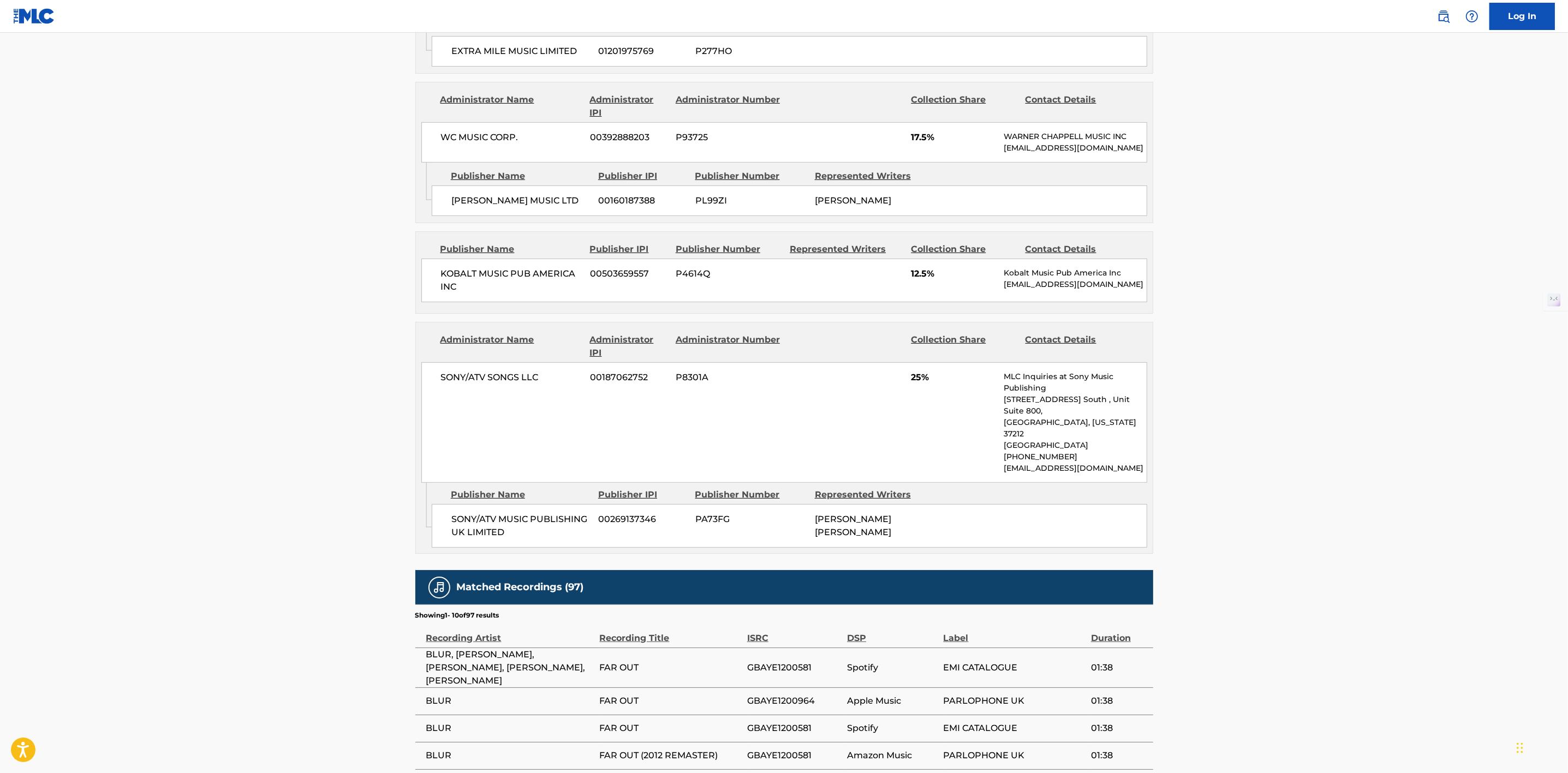
scroll to position [957, 0]
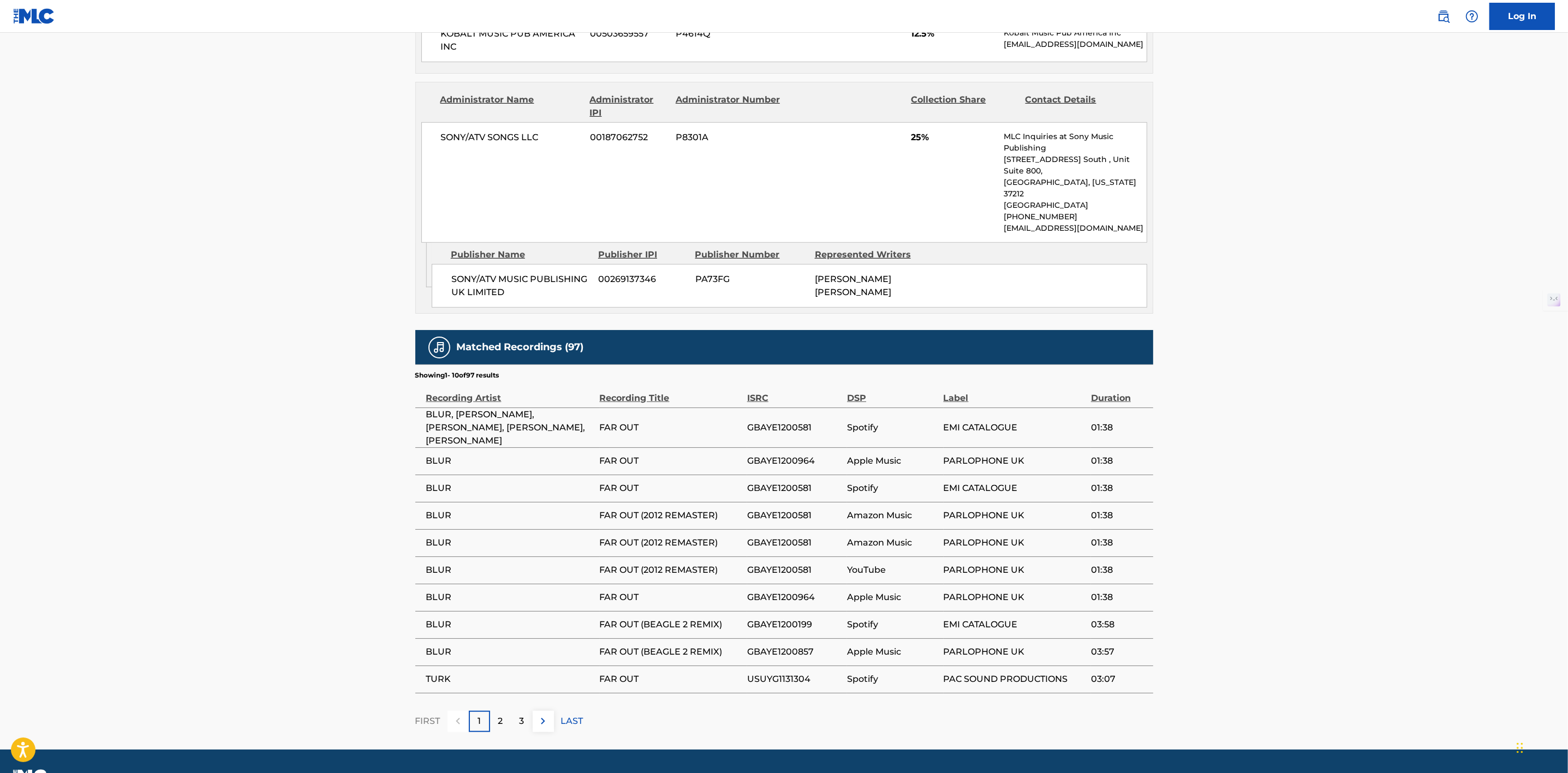
click at [507, 711] on div "2" at bounding box center [501, 722] width 22 height 22
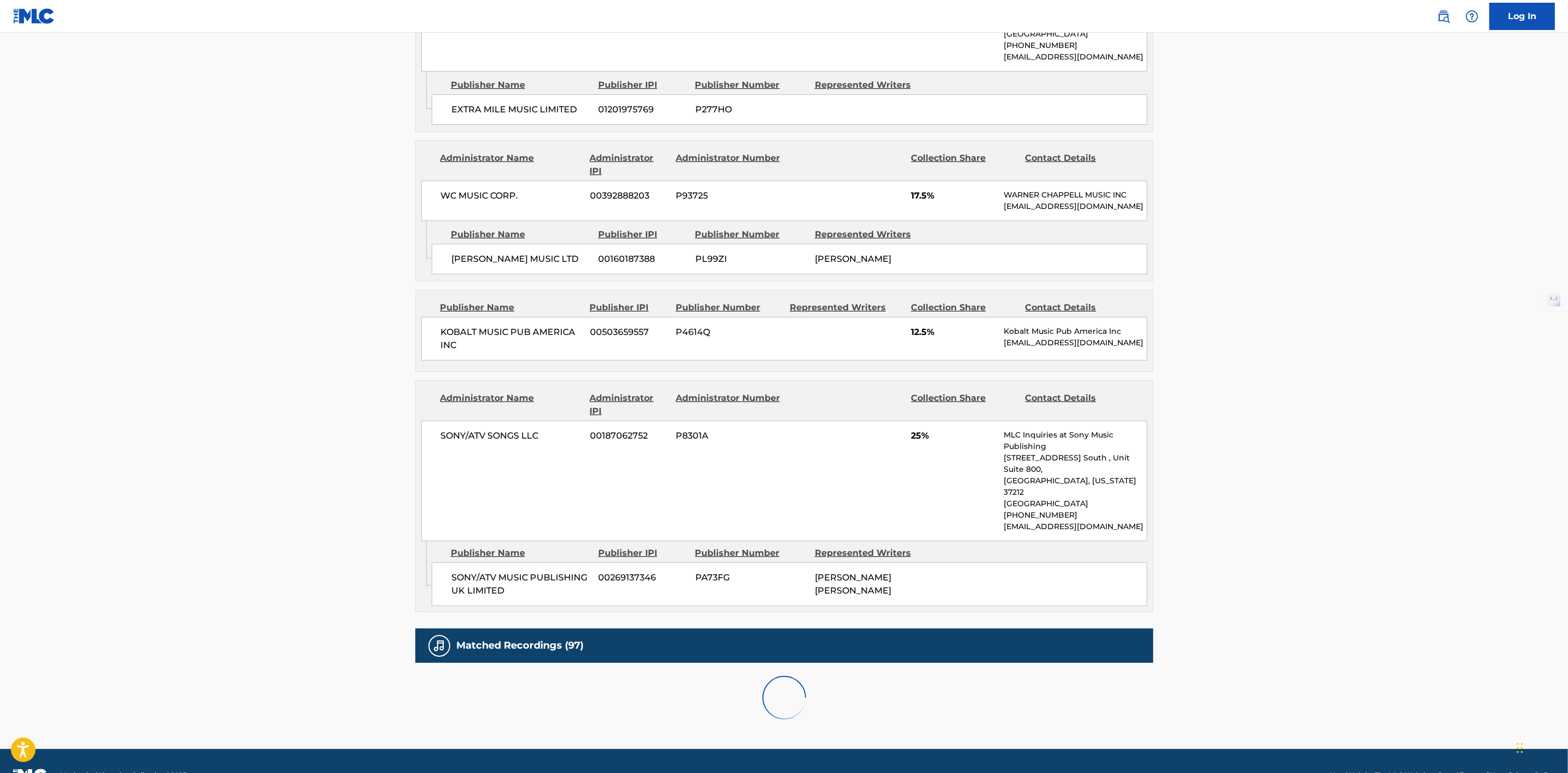
scroll to position [944, 0]
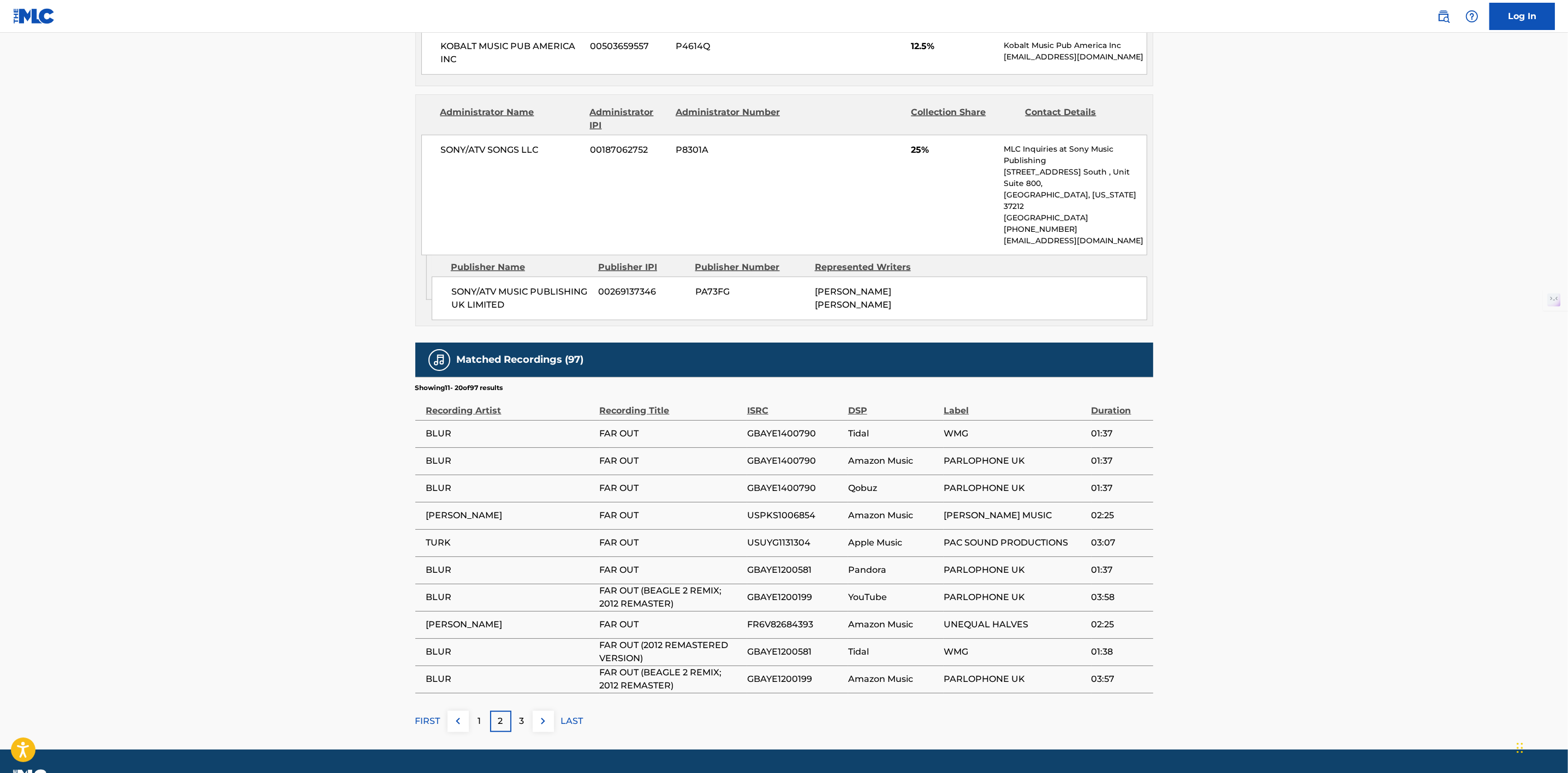
click at [522, 711] on div "3" at bounding box center [522, 722] width 22 height 22
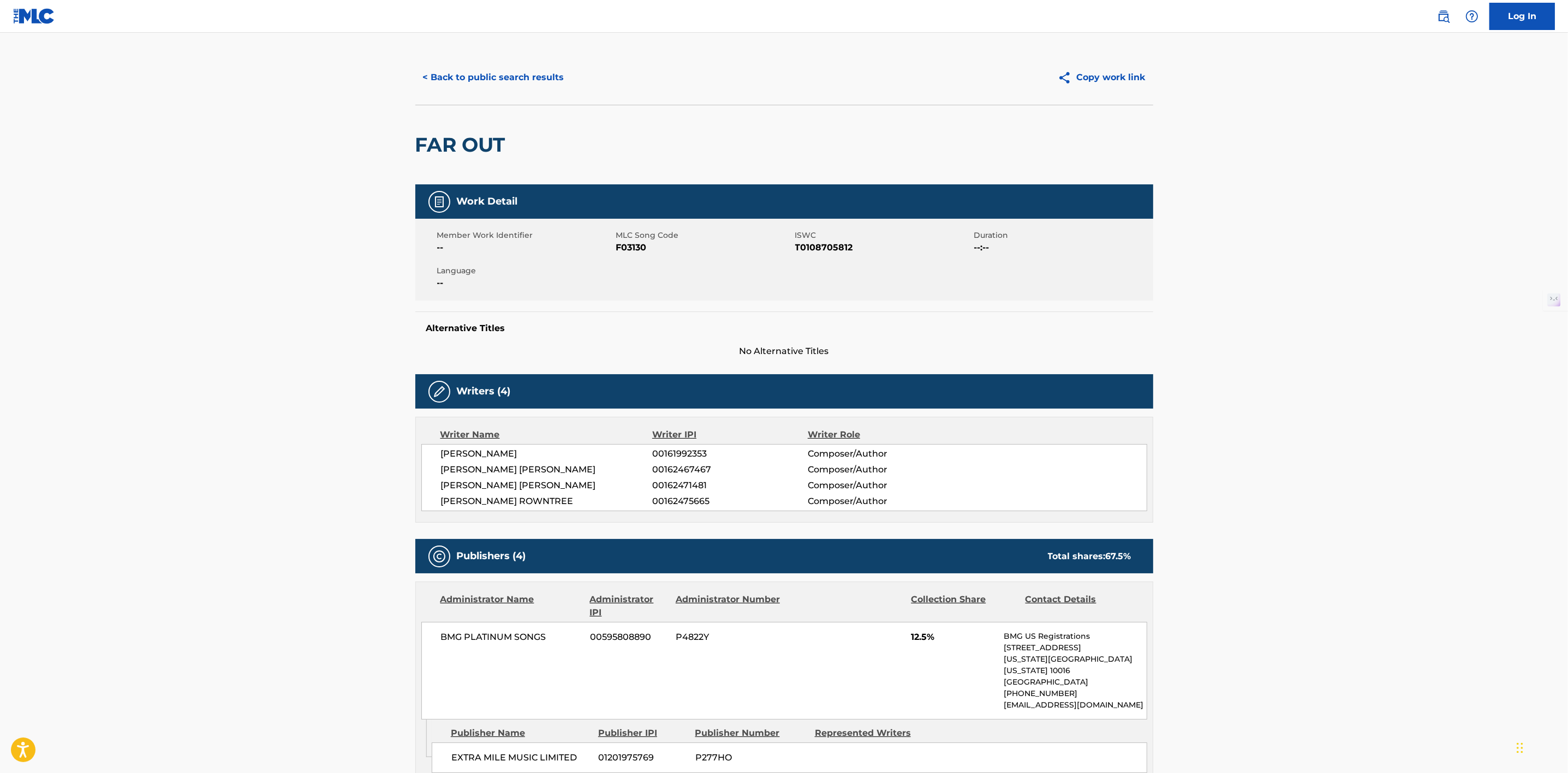
scroll to position [0, 0]
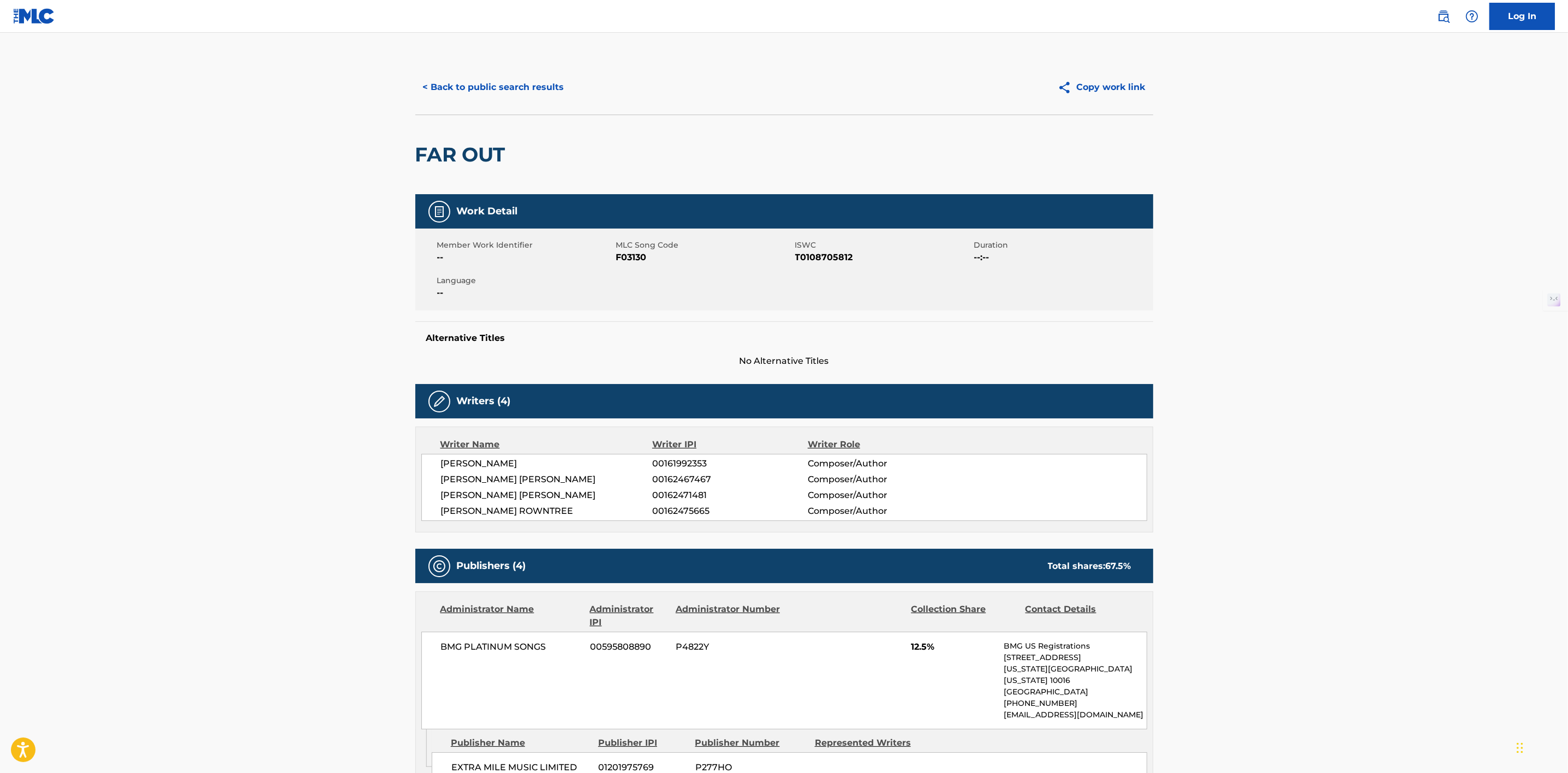
click at [513, 85] on button "< Back to public search results" at bounding box center [494, 87] width 157 height 27
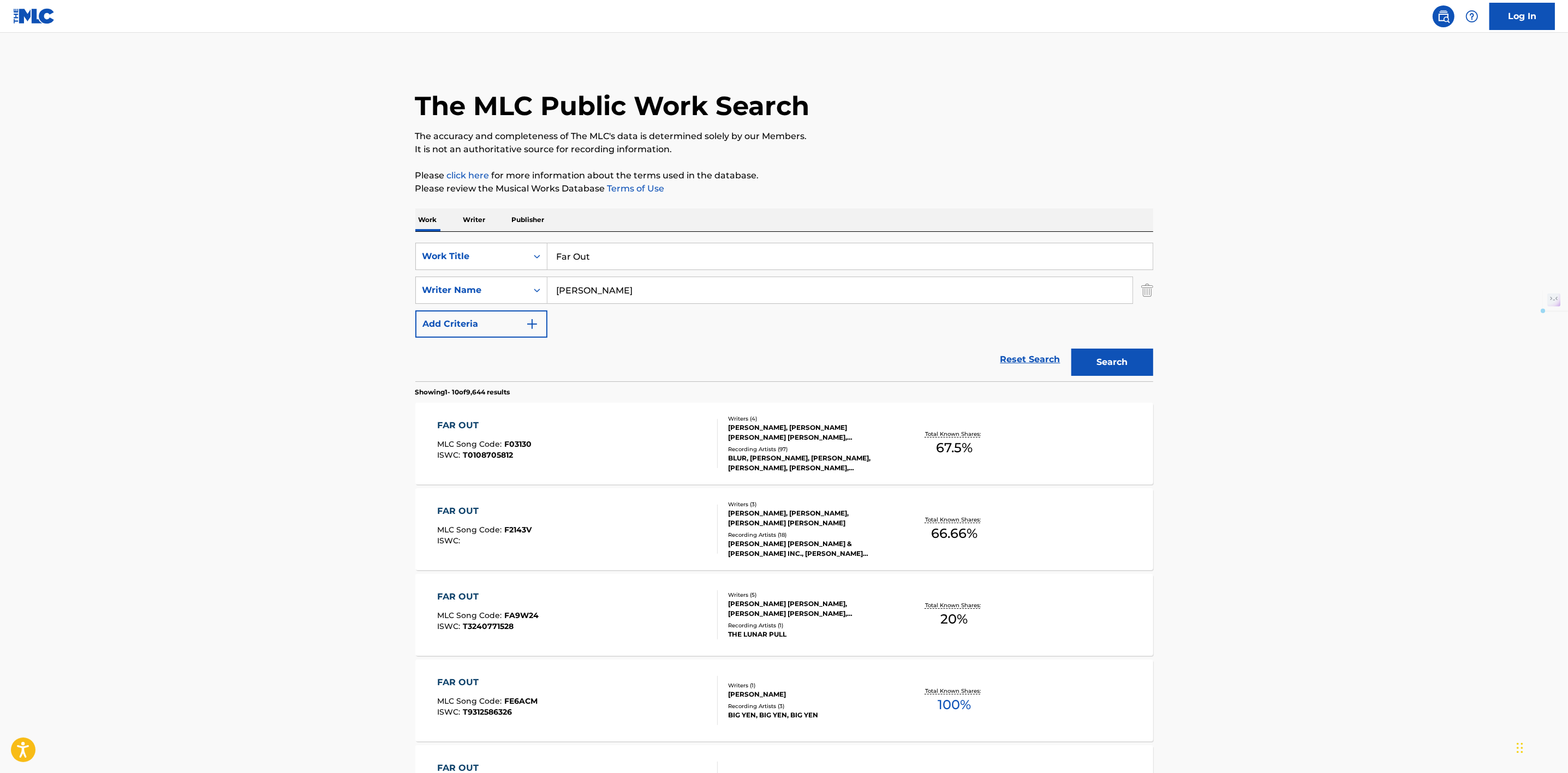
drag, startPoint x: 607, startPoint y: 269, endPoint x: 551, endPoint y: 267, distance: 56.0
click at [551, 267] on input "Far Out" at bounding box center [850, 256] width 605 height 26
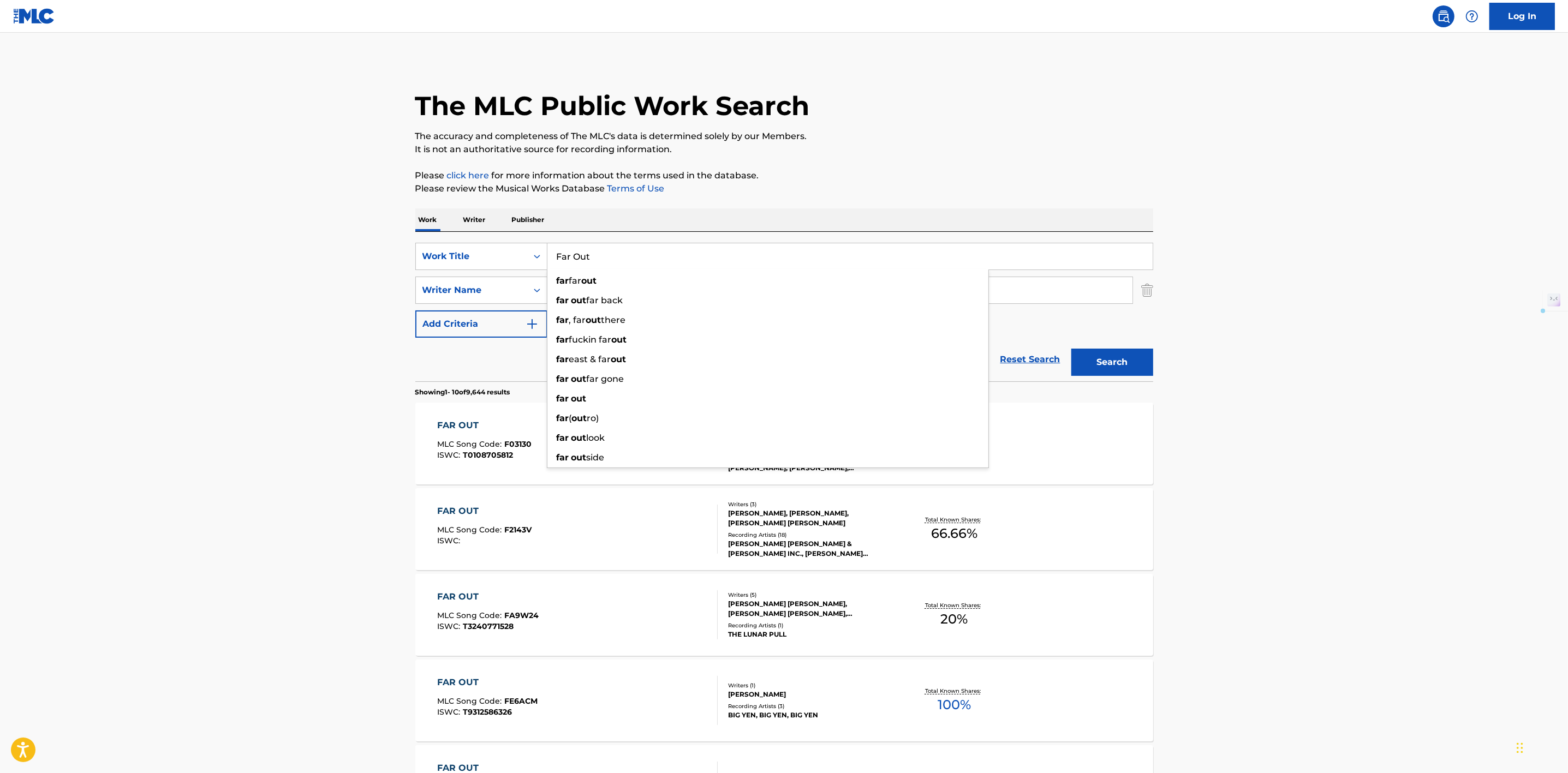
paste input "Clover Over Dover"
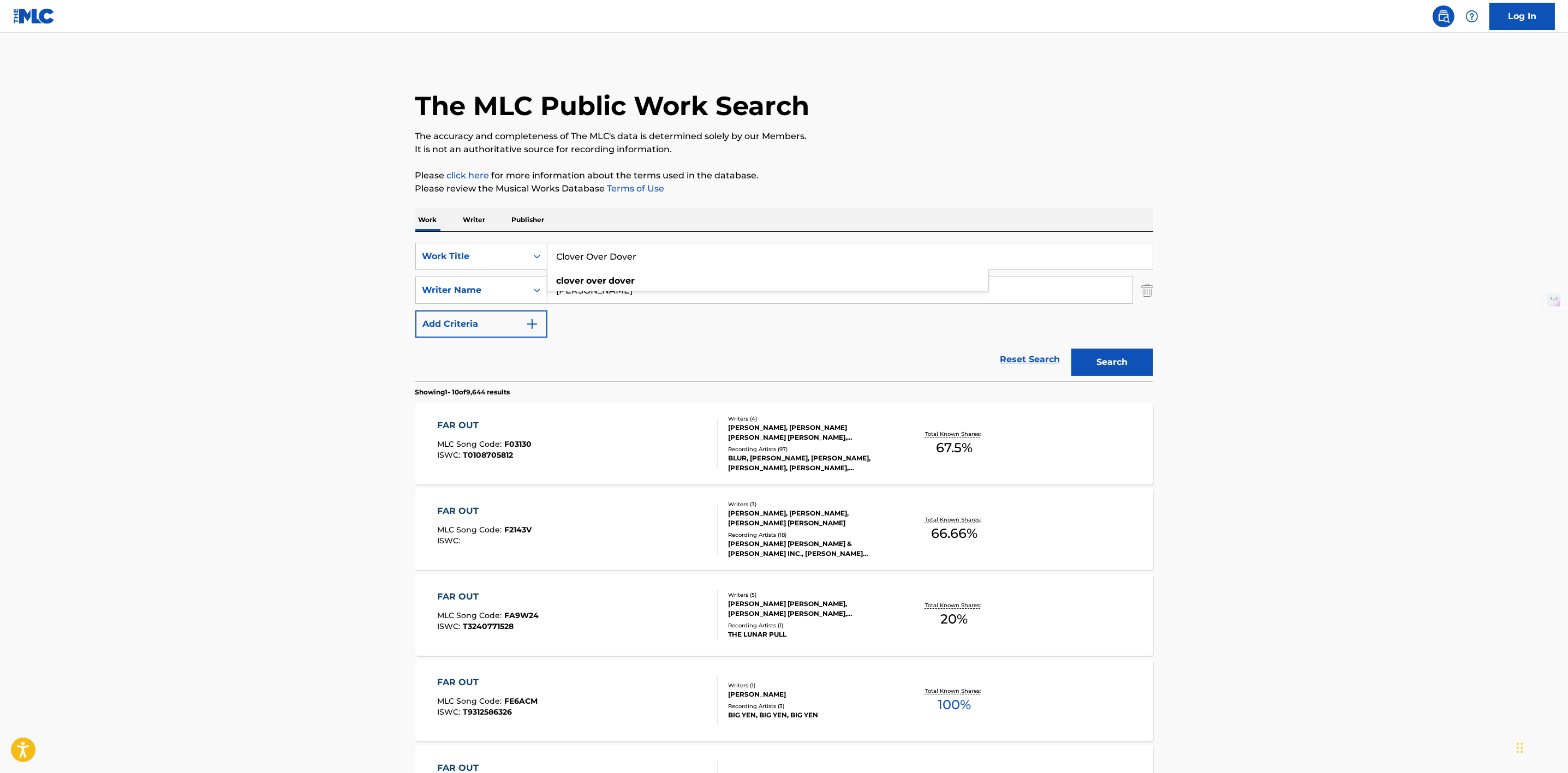
type input "Clover Over Dover"
click at [1071, 349] on button "Search" at bounding box center [1112, 362] width 82 height 27
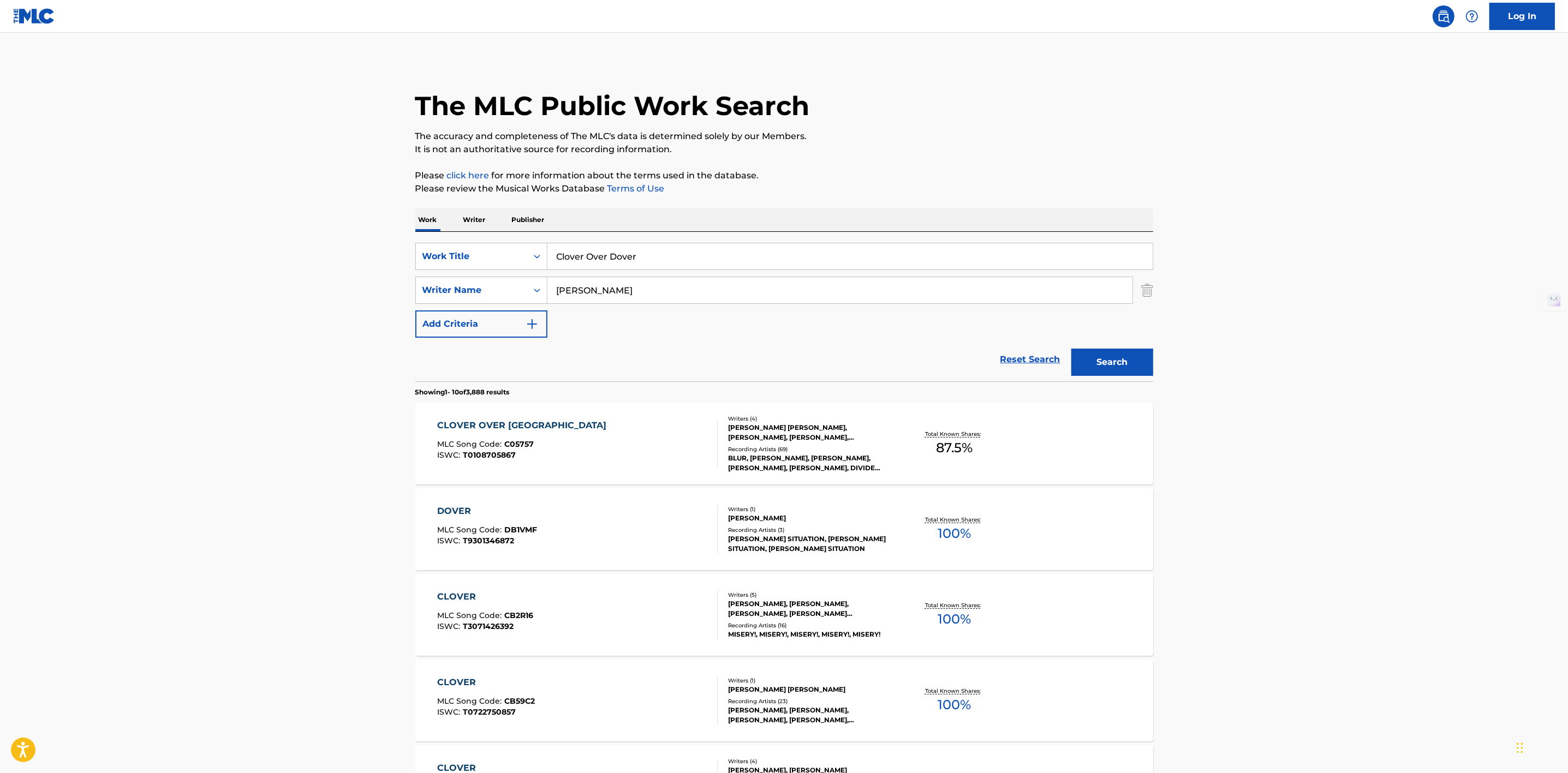
click at [492, 427] on div "CLOVER OVER [GEOGRAPHIC_DATA]" at bounding box center [524, 426] width 175 height 13
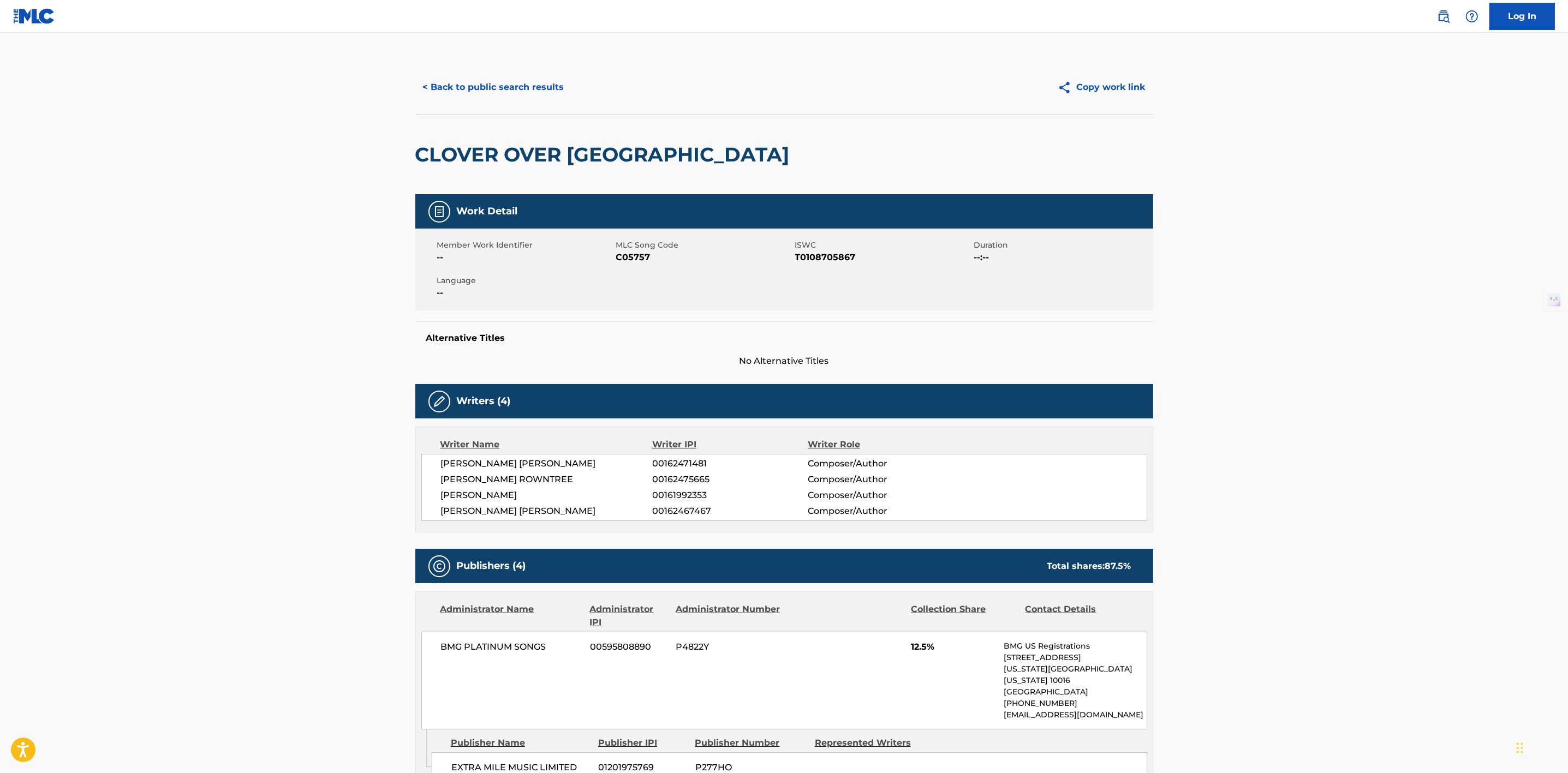
click at [473, 72] on div "< Back to public search results Copy work link" at bounding box center [784, 87] width 738 height 55
click at [473, 95] on button "< Back to public search results" at bounding box center [494, 87] width 157 height 27
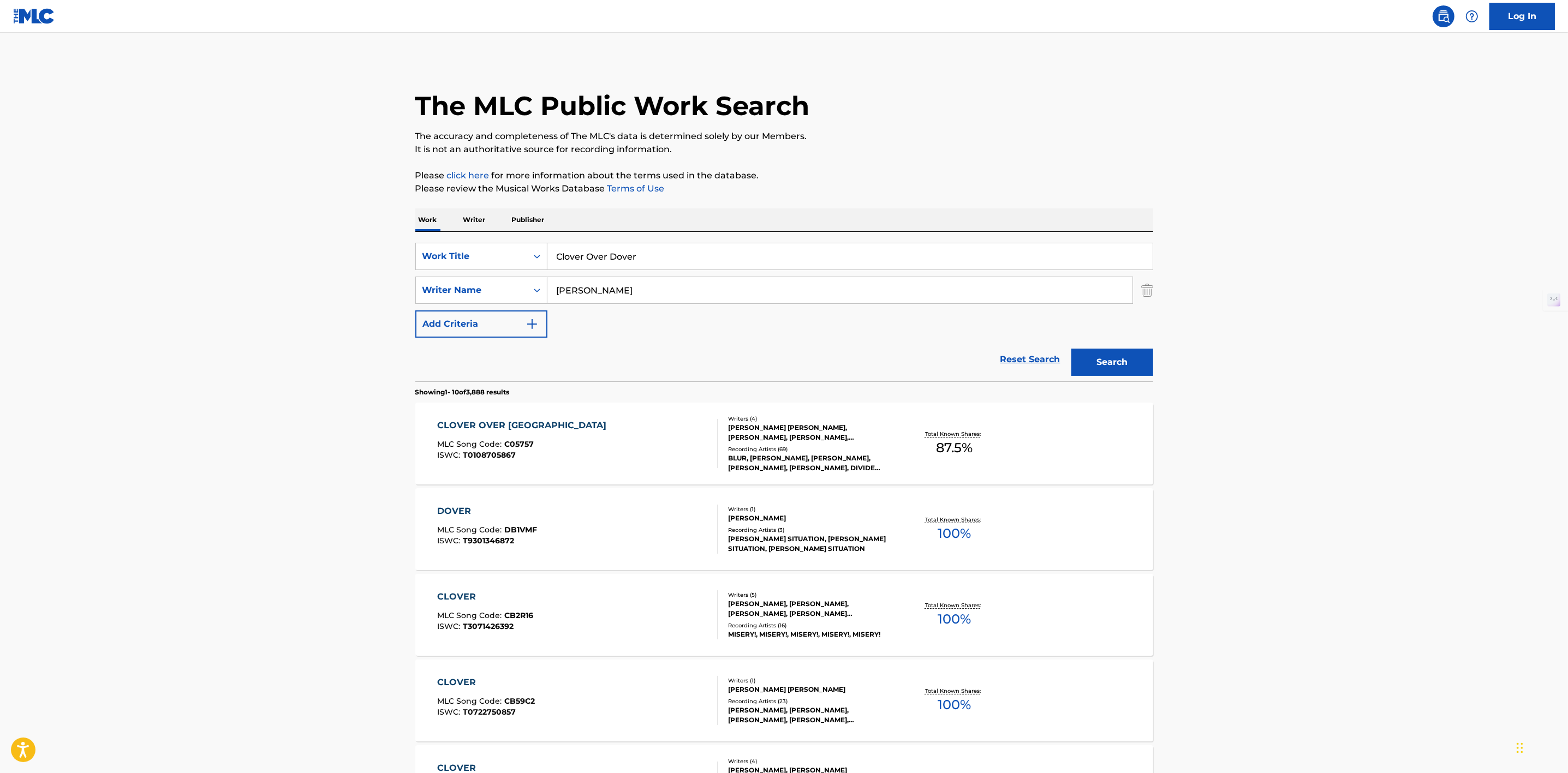
click at [607, 288] on input "[PERSON_NAME]" at bounding box center [840, 290] width 585 height 26
drag, startPoint x: 649, startPoint y: 253, endPoint x: 529, endPoint y: 250, distance: 120.0
click at [529, 250] on div "SearchWithCriteria8ea61b4a-411f-4351-af66-8e56bcecb635 Work Title Clover Over D…" at bounding box center [784, 256] width 738 height 27
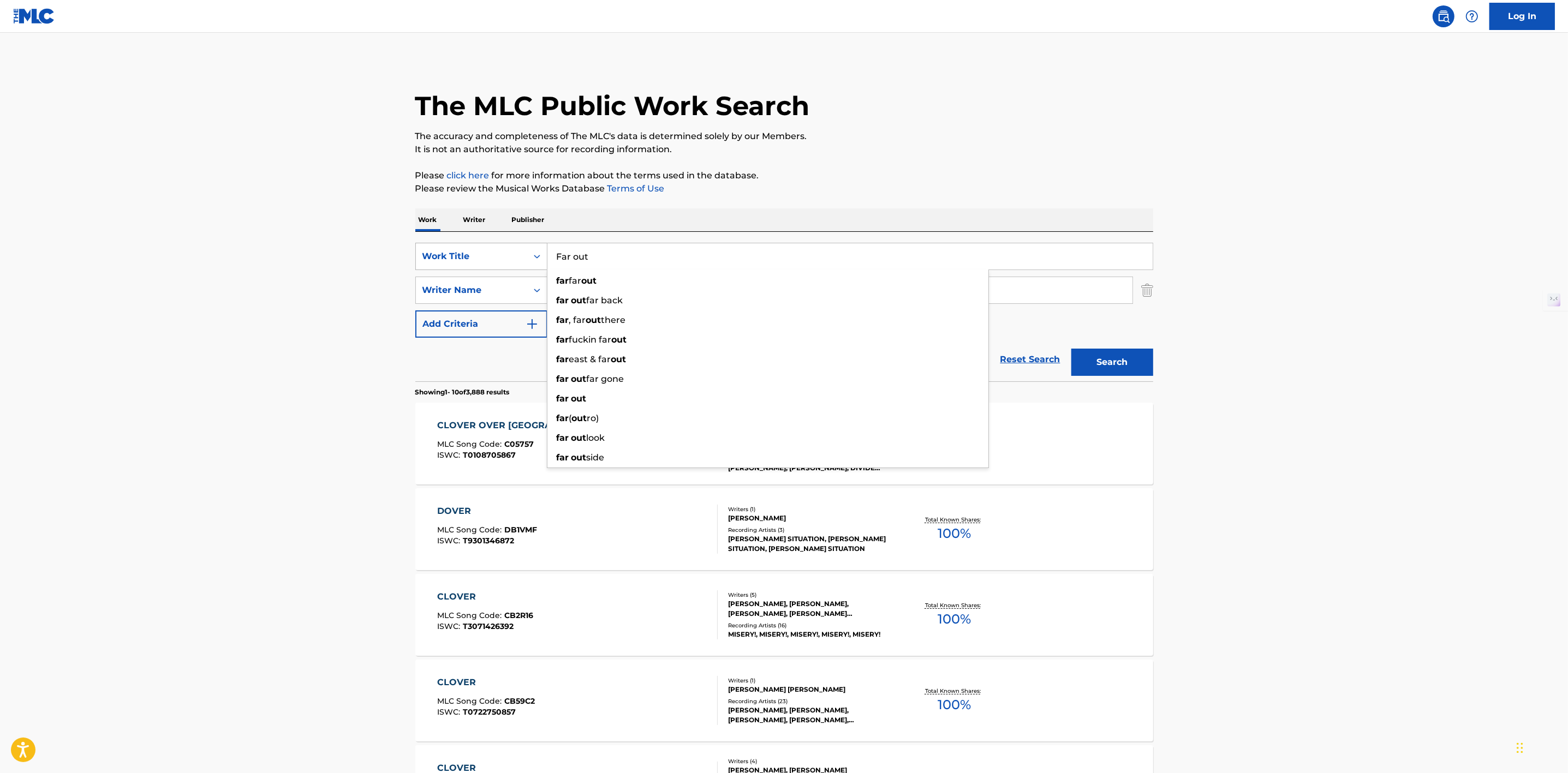
click at [1071, 349] on button "Search" at bounding box center [1112, 362] width 82 height 27
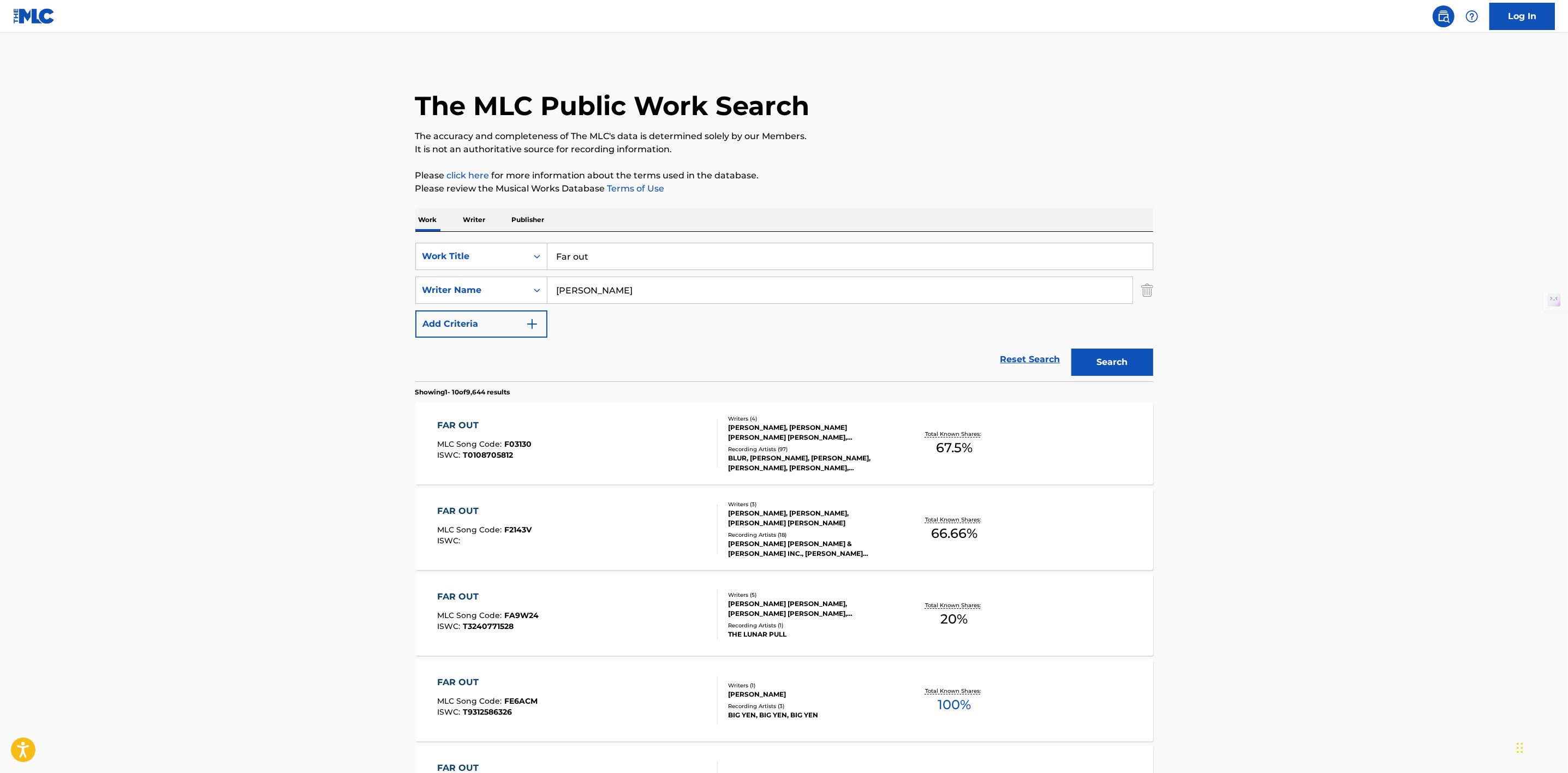
click at [575, 259] on input "Far out" at bounding box center [850, 256] width 605 height 26
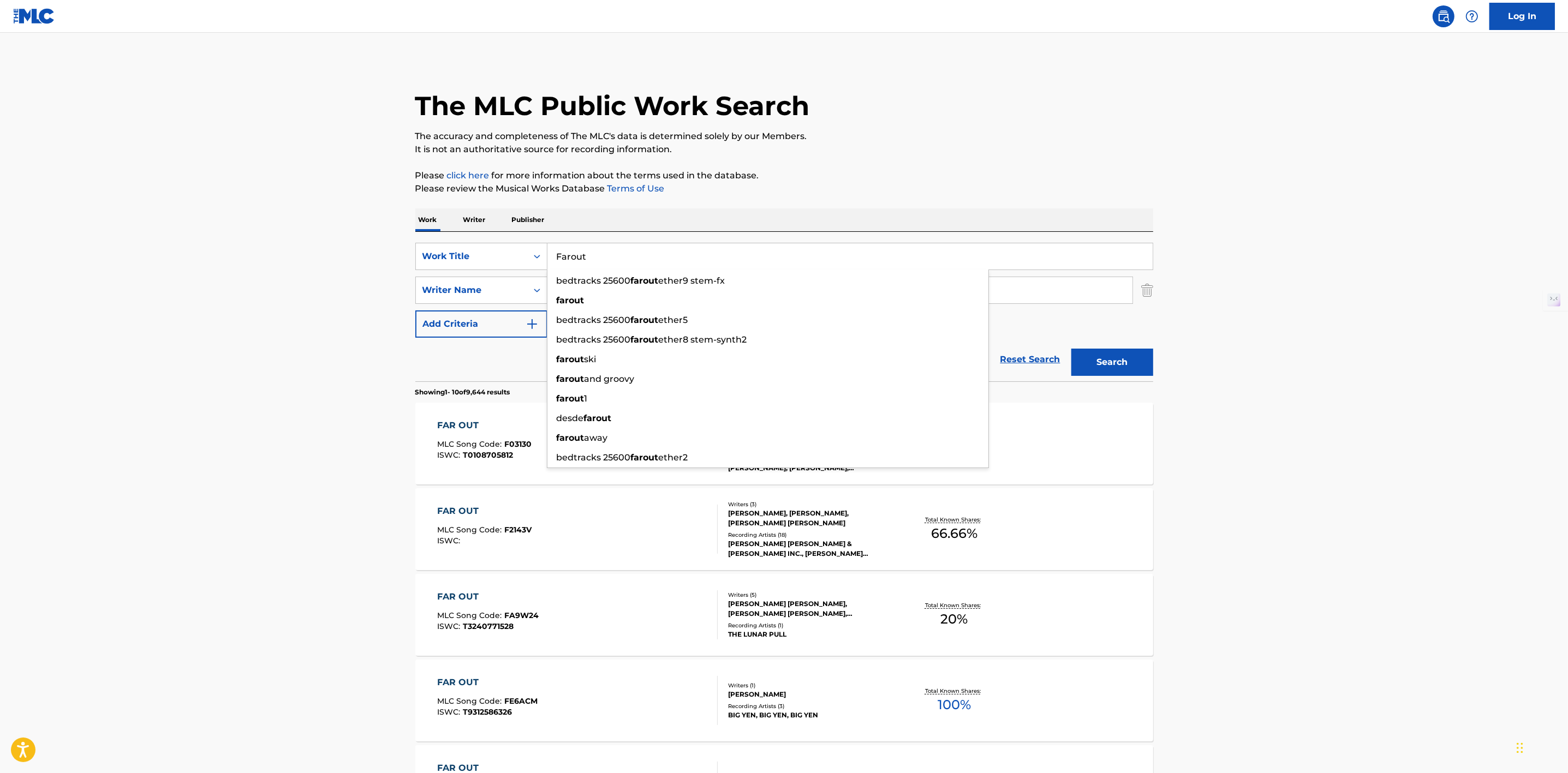
click at [1142, 351] on button "Search" at bounding box center [1112, 362] width 82 height 27
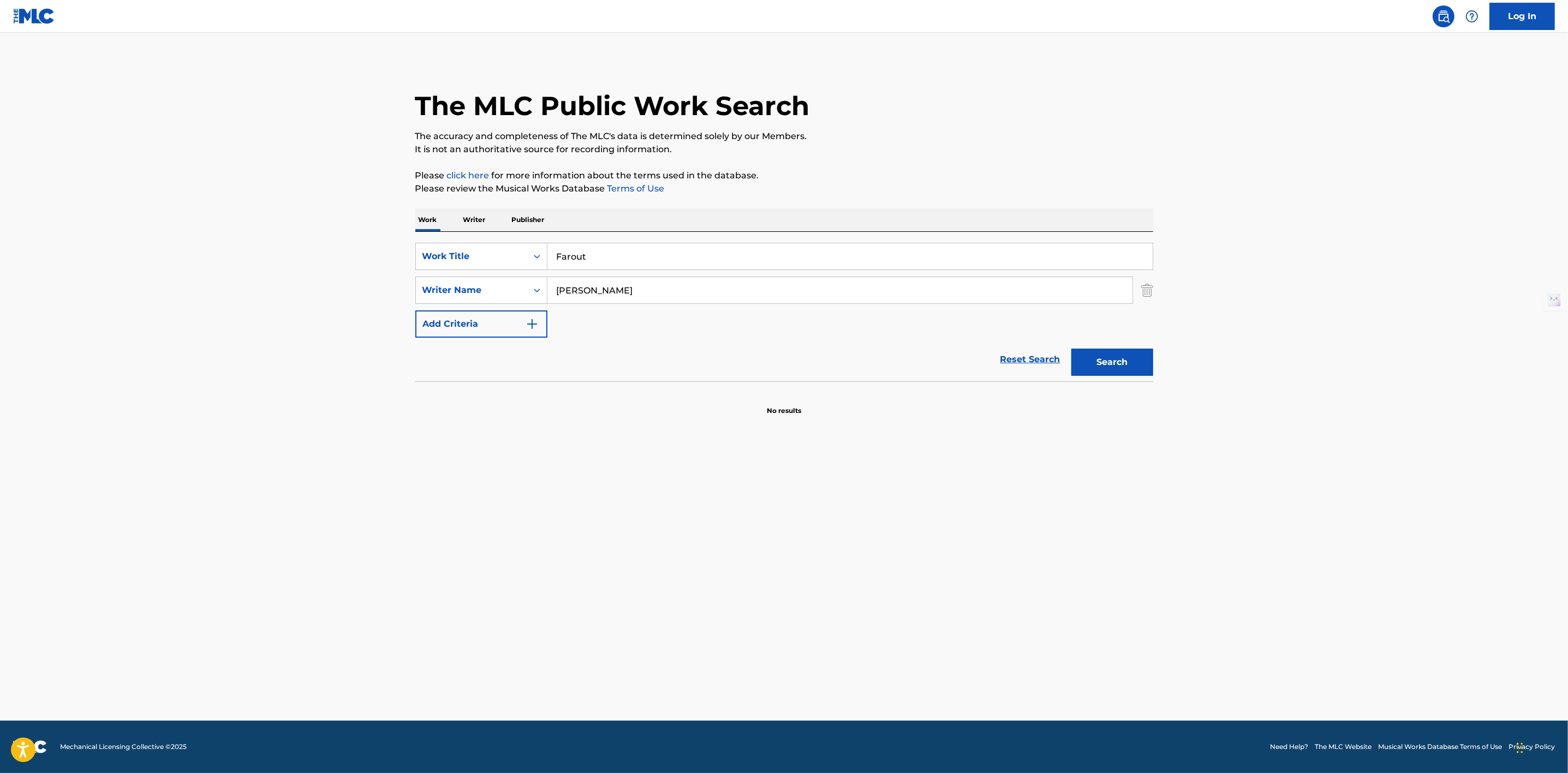
click at [570, 255] on input "Farout" at bounding box center [850, 256] width 605 height 26
type input "Far out"
click at [1109, 354] on button "Search" at bounding box center [1112, 362] width 82 height 27
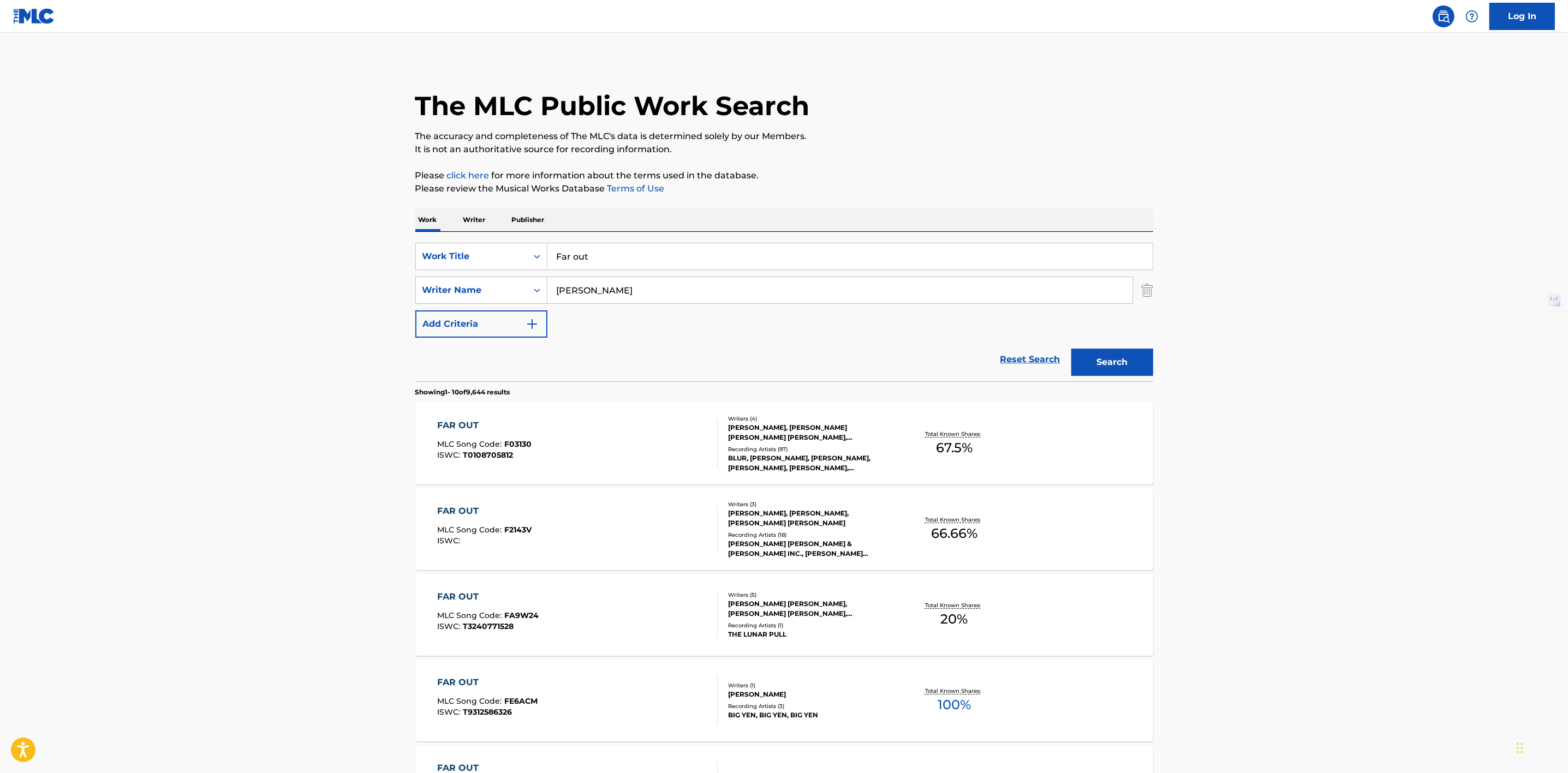
click at [480, 420] on div "FAR OUT" at bounding box center [484, 426] width 95 height 13
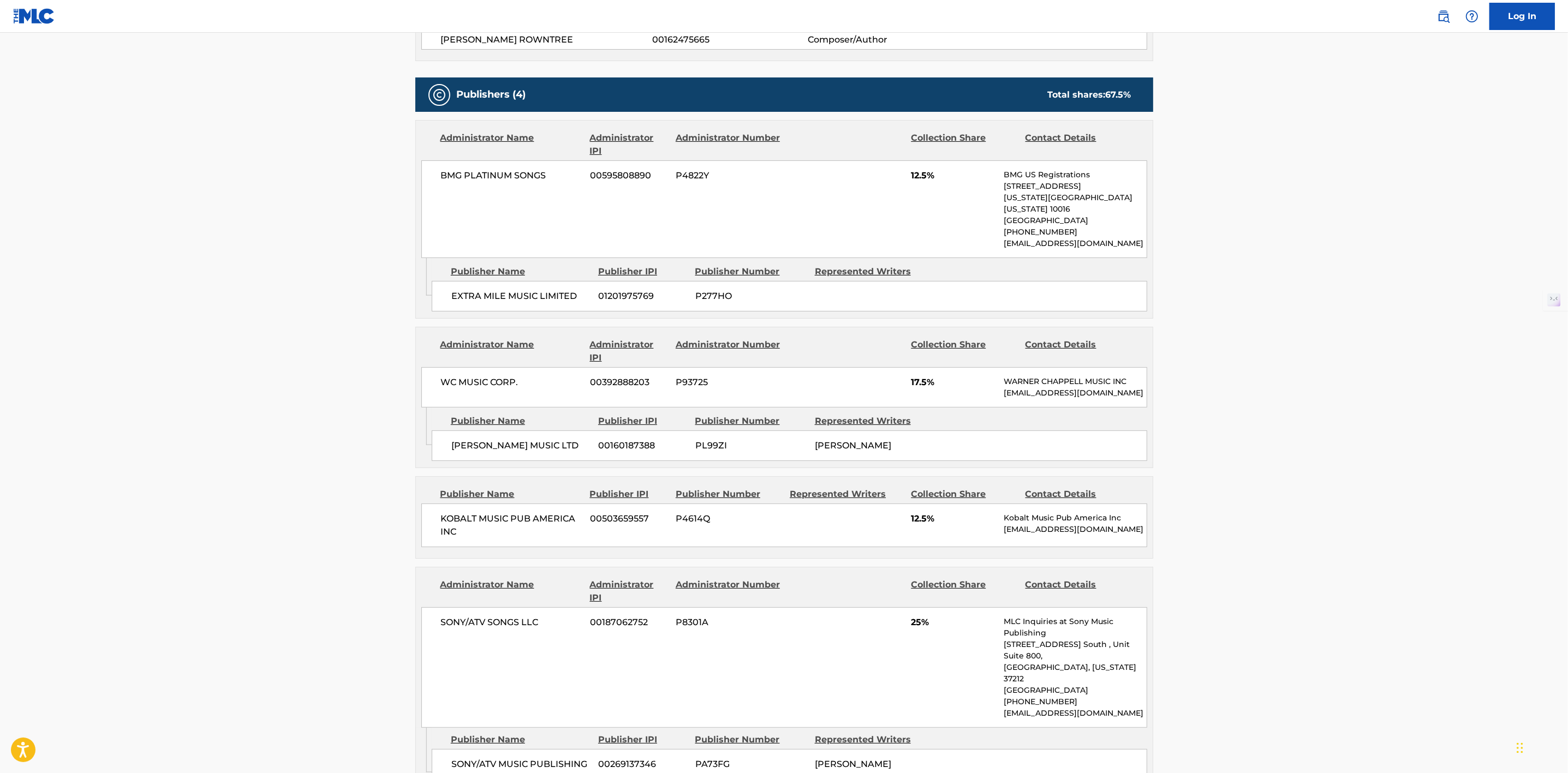
scroll to position [491, 0]
